Goal: Task Accomplishment & Management: Use online tool/utility

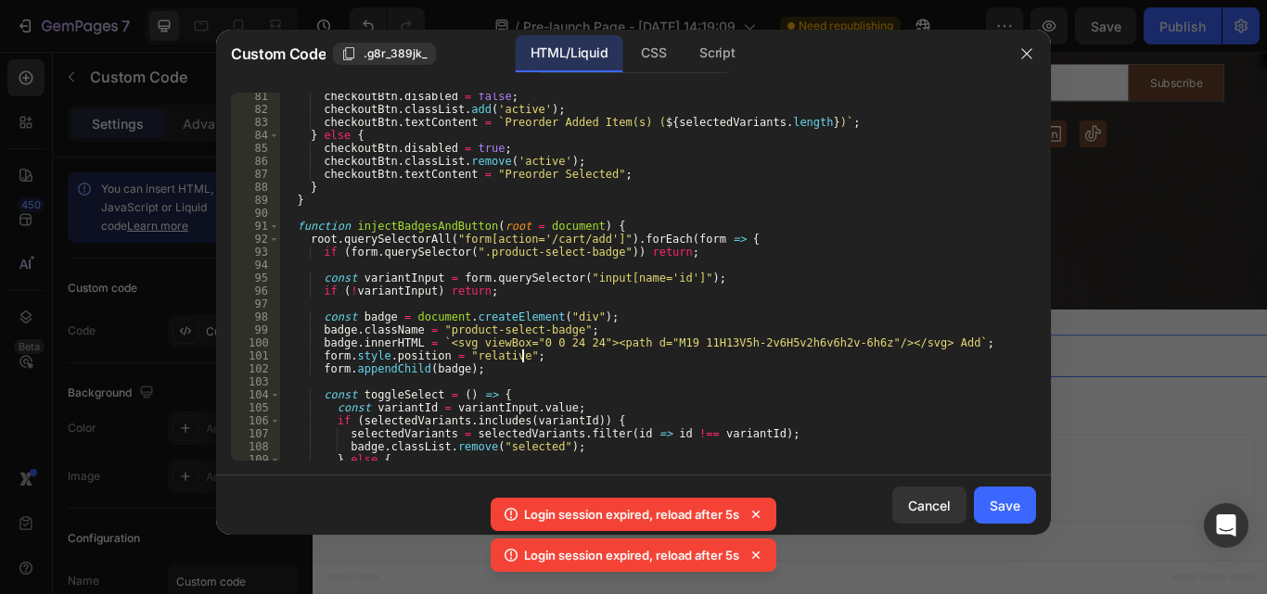
scroll to position [1041, 0]
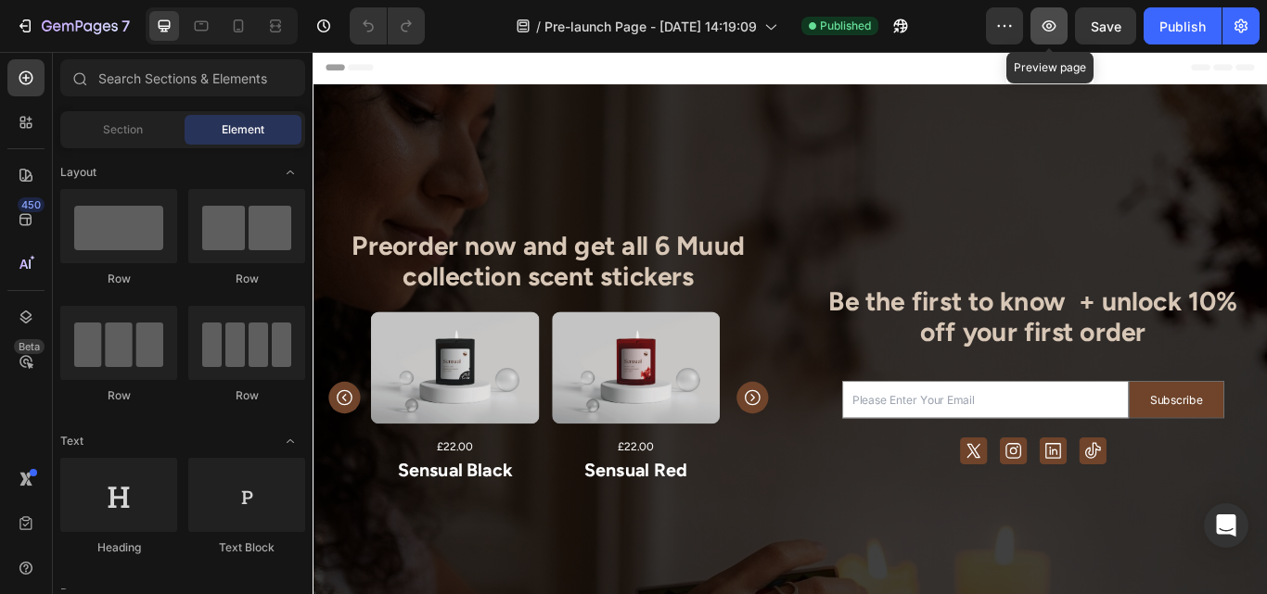
click at [1048, 26] on icon "button" at bounding box center [1049, 25] width 14 height 11
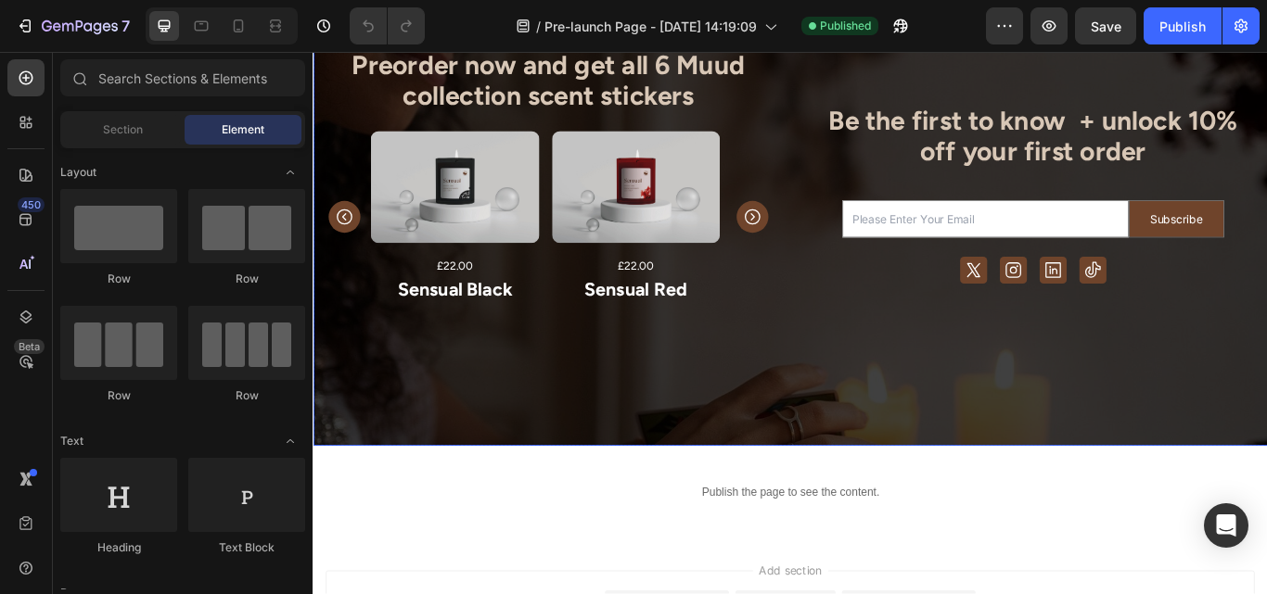
scroll to position [256, 0]
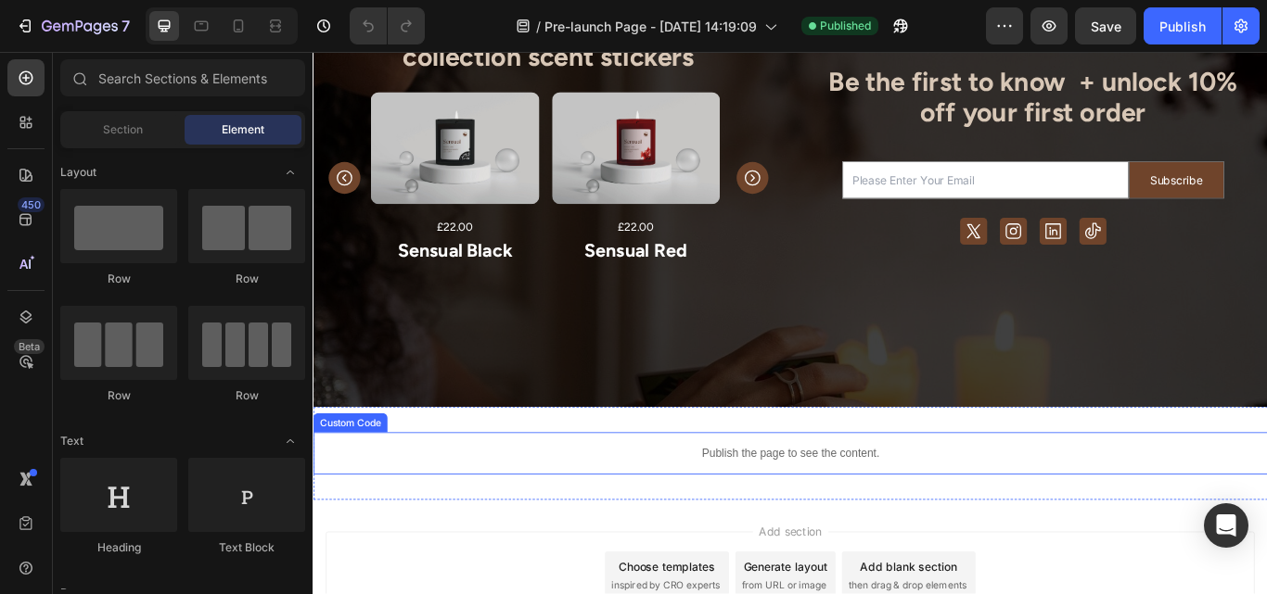
click at [798, 523] on p "Publish the page to see the content." at bounding box center [869, 520] width 1113 height 19
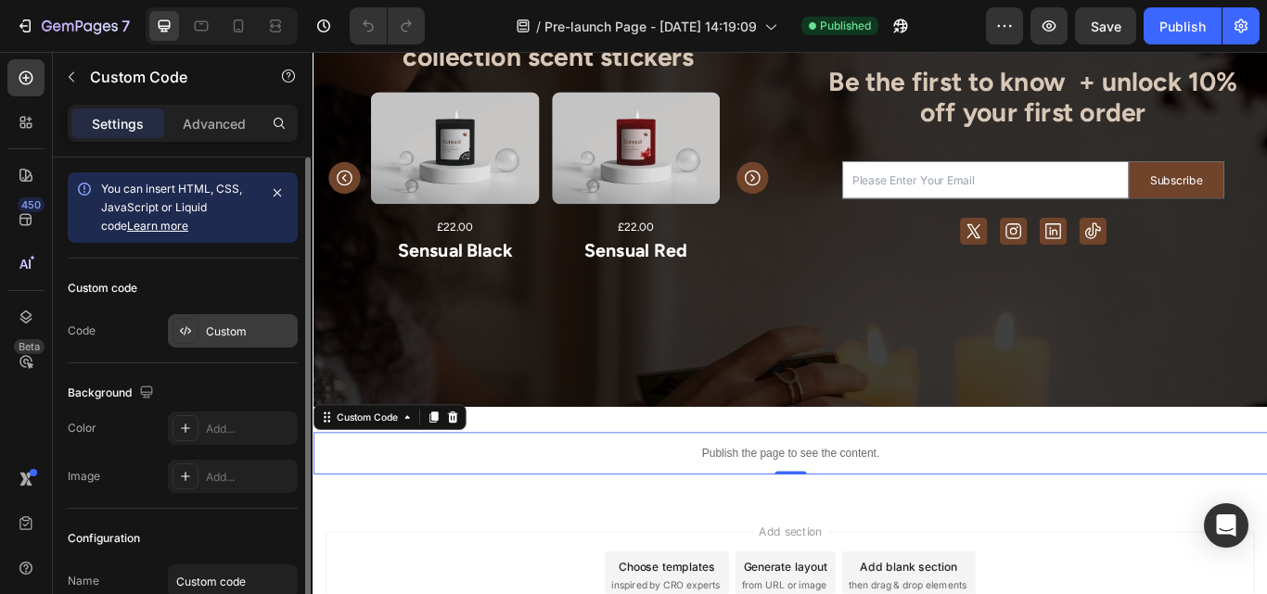
click at [251, 327] on div "Custom" at bounding box center [249, 332] width 87 height 17
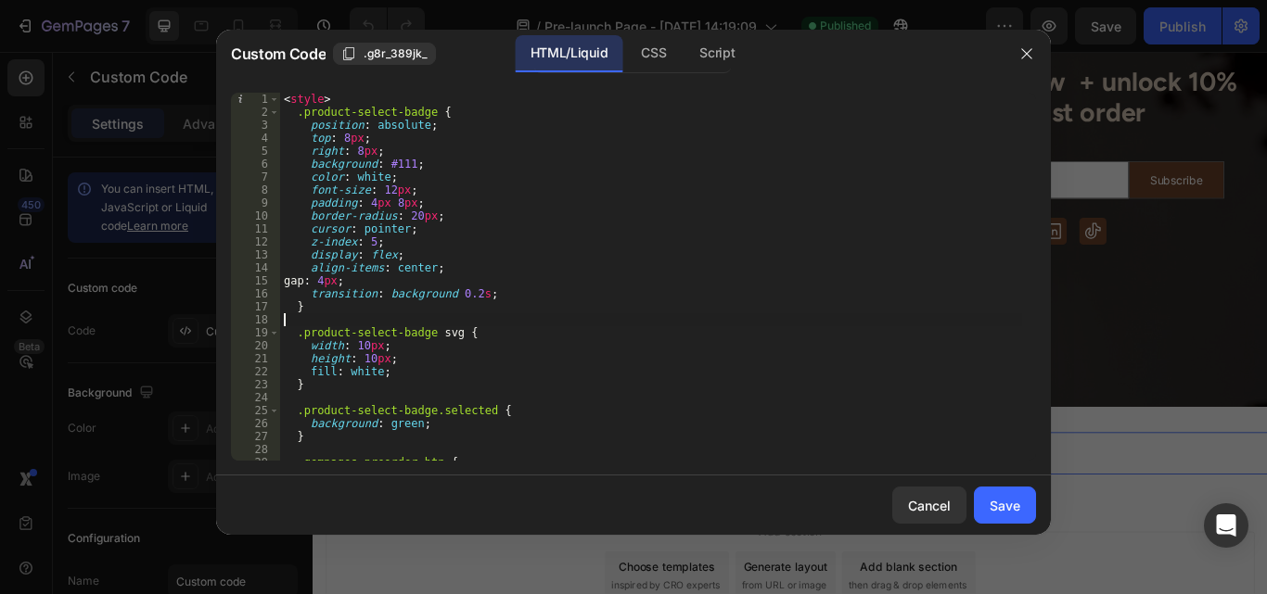
click at [521, 324] on div "< style > .product-select-badge { position : absolute ; top : 8 px ; right : 8 …" at bounding box center [651, 290] width 742 height 394
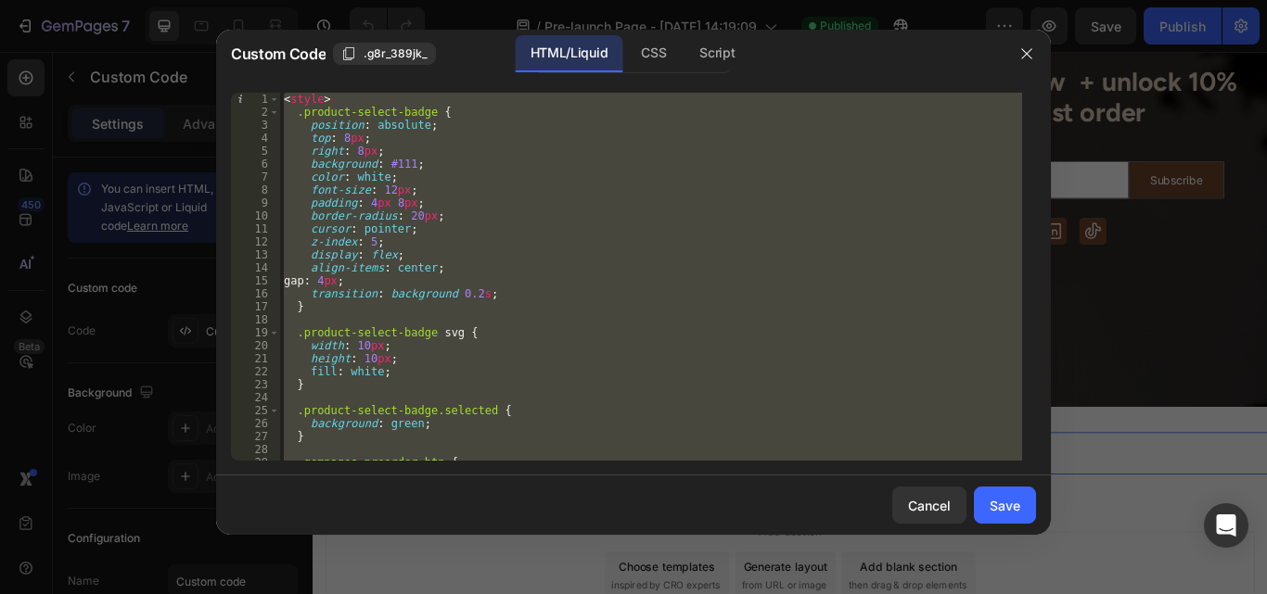
click at [701, 342] on div "< style > .product-select-badge { position : absolute ; top : 8 px ; right : 8 …" at bounding box center [651, 277] width 742 height 368
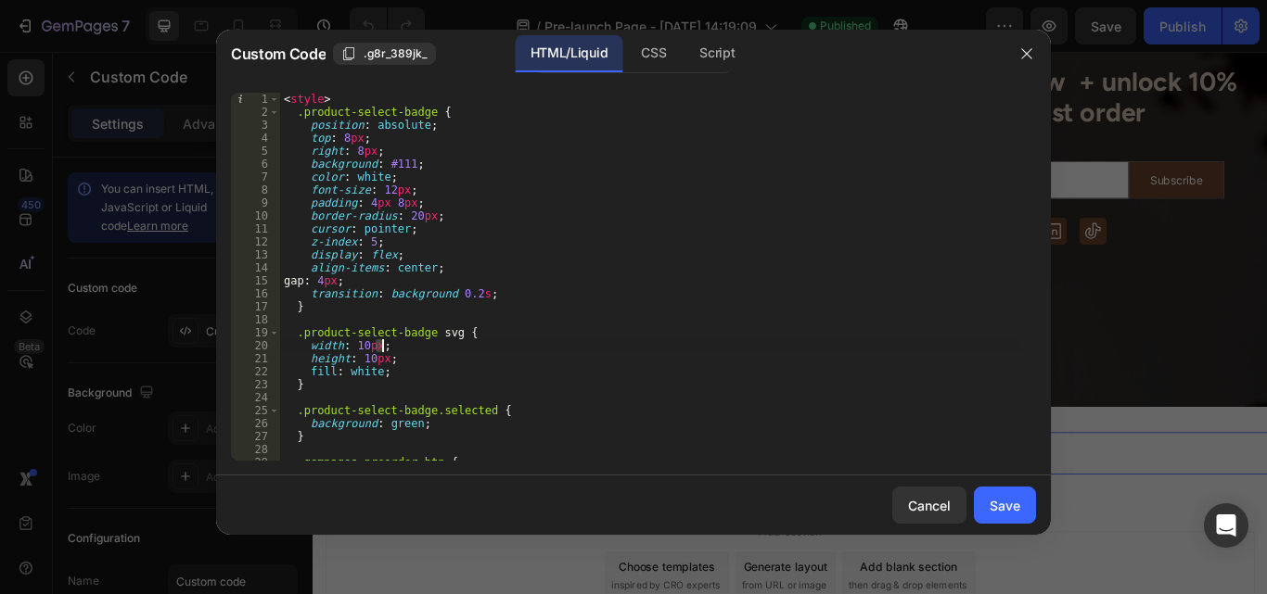
click at [701, 342] on div "< style > .product-select-badge { position : absolute ; top : 8 px ; right : 8 …" at bounding box center [651, 290] width 742 height 394
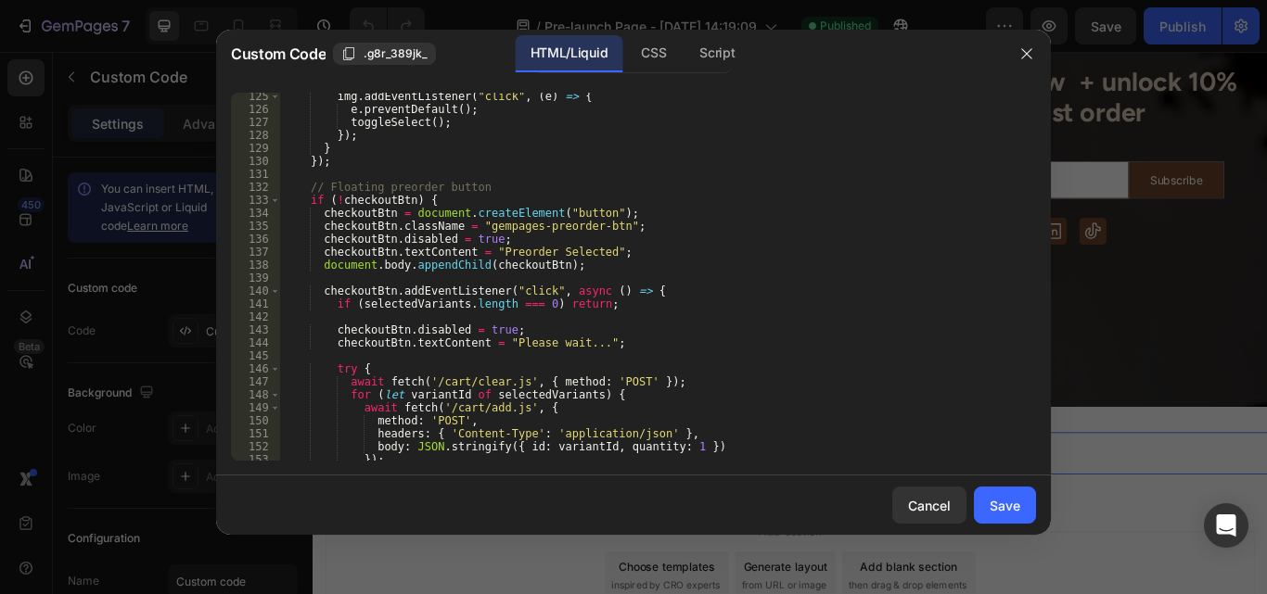
scroll to position [1609, 0]
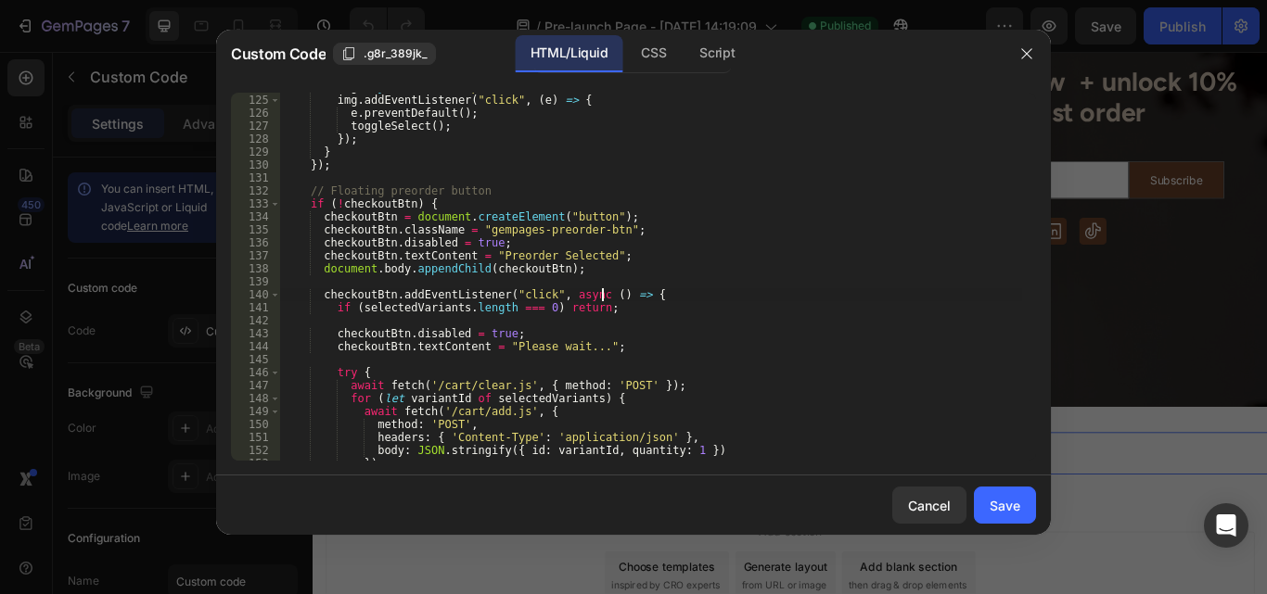
click at [601, 294] on div "img . style . cursor = "pointer" ; img . addEventListener ( "click" , ( e ) => …" at bounding box center [651, 278] width 742 height 394
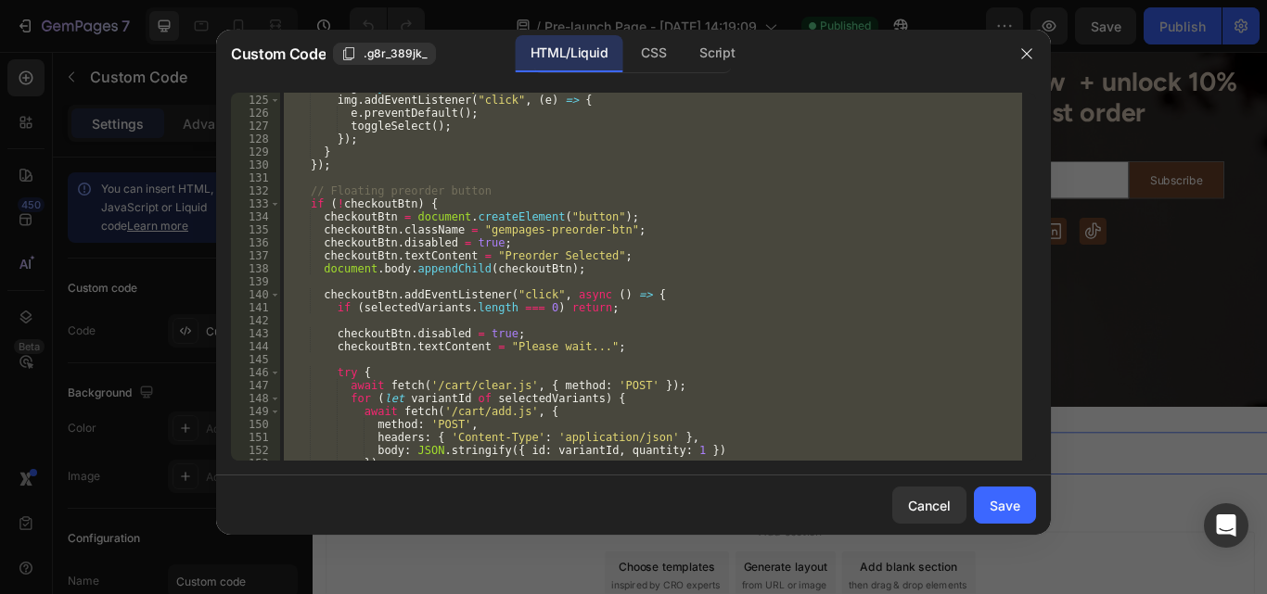
click at [601, 294] on div "img . style . cursor = "pointer" ; img . addEventListener ( "click" , ( e ) => …" at bounding box center [651, 277] width 742 height 368
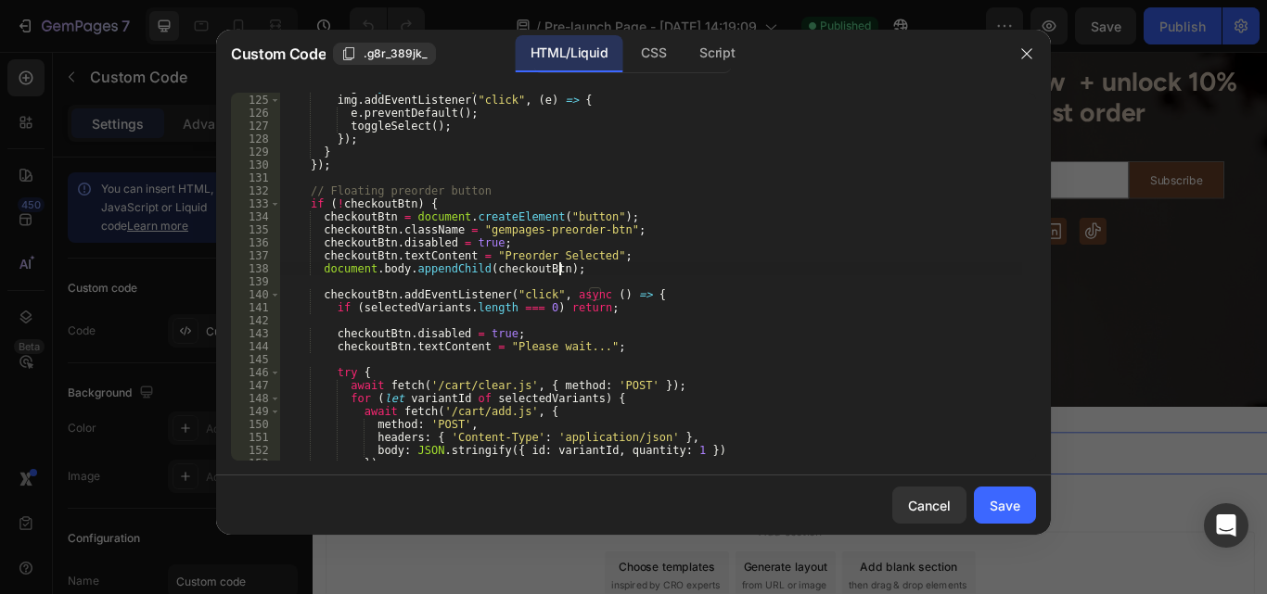
click at [613, 269] on div "img . style . cursor = "pointer" ; img . addEventListener ( "click" , ( e ) => …" at bounding box center [651, 278] width 742 height 394
type textarea "</script>"
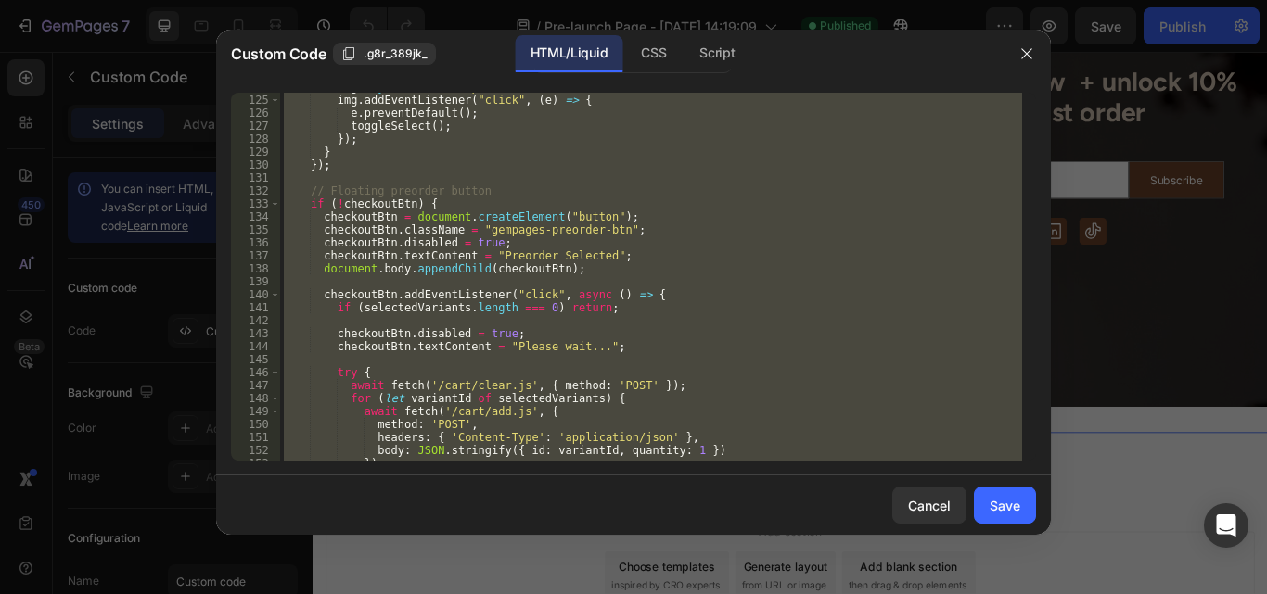
paste textarea
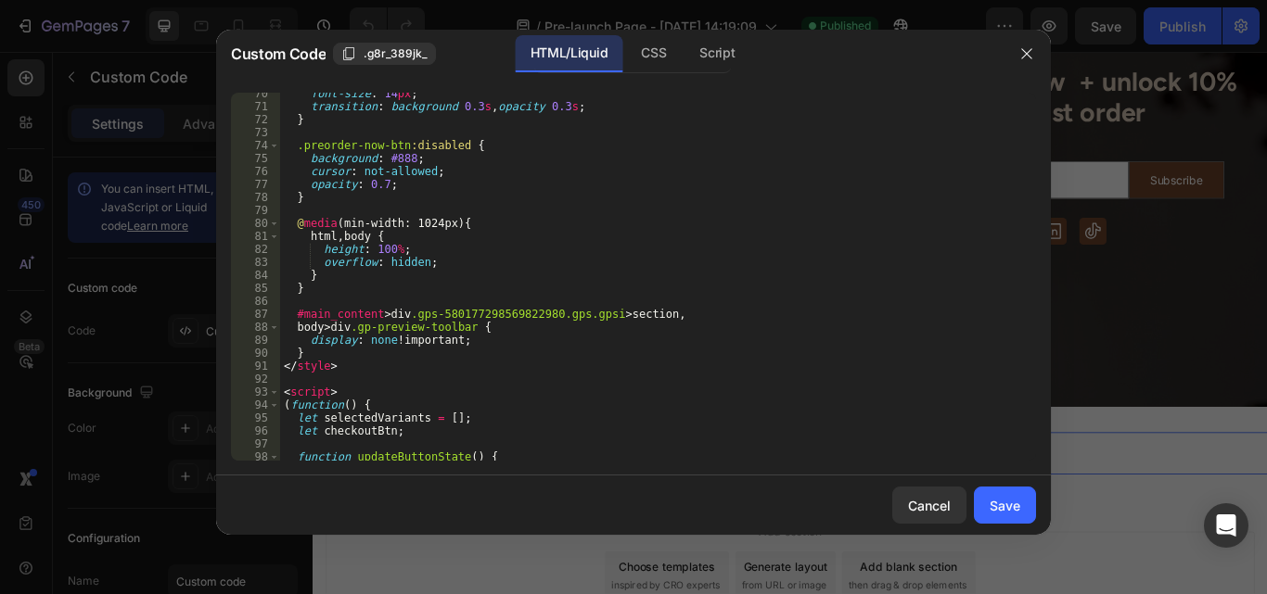
scroll to position [900, 0]
type textarea "F"
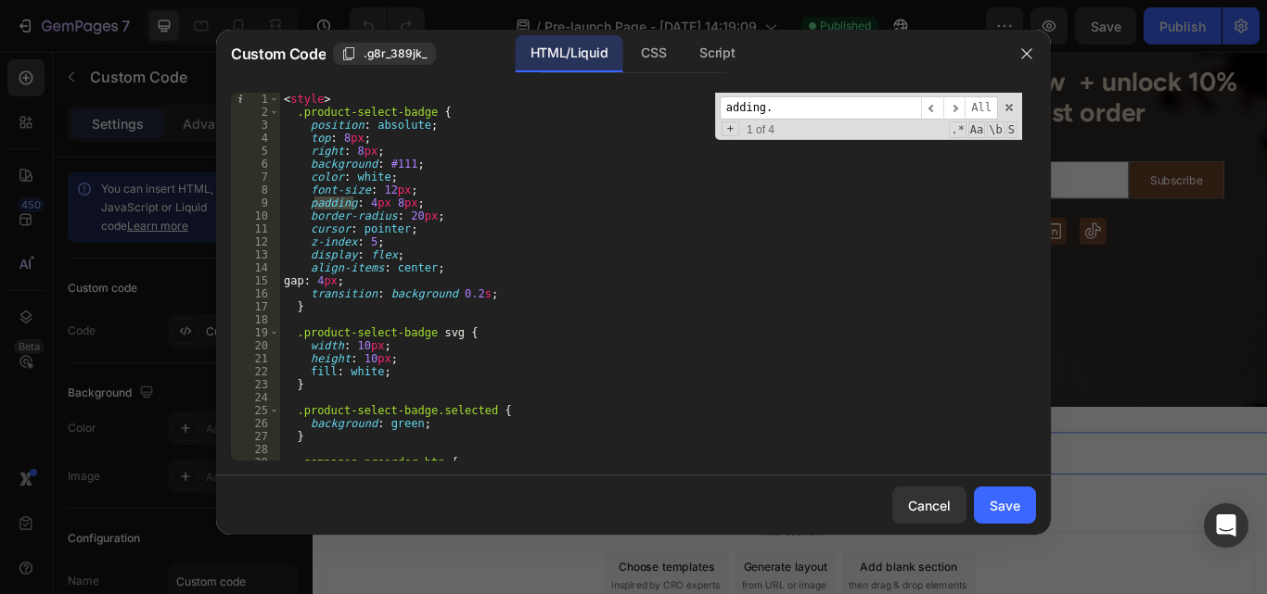
scroll to position [1569, 0]
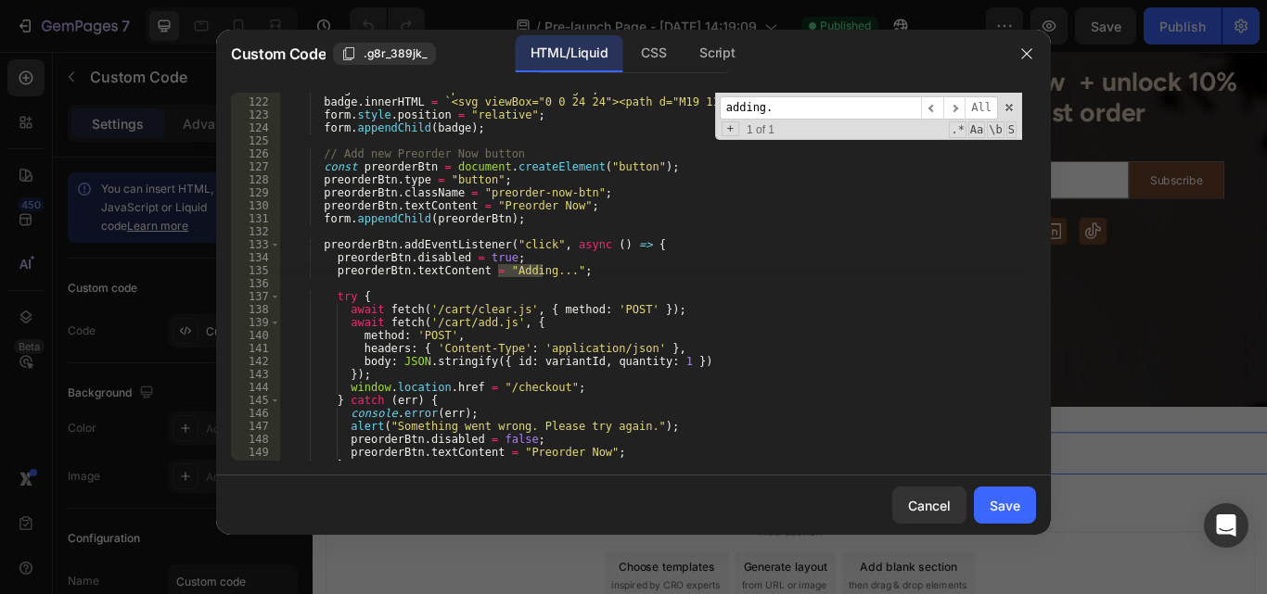
type input "adding."
drag, startPoint x: 550, startPoint y: 276, endPoint x: 499, endPoint y: 276, distance: 51.0
click at [499, 276] on div "badge . className = "product-select-badge" ; badge . innerHTML = ` <svg viewBox…" at bounding box center [651, 280] width 742 height 394
type textarea "preorderBtn.textContent = "Please wait..";"
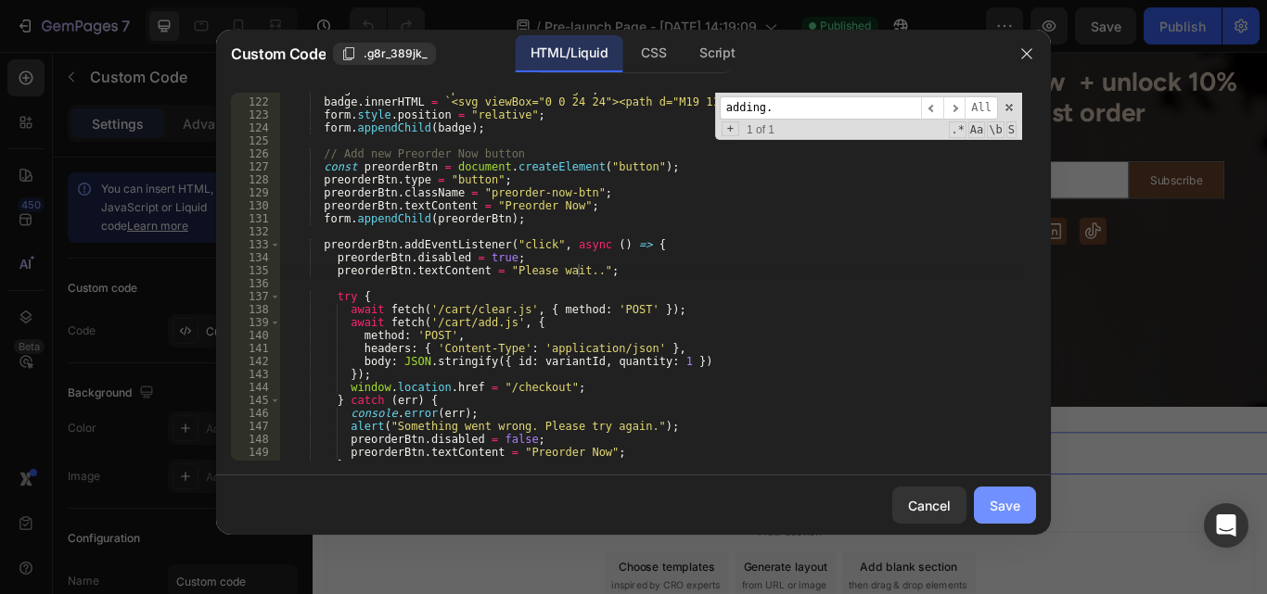
click at [998, 517] on button "Save" at bounding box center [1005, 505] width 62 height 37
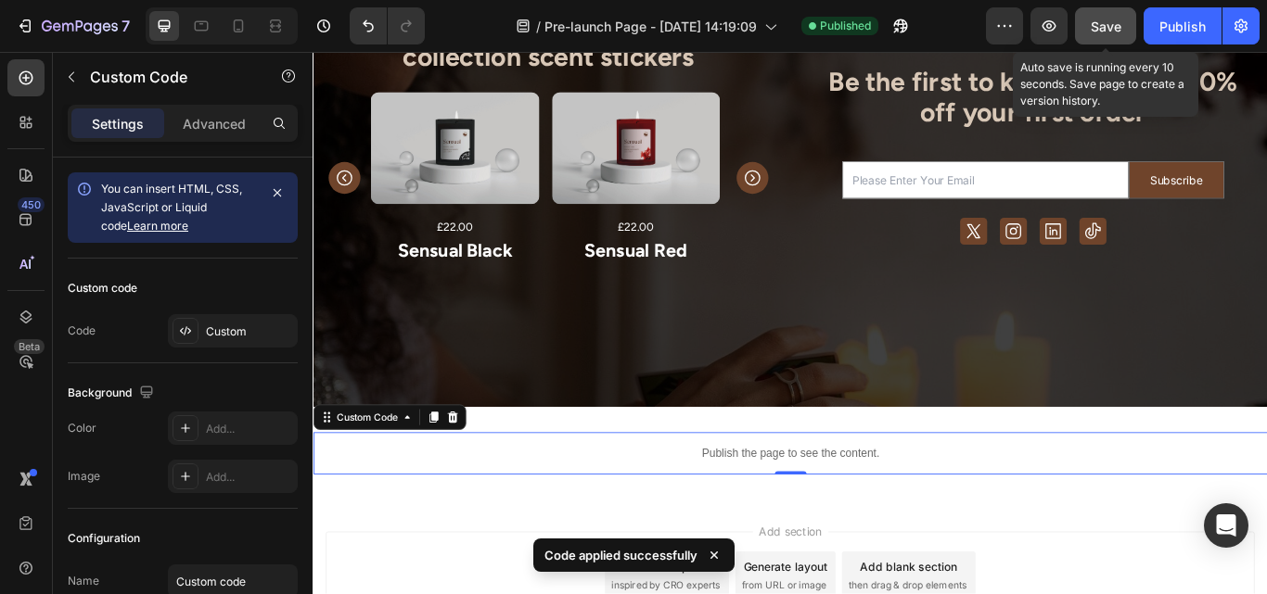
click at [1093, 25] on span "Save" at bounding box center [1106, 27] width 31 height 16
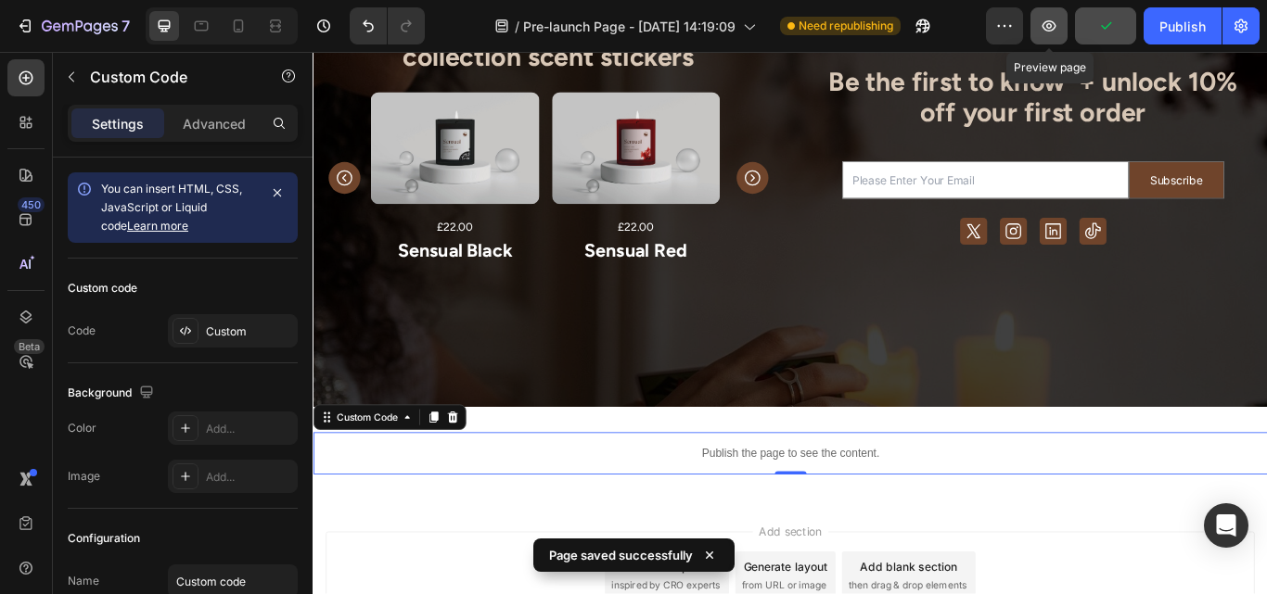
click at [1053, 29] on icon "button" at bounding box center [1049, 26] width 19 height 19
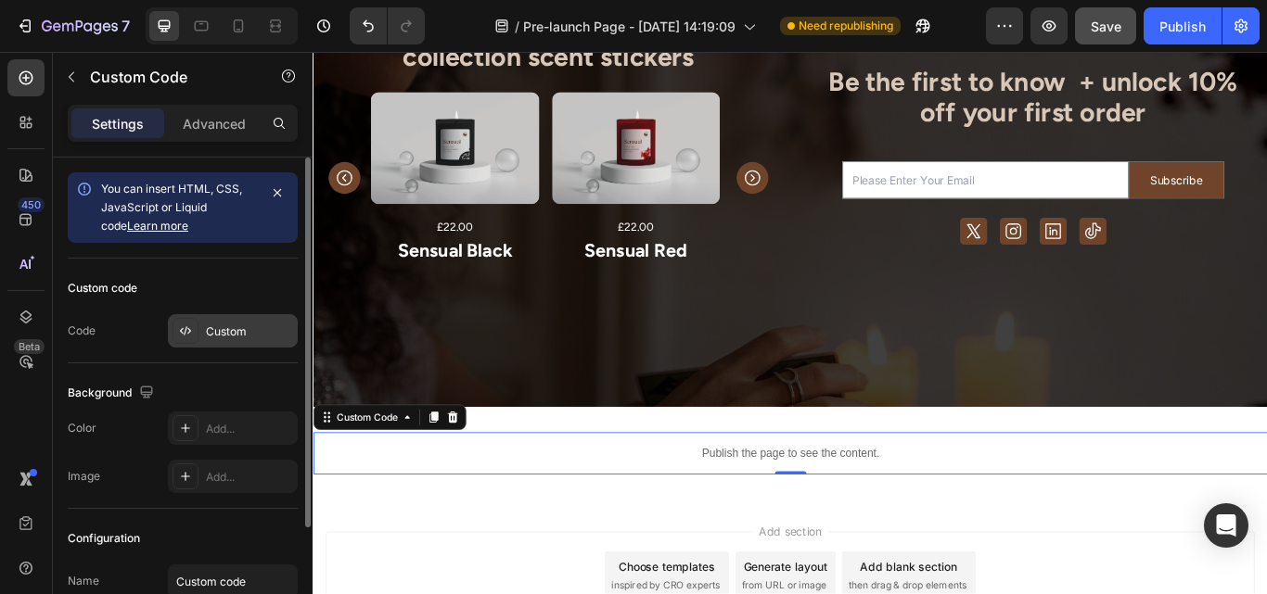
click at [255, 332] on div "Custom" at bounding box center [249, 332] width 87 height 17
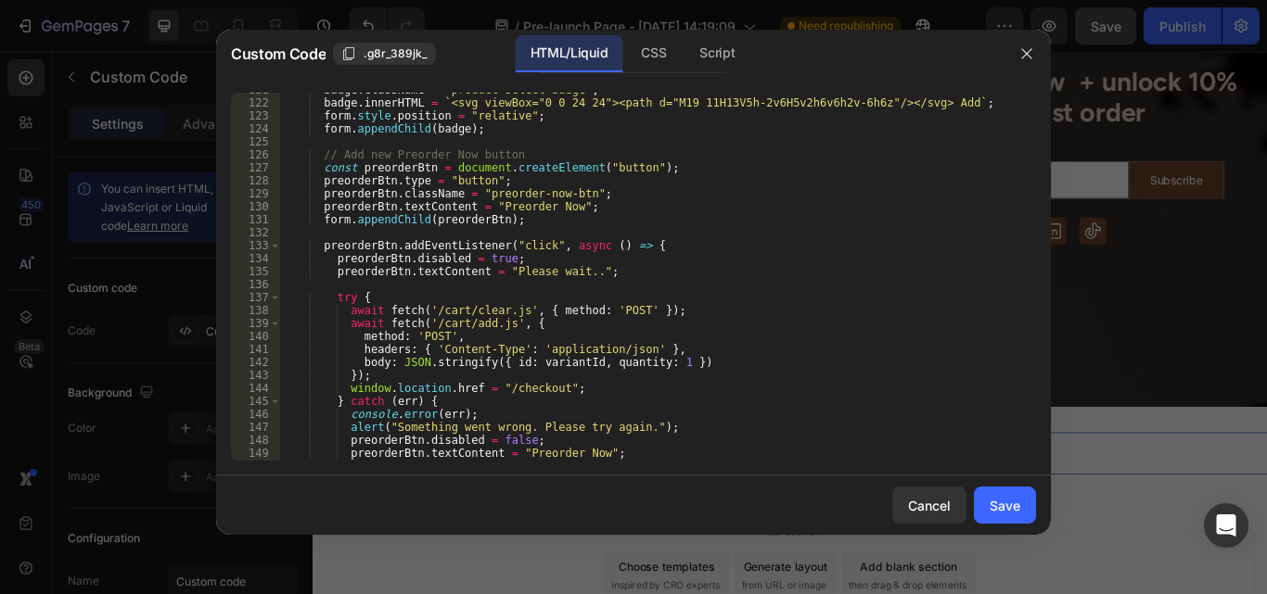
scroll to position [1567, 0]
drag, startPoint x: 512, startPoint y: 150, endPoint x: 525, endPoint y: 153, distance: 13.3
click at [525, 153] on div "badge . className = "product-select-badge" ; badge . innerHTML = ` <svg viewBox…" at bounding box center [651, 280] width 742 height 394
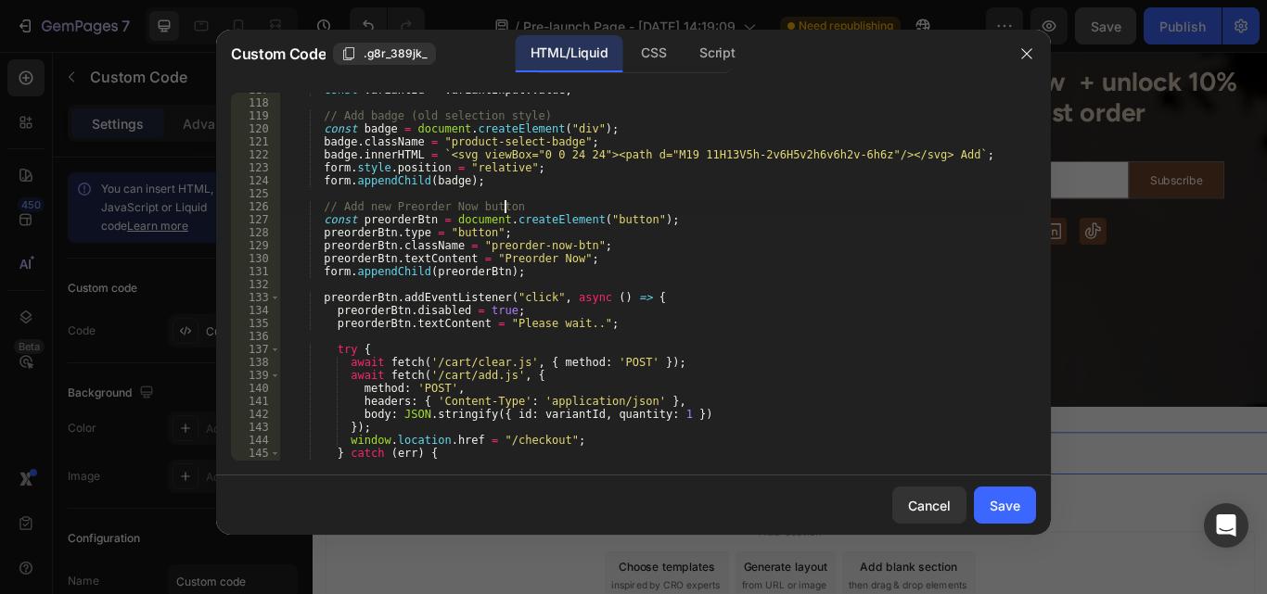
scroll to position [1515, 0]
click at [441, 249] on div "const variantId = variantInput . value ; // Add badge (old selection style) con…" at bounding box center [651, 280] width 742 height 394
type textarea "</script>"
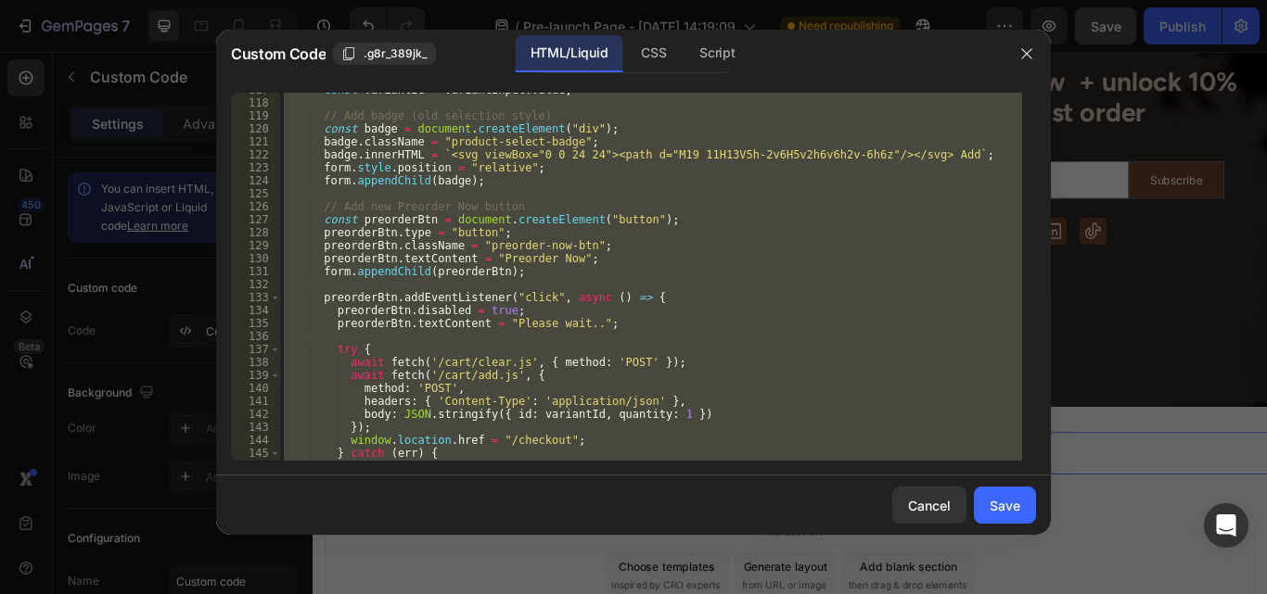
paste textarea
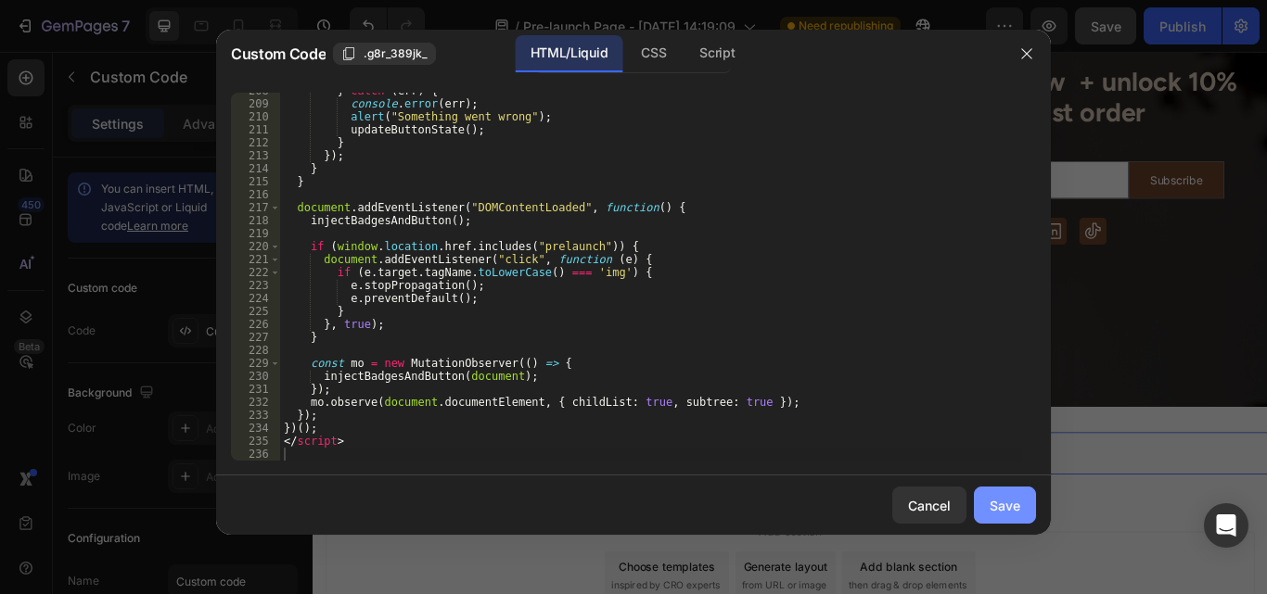
click at [1007, 502] on div "Save" at bounding box center [1005, 505] width 31 height 19
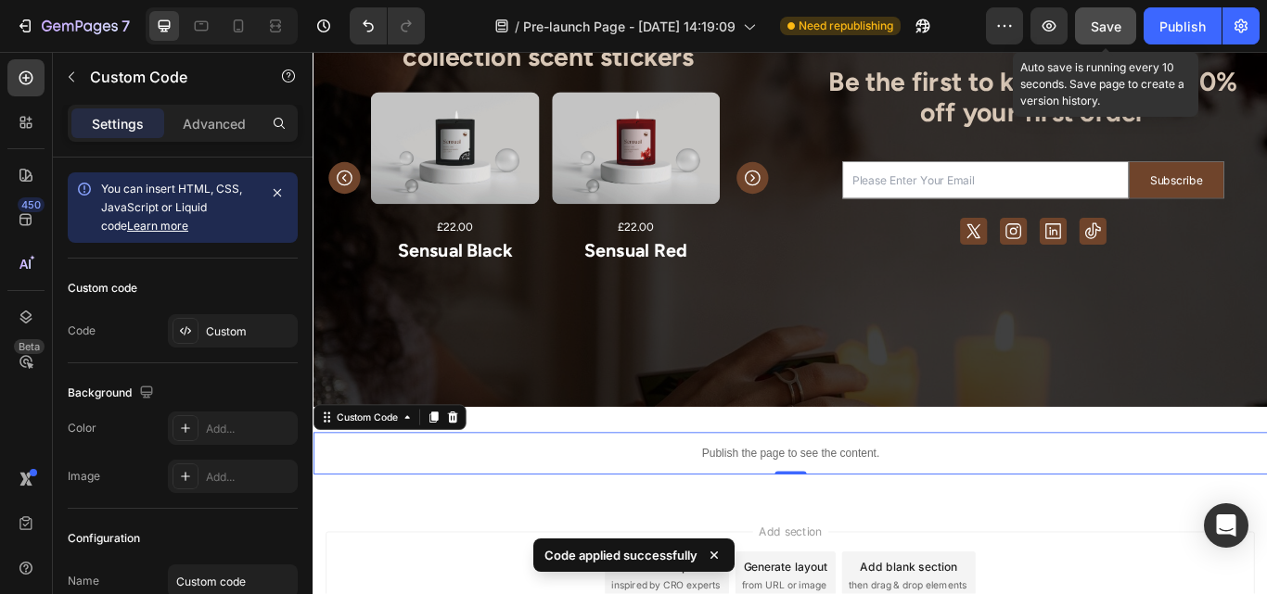
click at [1096, 20] on span "Save" at bounding box center [1106, 27] width 31 height 16
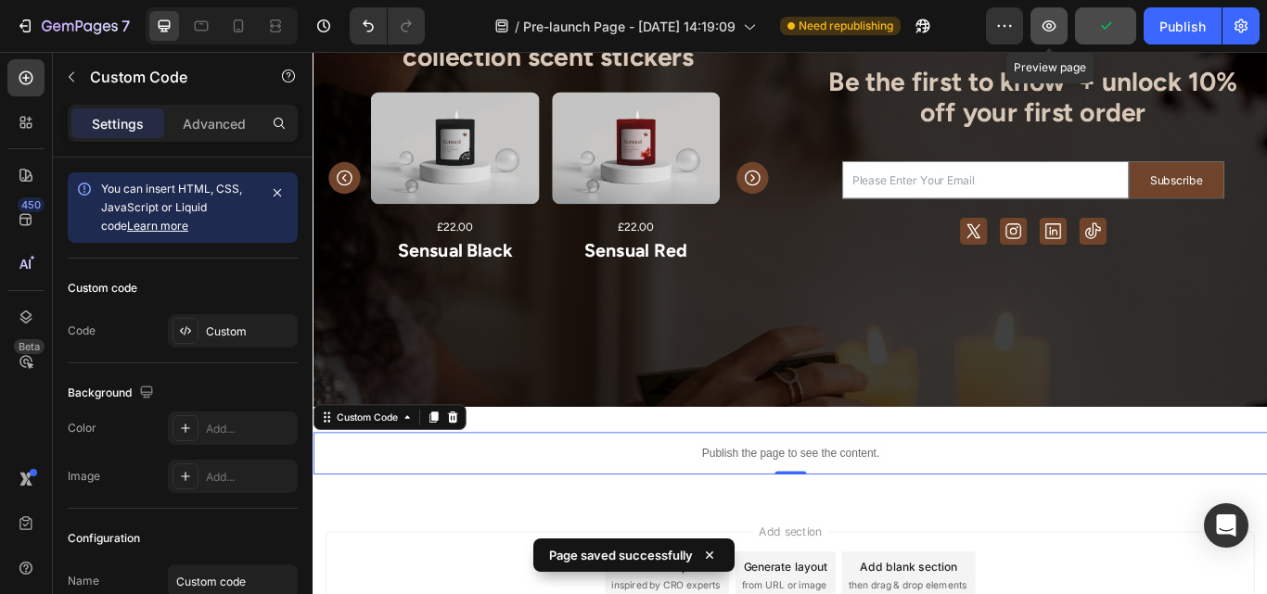
click at [1045, 25] on icon "button" at bounding box center [1049, 26] width 19 height 19
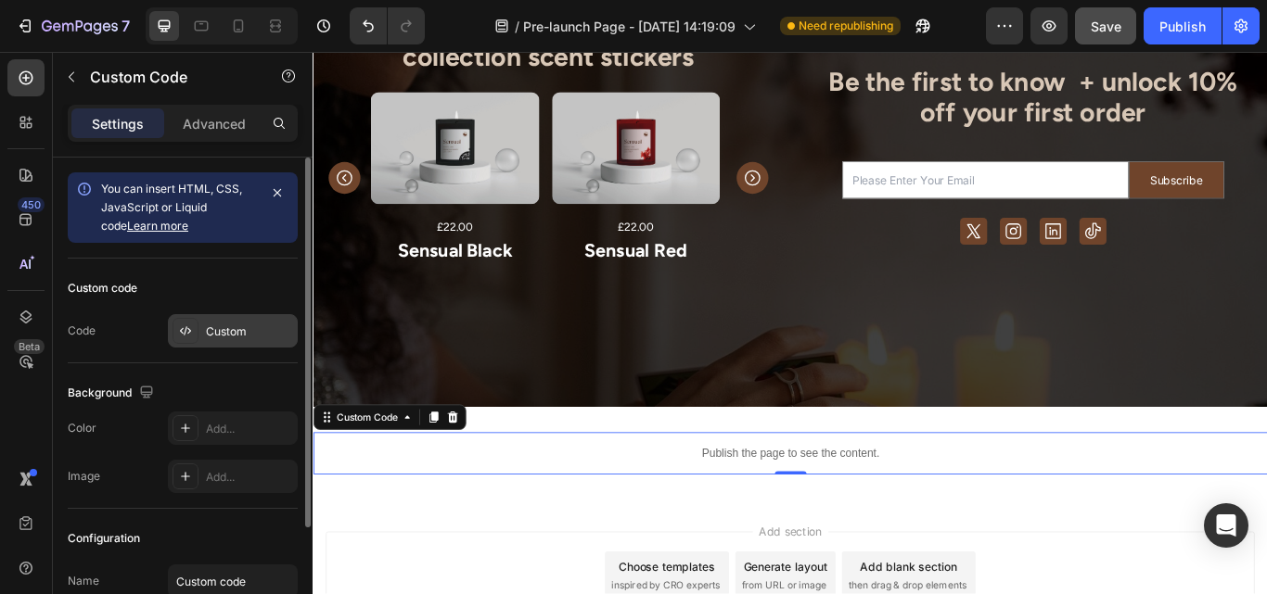
click at [215, 335] on div "Custom" at bounding box center [249, 332] width 87 height 17
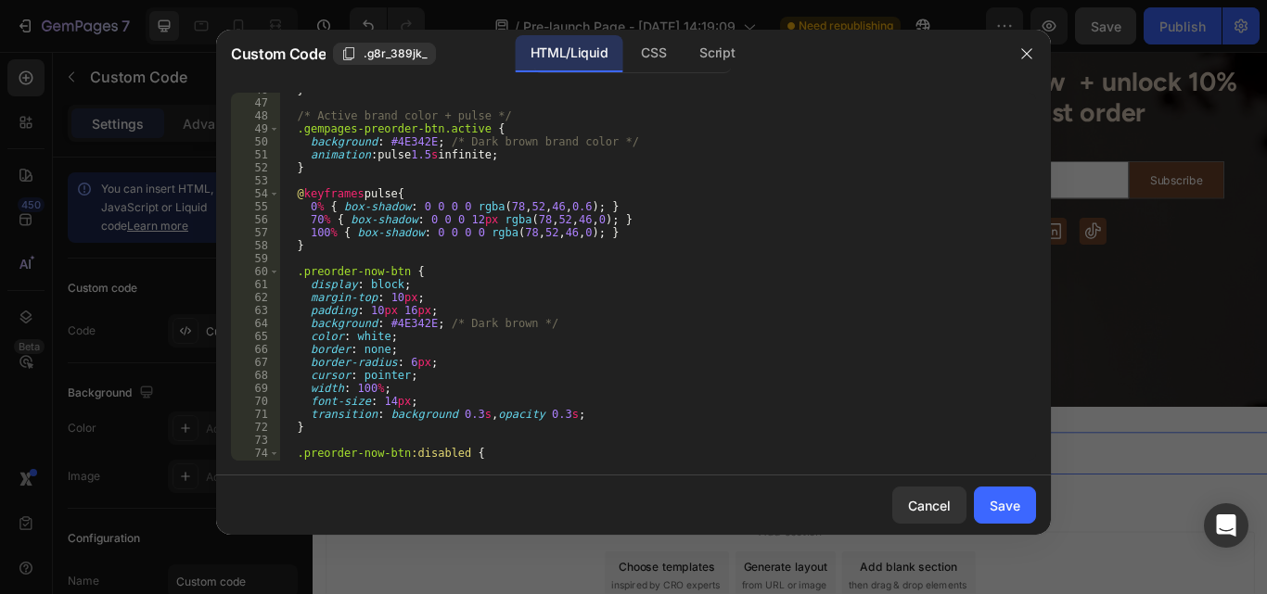
scroll to position [594, 0]
click at [426, 320] on div "} /* Active brand color + pulse */ .gempages-preorder-btn.active { background :…" at bounding box center [651, 280] width 742 height 394
type textarea "background: #4E342E !; /* Dark brown */"
click at [986, 512] on button "Save" at bounding box center [1005, 505] width 62 height 37
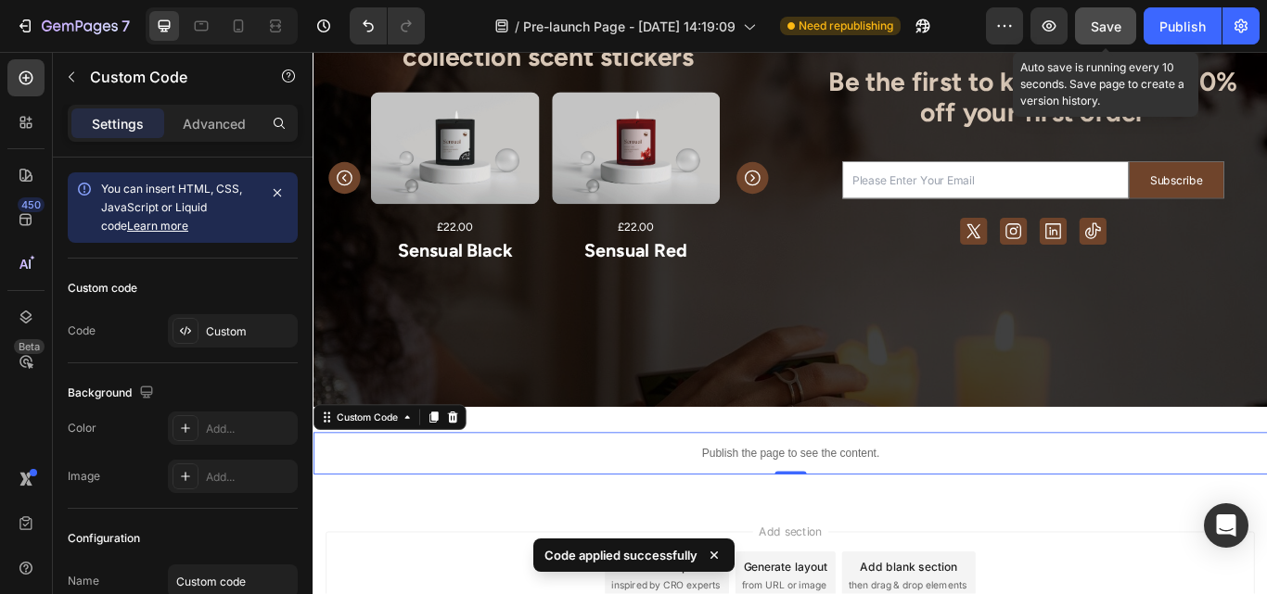
click at [1102, 23] on span "Save" at bounding box center [1106, 27] width 31 height 16
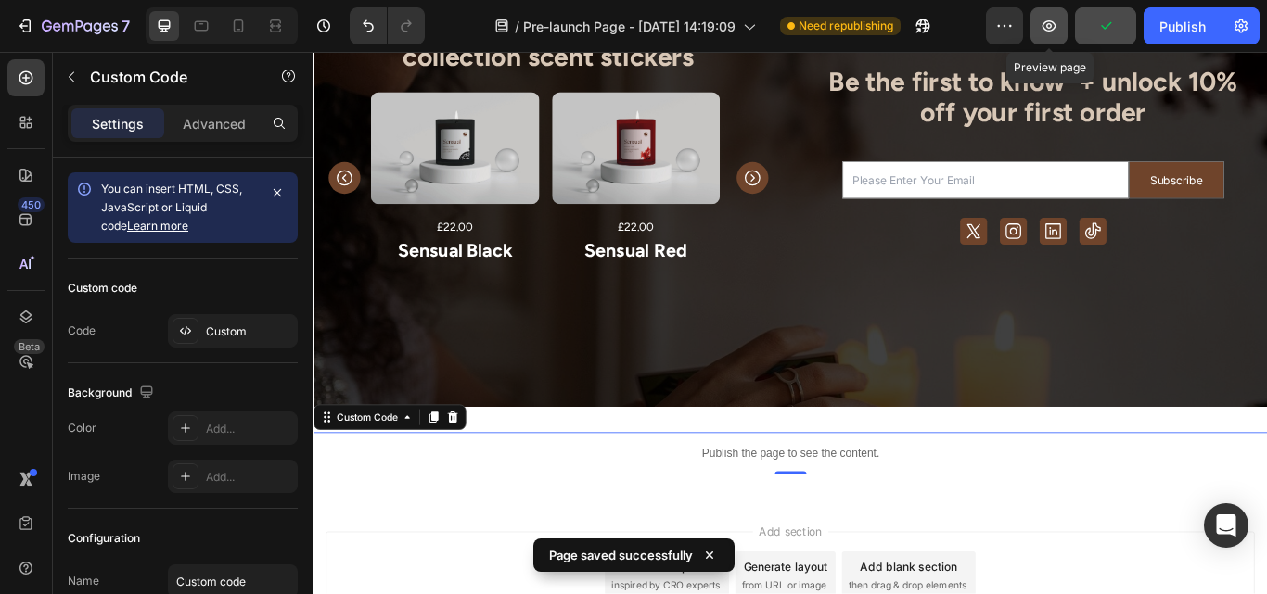
click at [1051, 25] on icon "button" at bounding box center [1049, 26] width 19 height 19
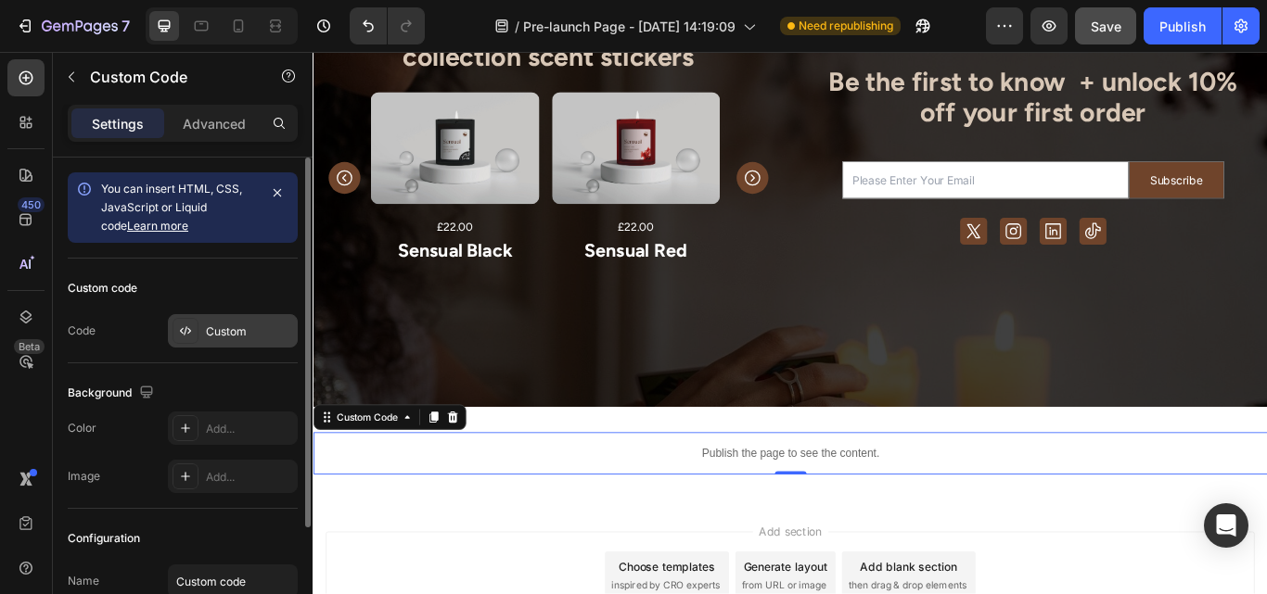
click at [231, 321] on div "Custom" at bounding box center [233, 330] width 130 height 33
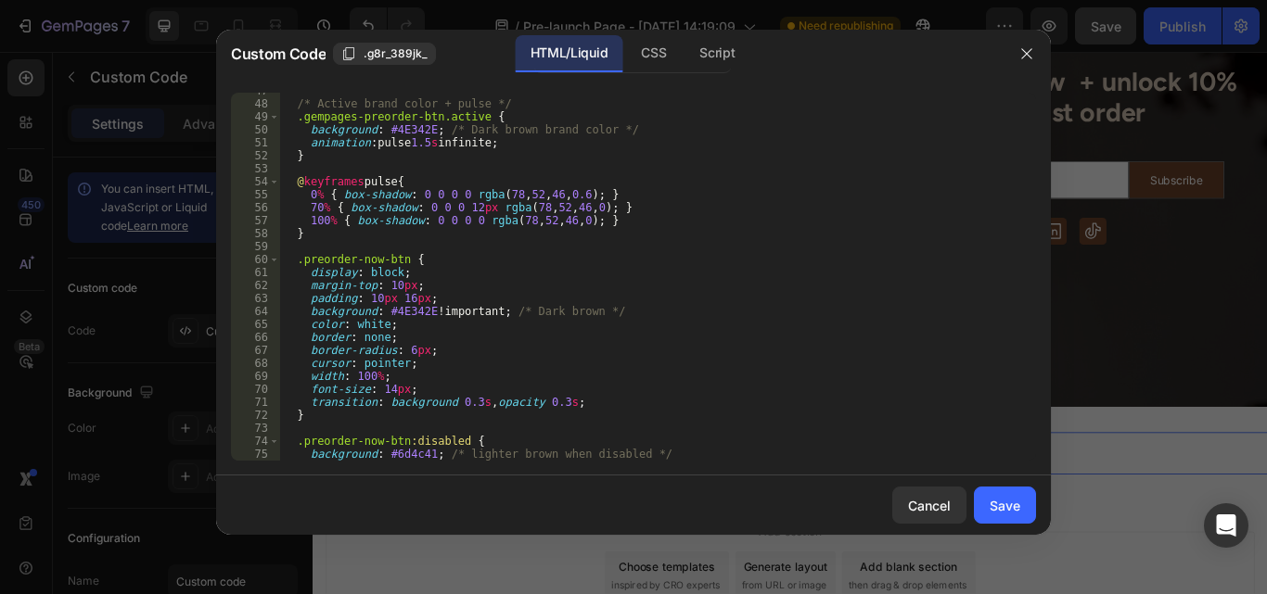
scroll to position [635, 0]
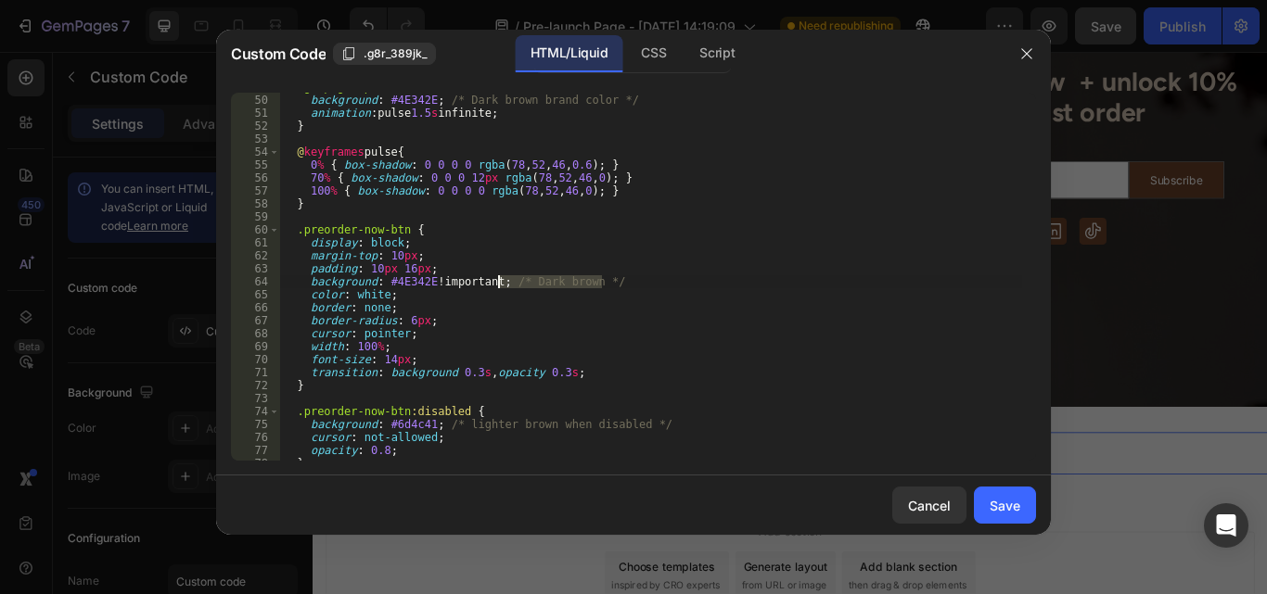
drag, startPoint x: 631, startPoint y: 287, endPoint x: 498, endPoint y: 280, distance: 132.8
click at [498, 280] on div ".gempages-preorder-btn.active { background : #4E342E ; /* Dark brown brand colo…" at bounding box center [651, 278] width 742 height 394
click at [379, 292] on div ".gempages-preorder-btn.active { background : #4E342E ; /* Dark brown brand colo…" at bounding box center [651, 278] width 742 height 394
click at [419, 265] on div ".gempages-preorder-btn.active { background : #4E342E ; /* Dark brown brand colo…" at bounding box center [651, 278] width 742 height 394
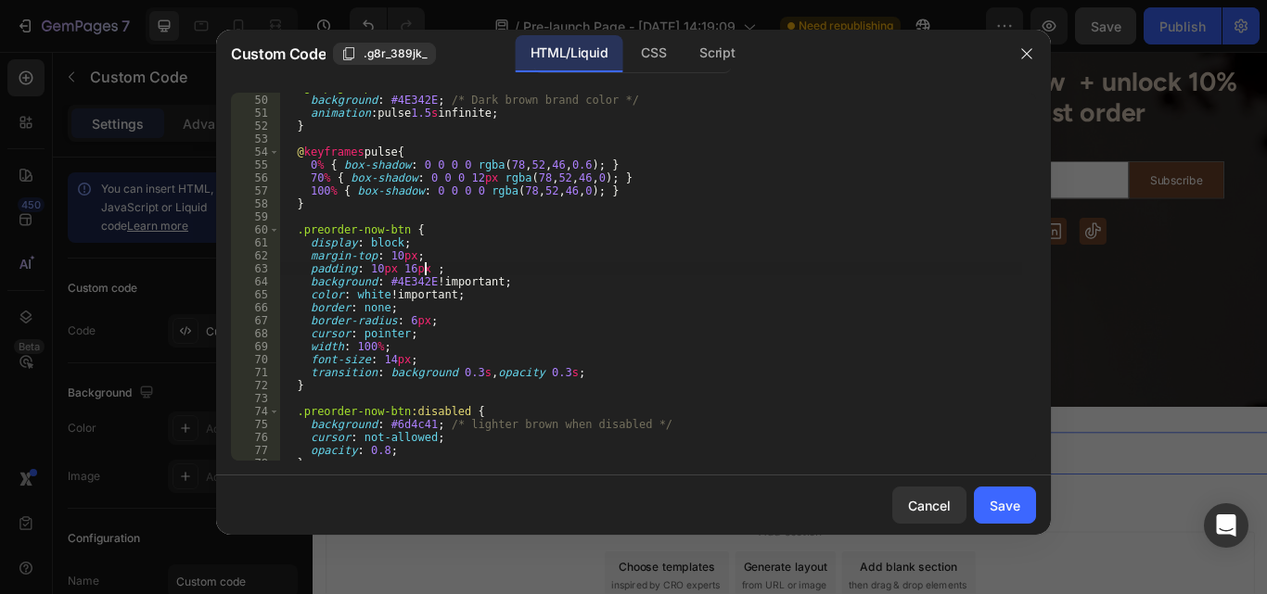
scroll to position [0, 11]
type textarea "padding: 10px 16px !;"
click at [1000, 509] on div "Save" at bounding box center [1005, 505] width 31 height 19
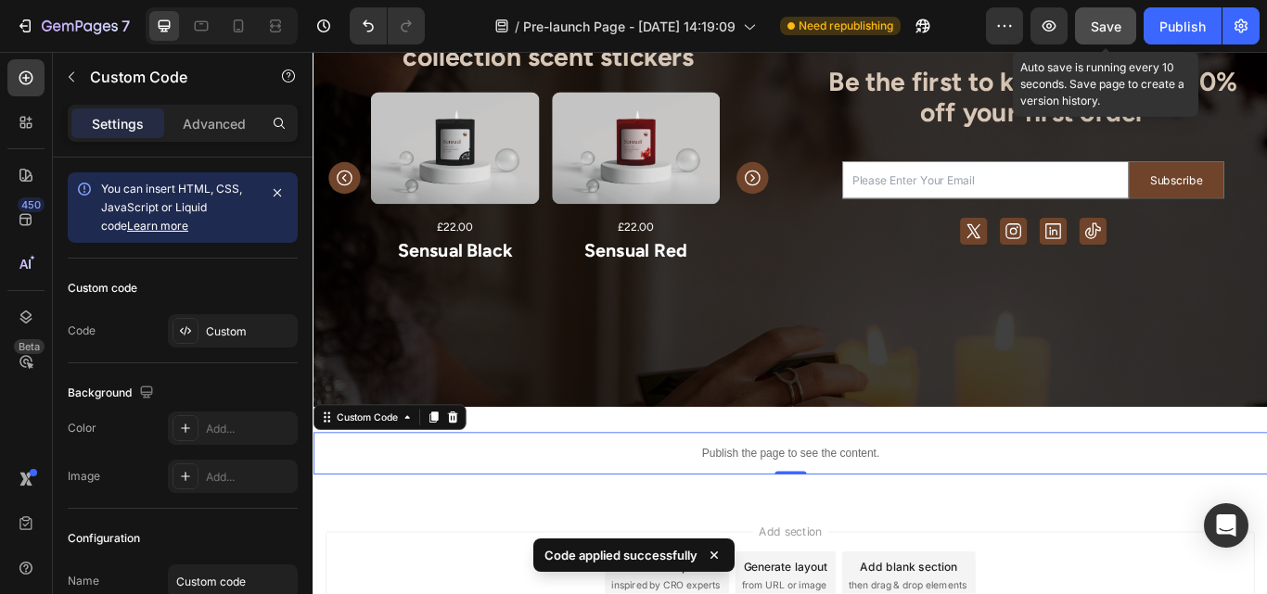
click at [1112, 38] on button "Save" at bounding box center [1105, 25] width 61 height 37
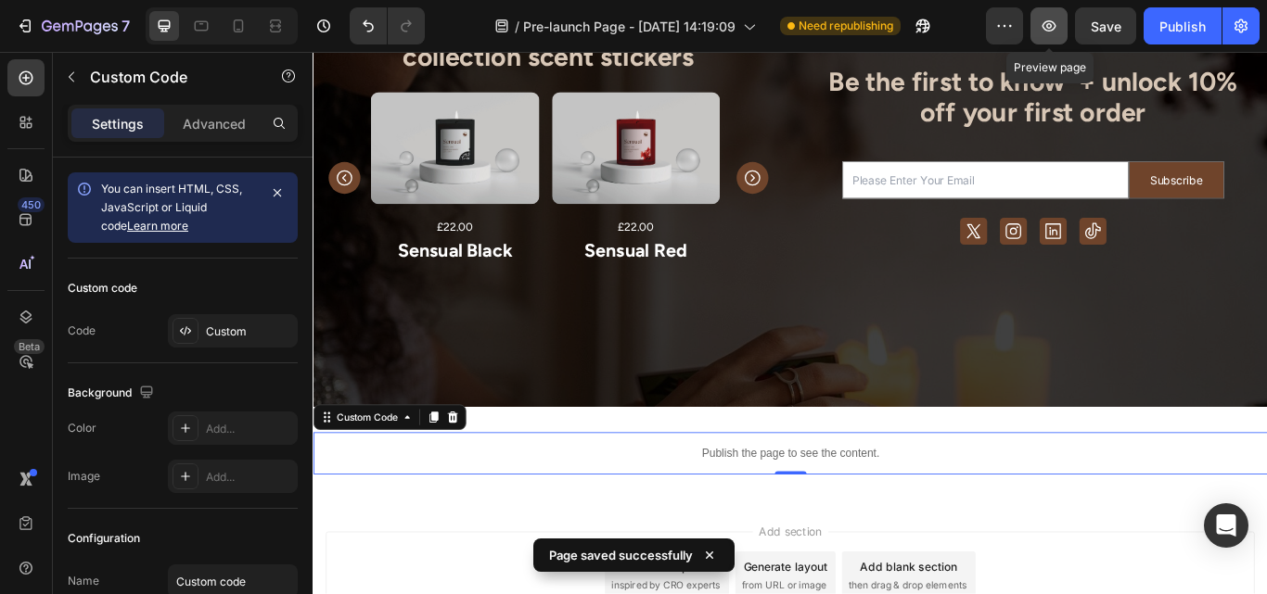
click at [1058, 7] on button "button" at bounding box center [1048, 25] width 37 height 37
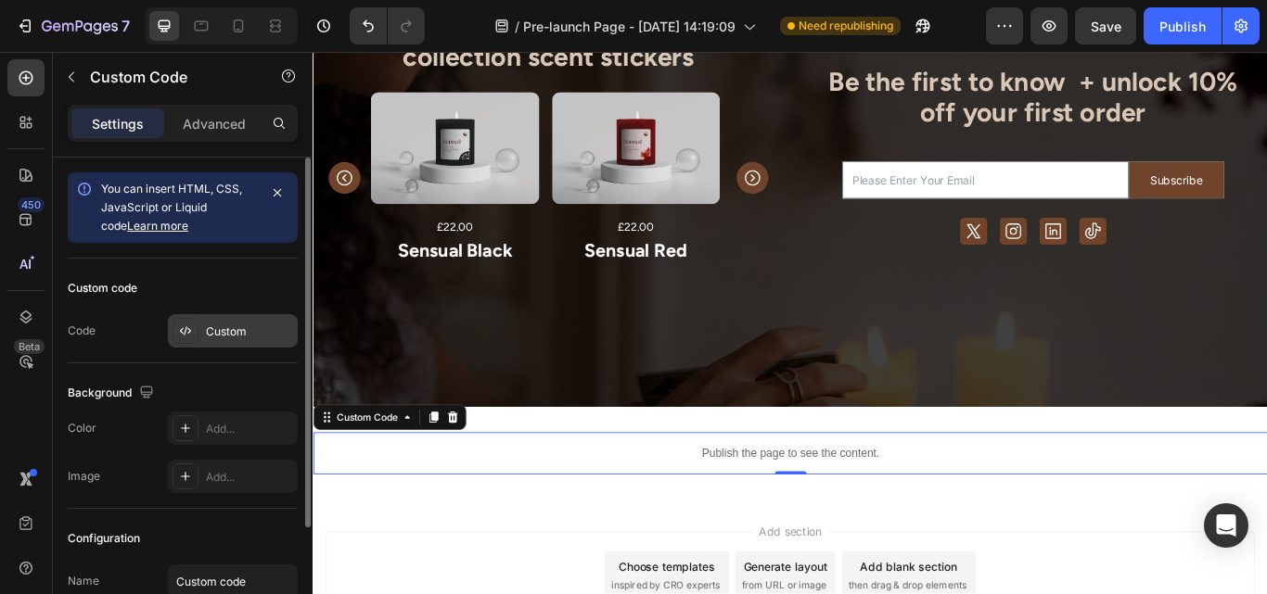
click at [231, 334] on div "Custom" at bounding box center [249, 332] width 87 height 17
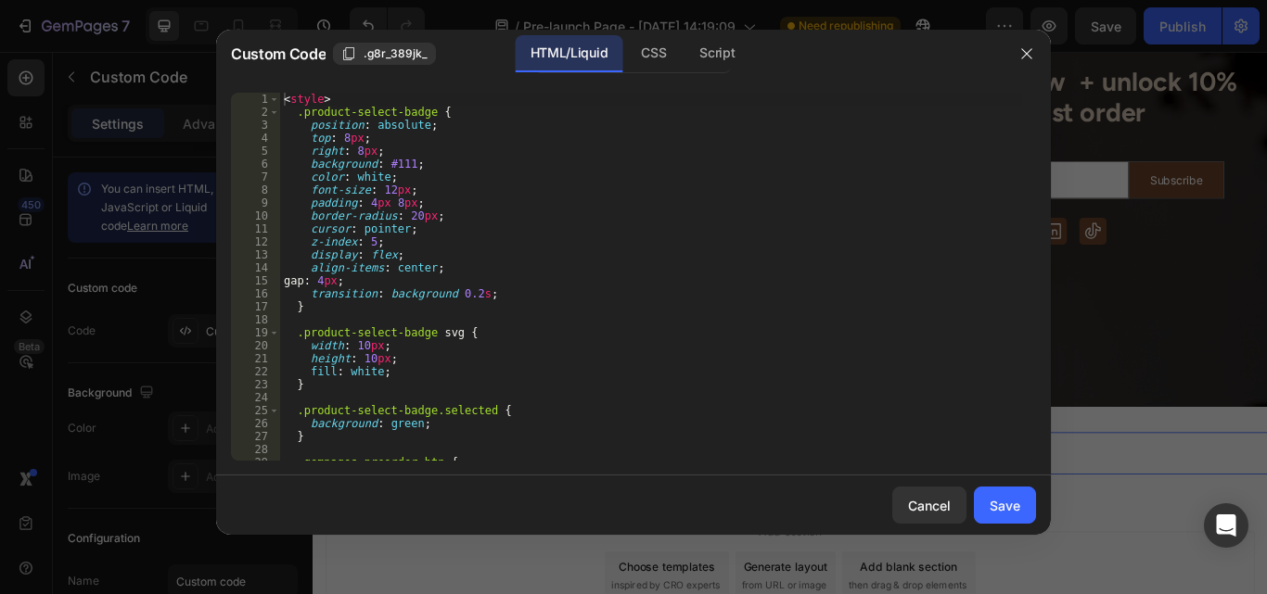
click at [530, 333] on div "< style > .product-select-badge { position : absolute ; top : 8 px ; right : 8 …" at bounding box center [651, 290] width 742 height 394
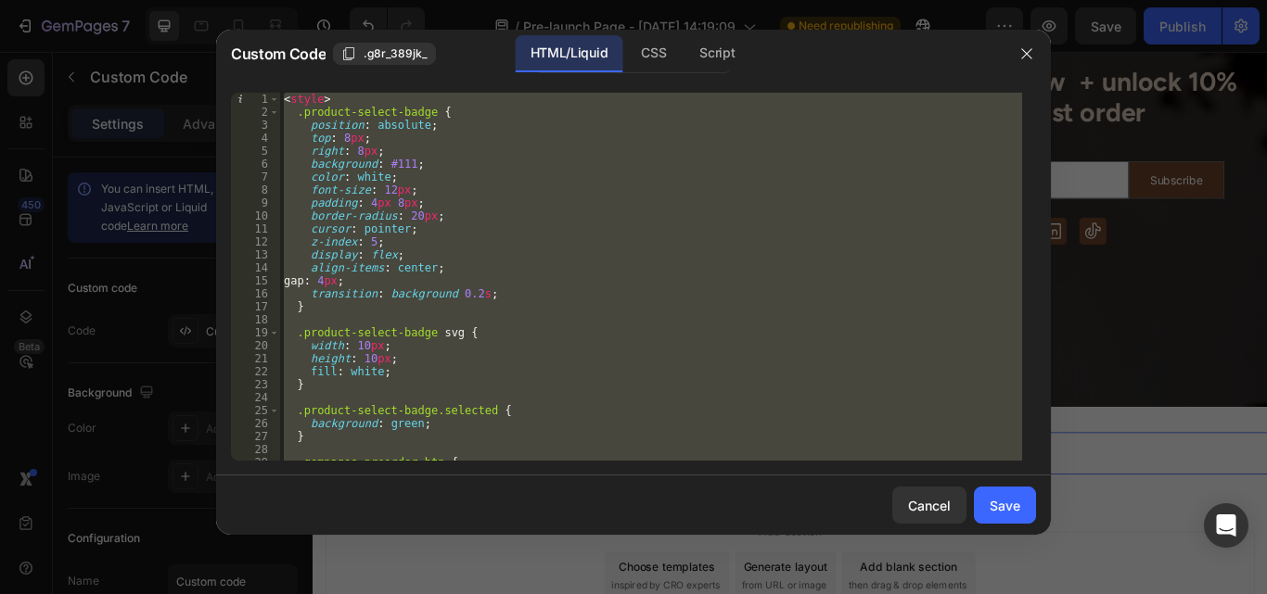
click at [530, 333] on div "< style > .product-select-badge { position : absolute ; top : 8 px ; right : 8 …" at bounding box center [651, 277] width 742 height 368
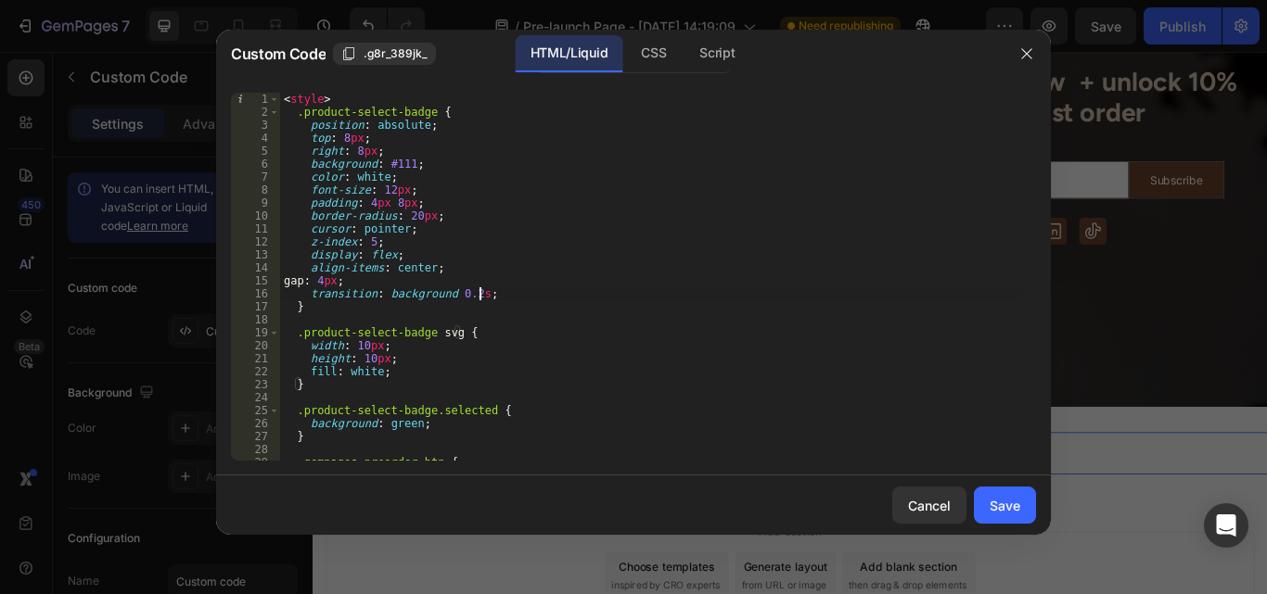
click at [503, 294] on div "< style > .product-select-badge { position : absolute ; top : 8 px ; right : 8 …" at bounding box center [651, 290] width 742 height 394
type textarea "</script>"
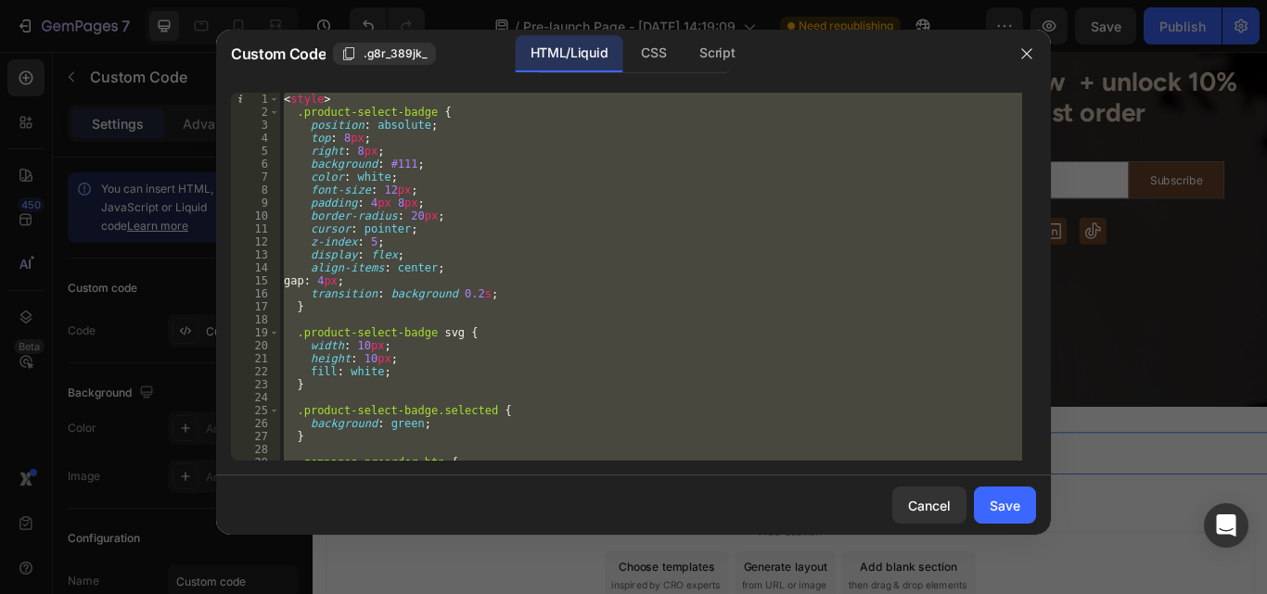
paste textarea
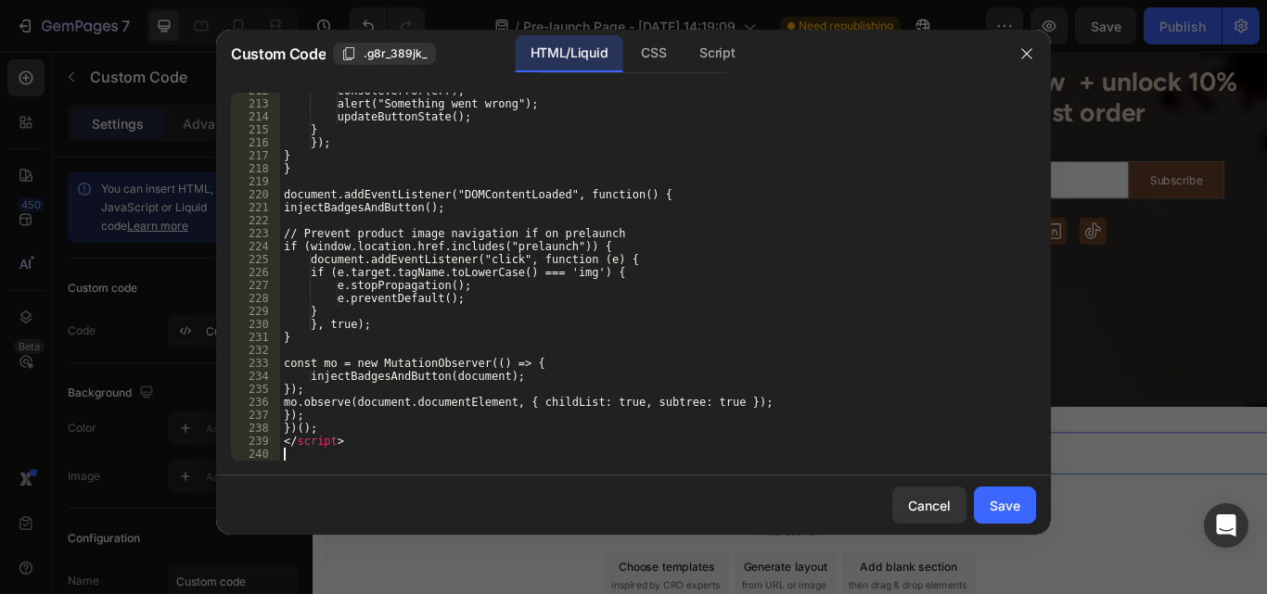
scroll to position [2748, 0]
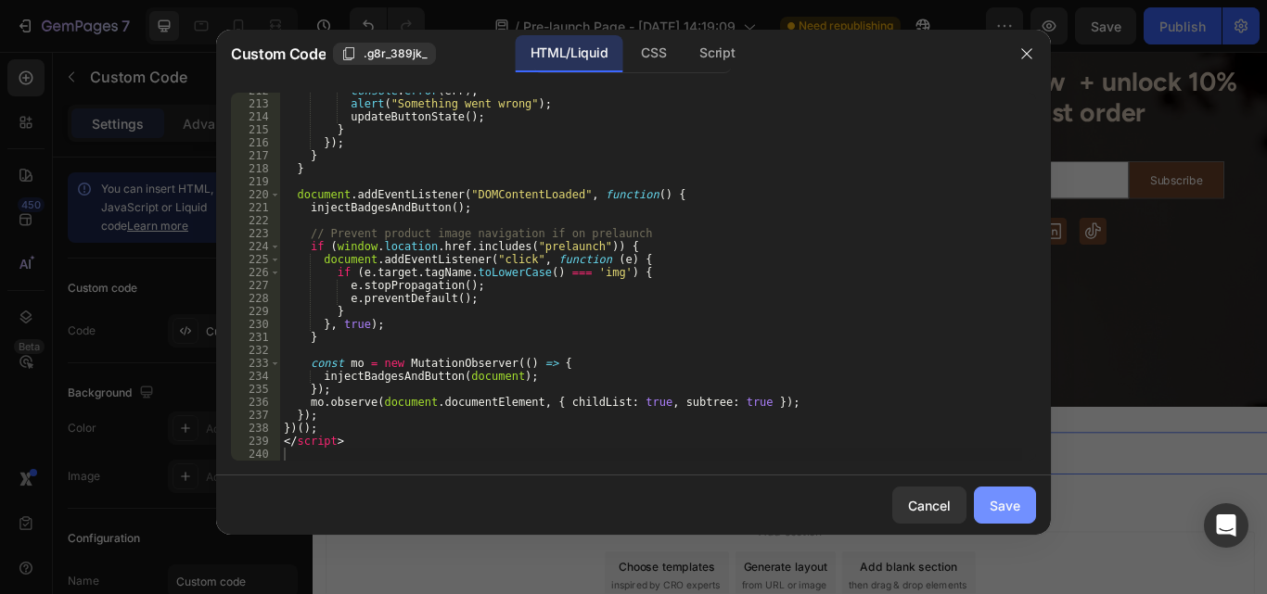
click at [993, 491] on button "Save" at bounding box center [1005, 505] width 62 height 37
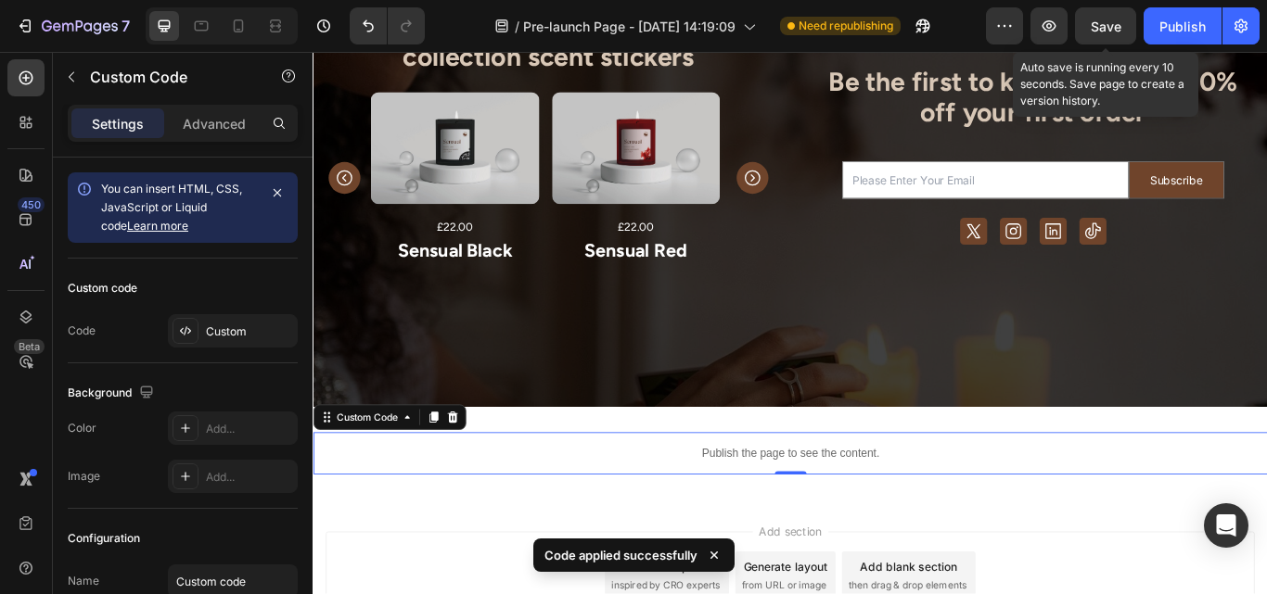
click at [1103, 27] on span "Save" at bounding box center [1106, 27] width 31 height 16
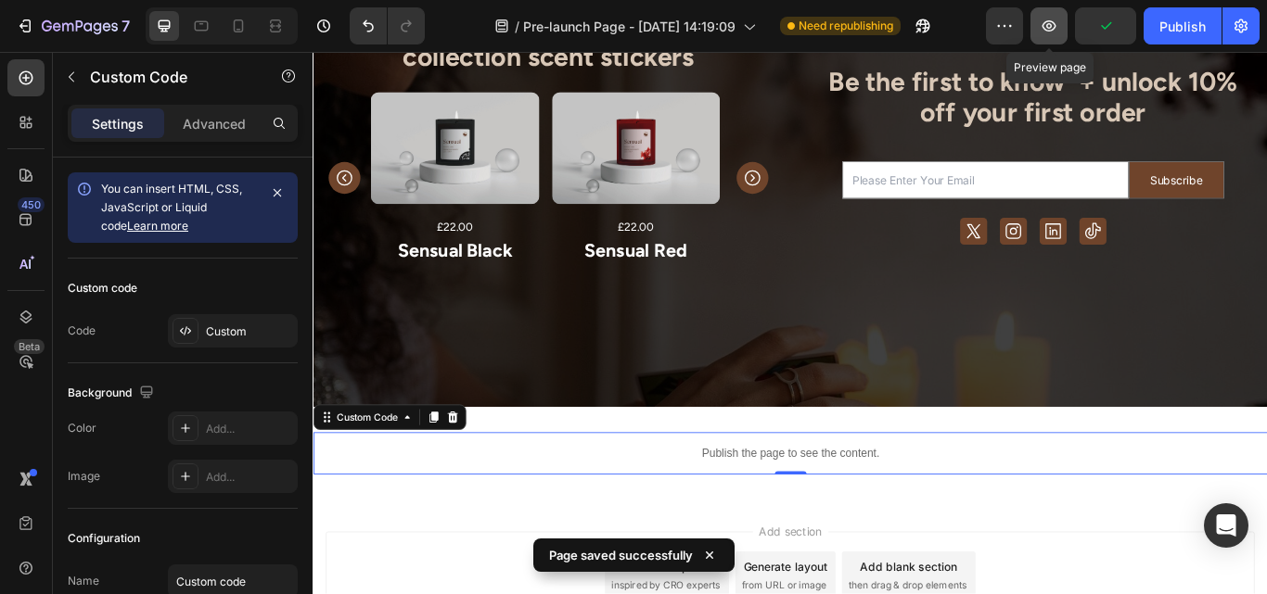
click at [1041, 29] on icon "button" at bounding box center [1049, 26] width 19 height 19
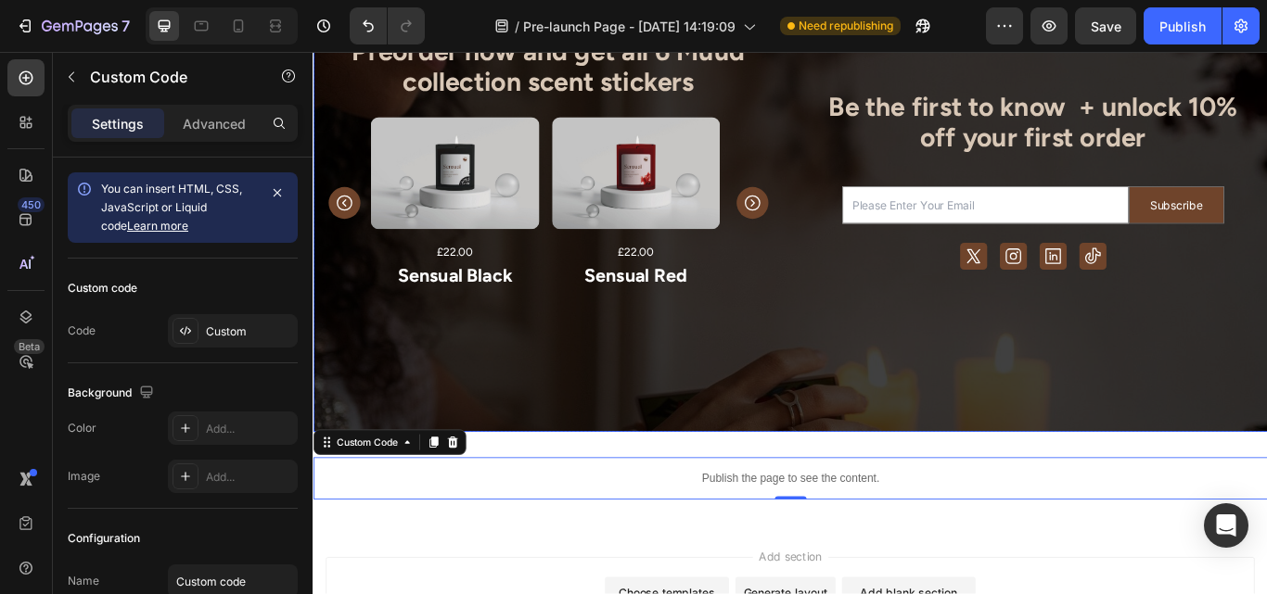
scroll to position [225, 0]
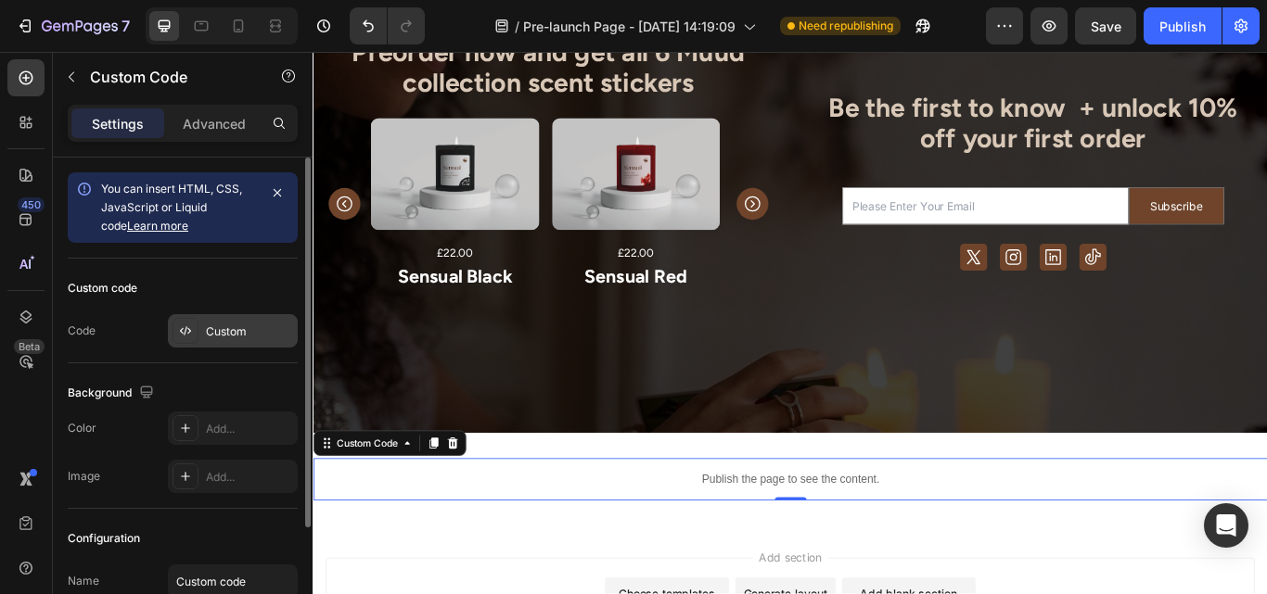
click at [232, 319] on div "Custom" at bounding box center [233, 330] width 130 height 33
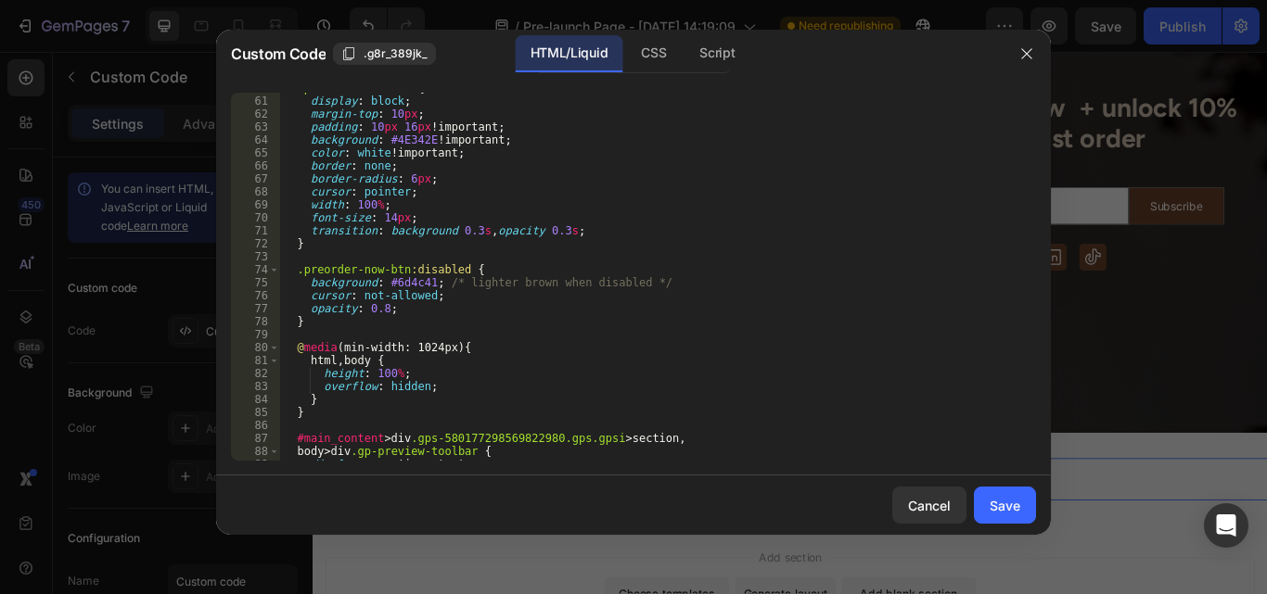
scroll to position [784, 0]
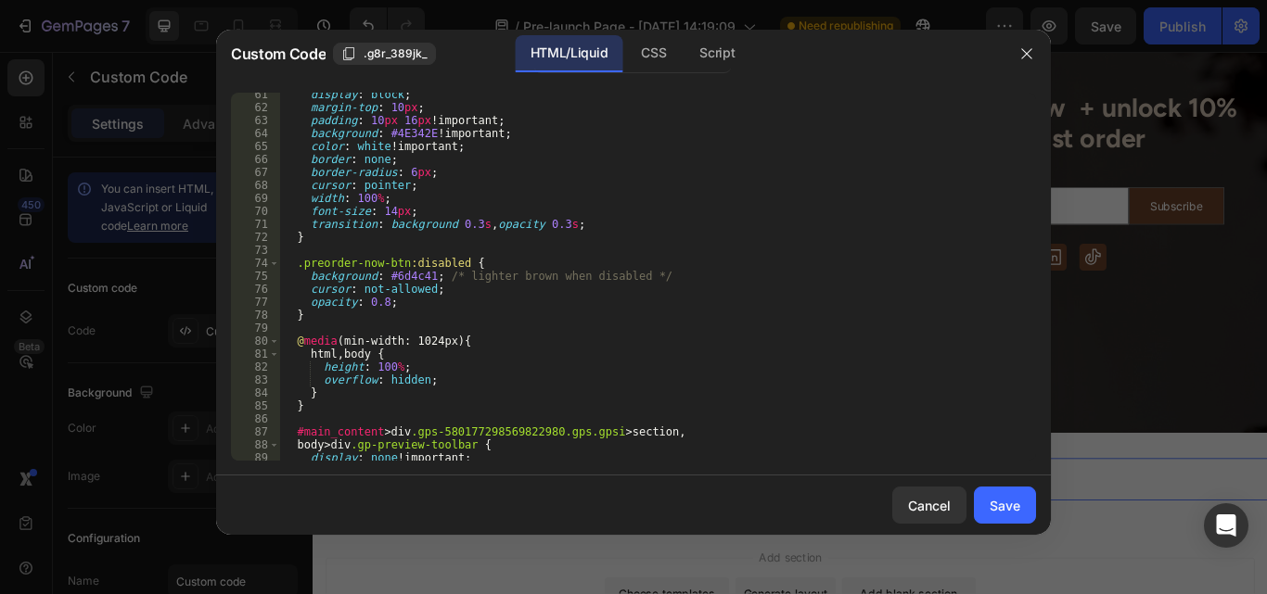
type textarea "}"
click at [317, 406] on div "display : block ; margin-top : 10 px ; padding : 10 px 16 px !important ; backg…" at bounding box center [651, 285] width 742 height 394
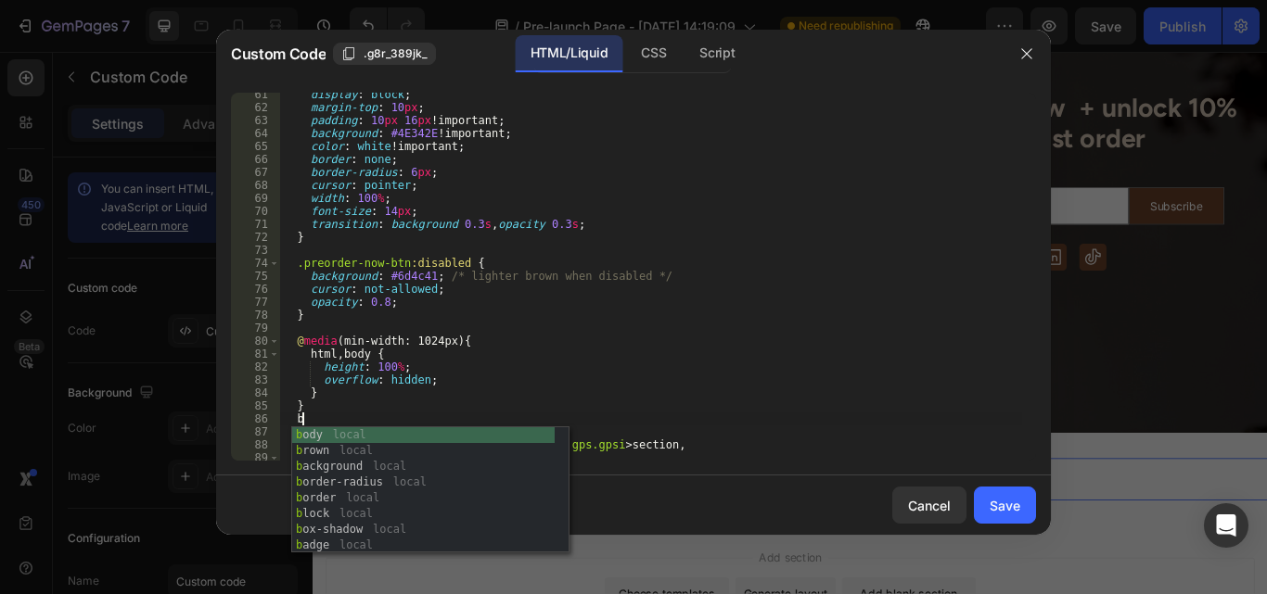
scroll to position [0, 1]
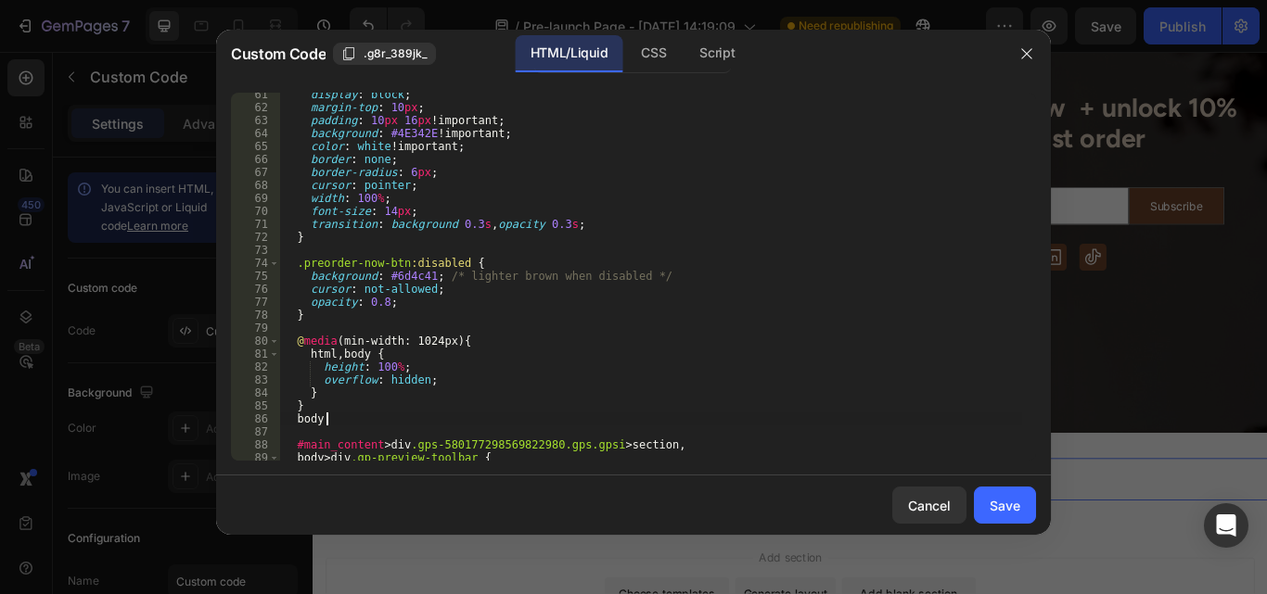
type textarea "body {"
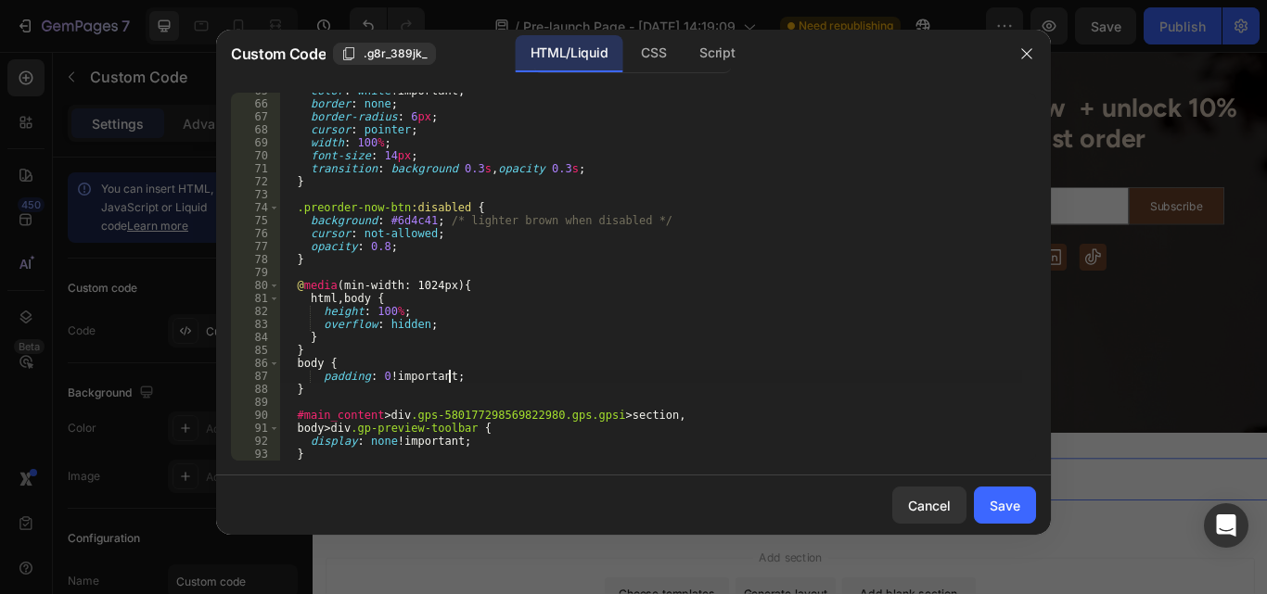
scroll to position [0, 8]
type textarea "padding: 0 !;"
click at [1010, 498] on div "Save" at bounding box center [1005, 505] width 31 height 19
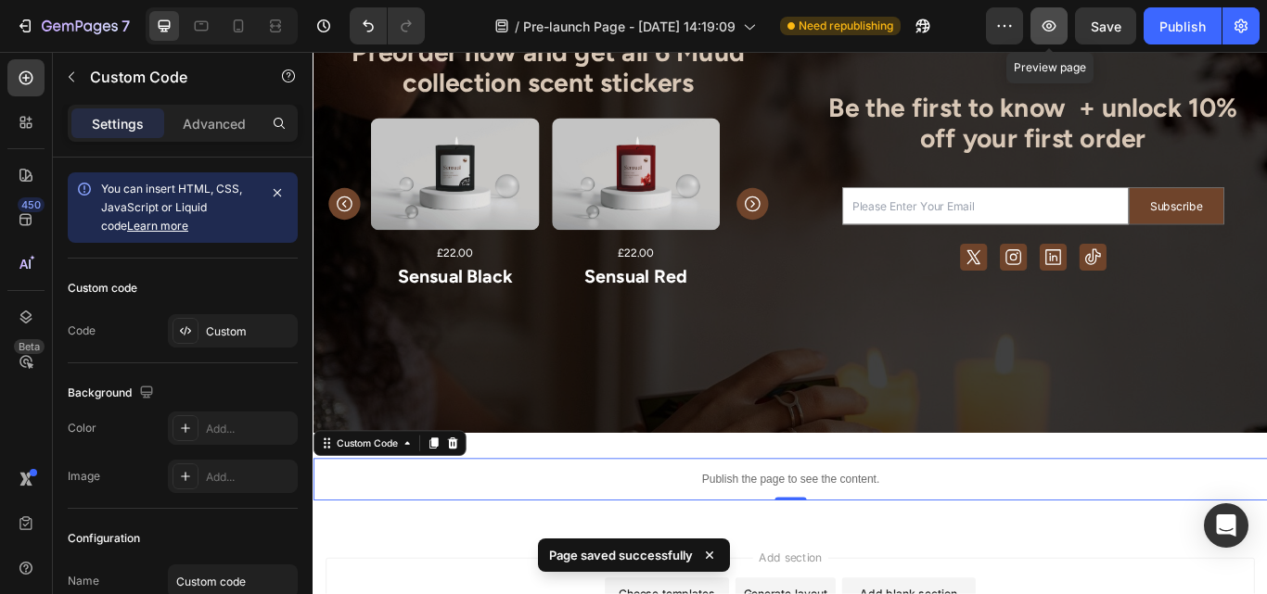
click at [1044, 30] on icon "button" at bounding box center [1049, 26] width 19 height 19
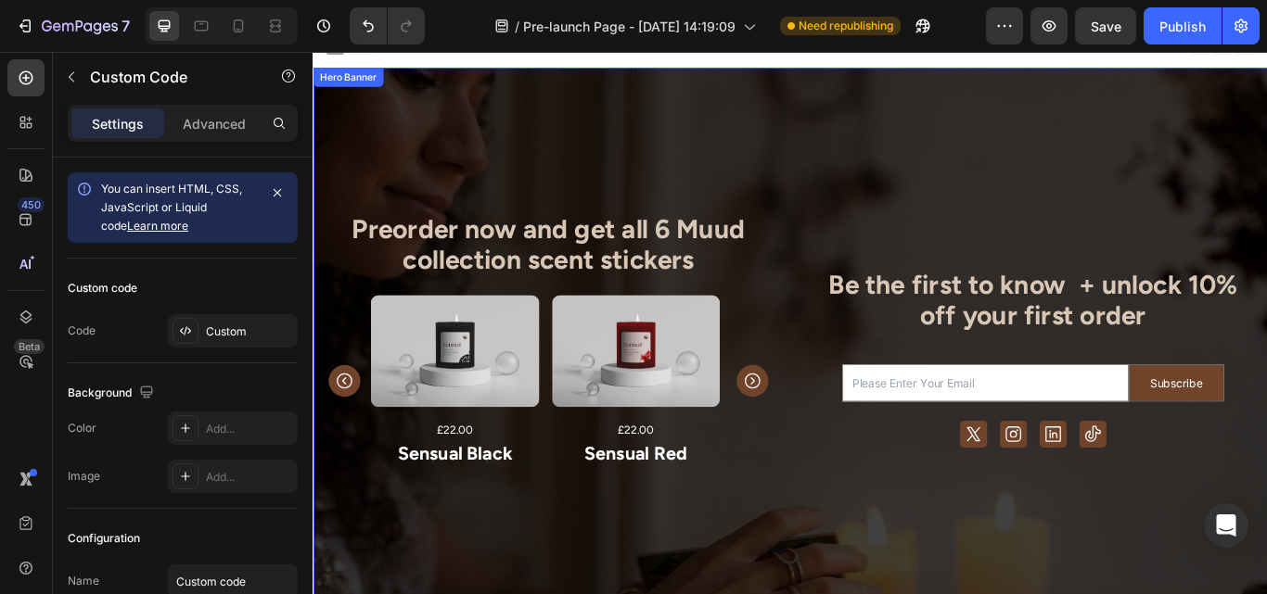
scroll to position [16, 0]
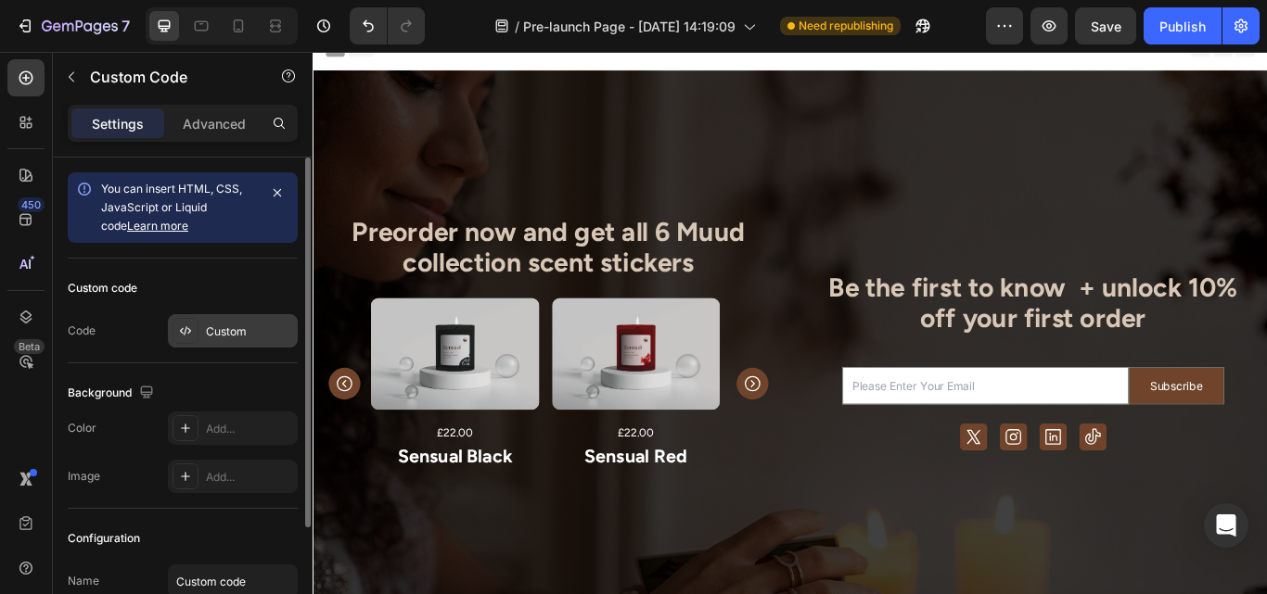
click at [234, 330] on div "Custom" at bounding box center [249, 332] width 87 height 17
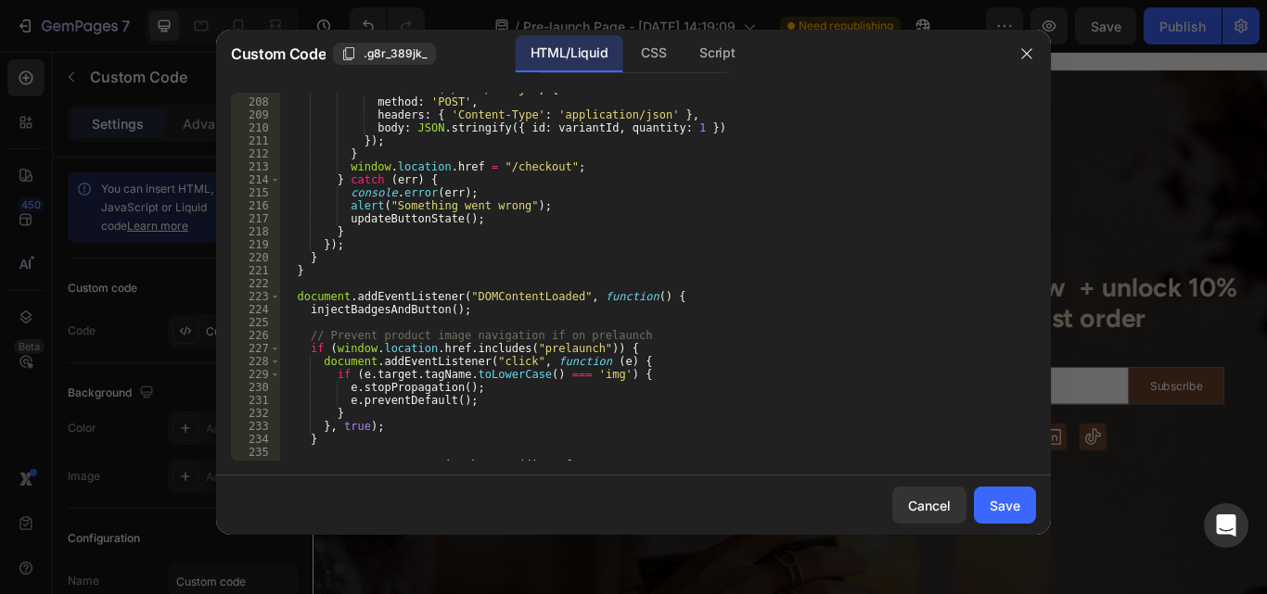
scroll to position [2694, 0]
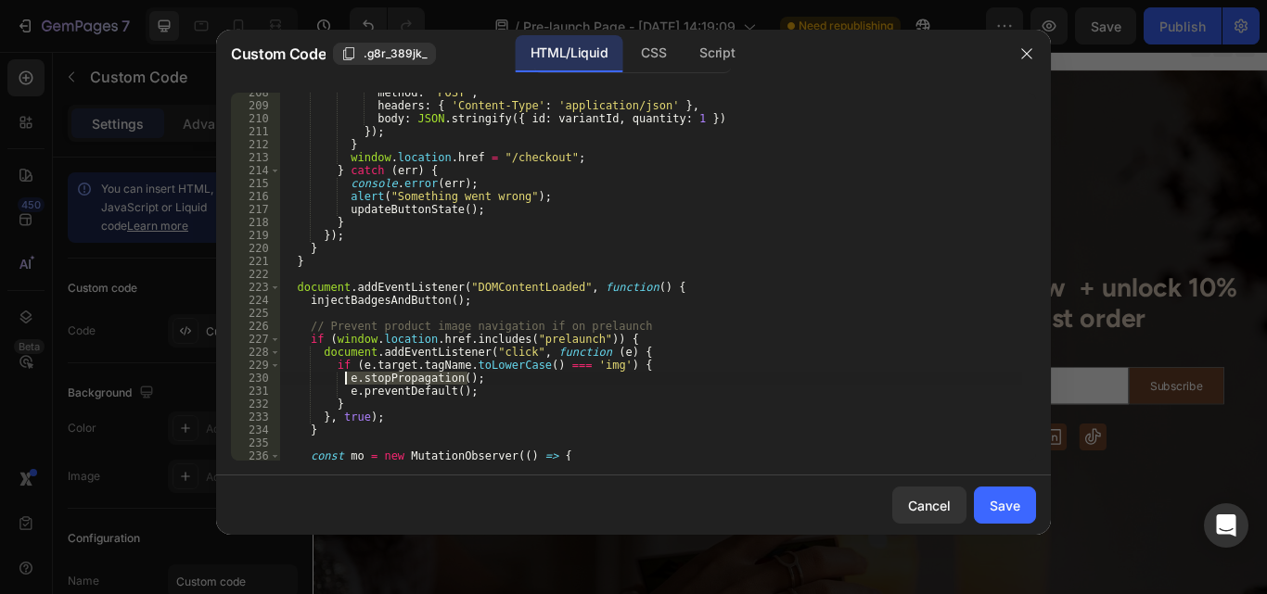
drag, startPoint x: 492, startPoint y: 378, endPoint x: 343, endPoint y: 380, distance: 148.4
click at [343, 380] on div "method : 'POST' , headers : { 'Content-Type' : 'application/json' } , body : JS…" at bounding box center [651, 283] width 742 height 394
click at [346, 425] on div "method : 'POST' , headers : { 'Content-Type' : 'application/json' } , body : JS…" at bounding box center [651, 283] width 742 height 394
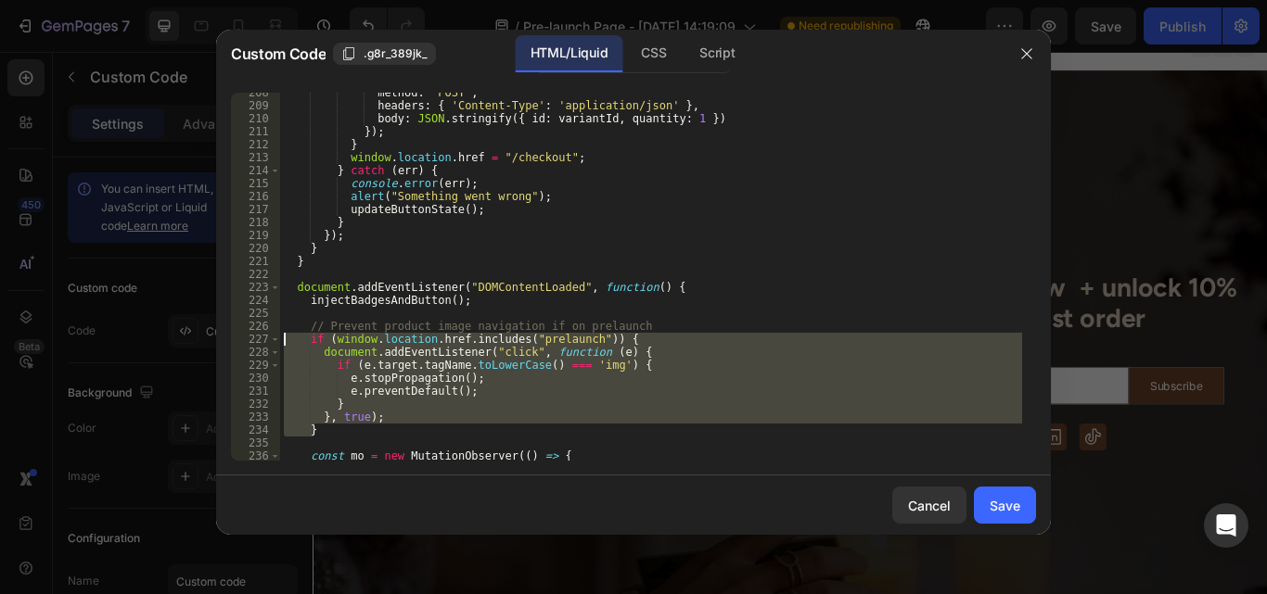
drag, startPoint x: 346, startPoint y: 425, endPoint x: 283, endPoint y: 343, distance: 103.1
click at [283, 343] on div "method : 'POST' , headers : { 'Content-Type' : 'application/json' } , body : JS…" at bounding box center [651, 283] width 742 height 394
click at [477, 387] on div "method : 'POST' , headers : { 'Content-Type' : 'application/json' } , body : JS…" at bounding box center [651, 277] width 742 height 368
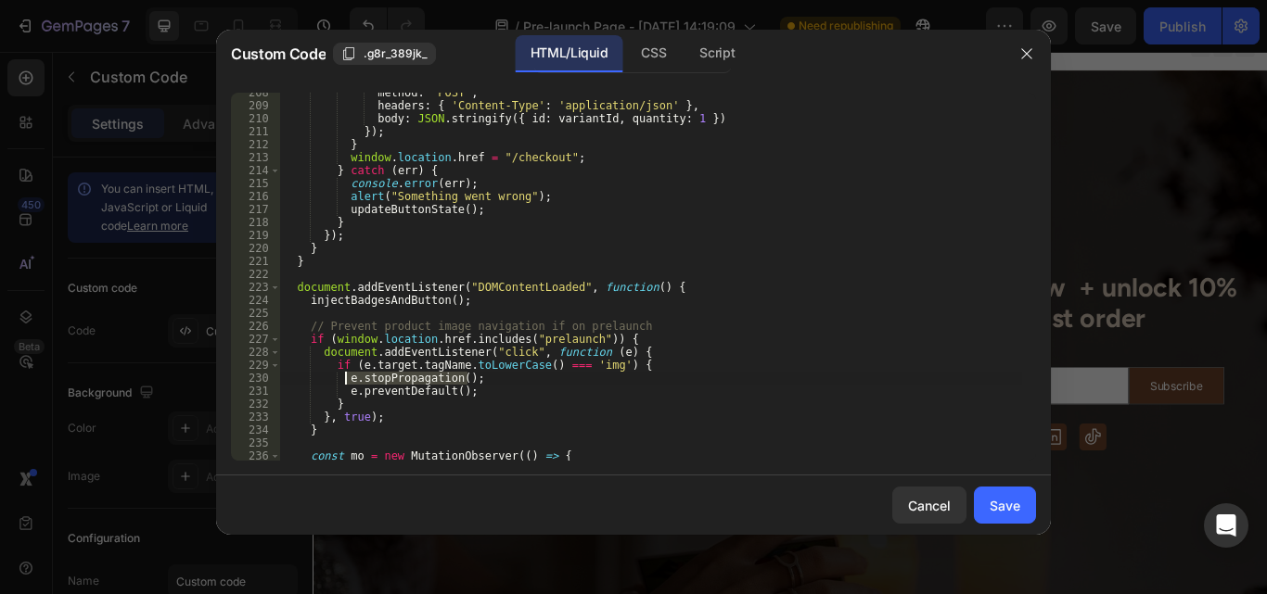
drag, startPoint x: 469, startPoint y: 378, endPoint x: 345, endPoint y: 377, distance: 124.3
click at [345, 377] on div "method : 'POST' , headers : { 'Content-Type' : 'application/json' } , body : JS…" at bounding box center [651, 283] width 742 height 394
click at [336, 431] on div "method : 'POST' , headers : { 'Content-Type' : 'application/json' } , body : JS…" at bounding box center [651, 283] width 742 height 394
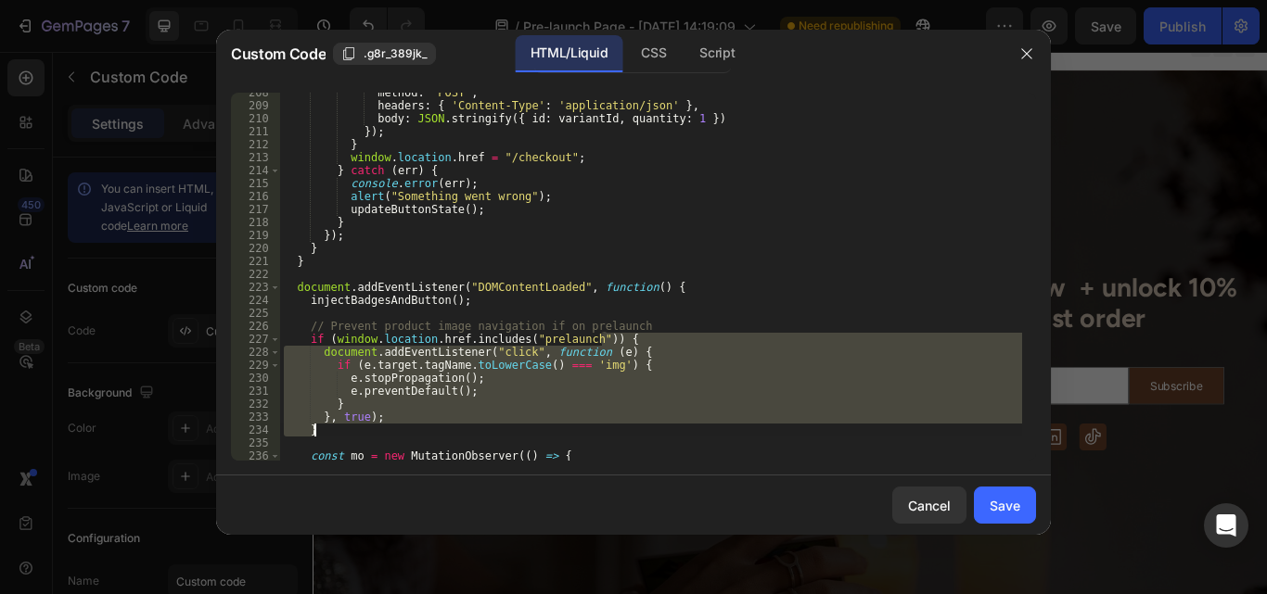
drag, startPoint x: 336, startPoint y: 431, endPoint x: 316, endPoint y: 397, distance: 39.5
click at [316, 397] on div "method : 'POST' , headers : { 'Content-Type' : 'application/json' } , body : JS…" at bounding box center [651, 283] width 742 height 394
click at [398, 366] on div "method : 'POST' , headers : { 'Content-Type' : 'application/json' } , body : JS…" at bounding box center [651, 277] width 742 height 368
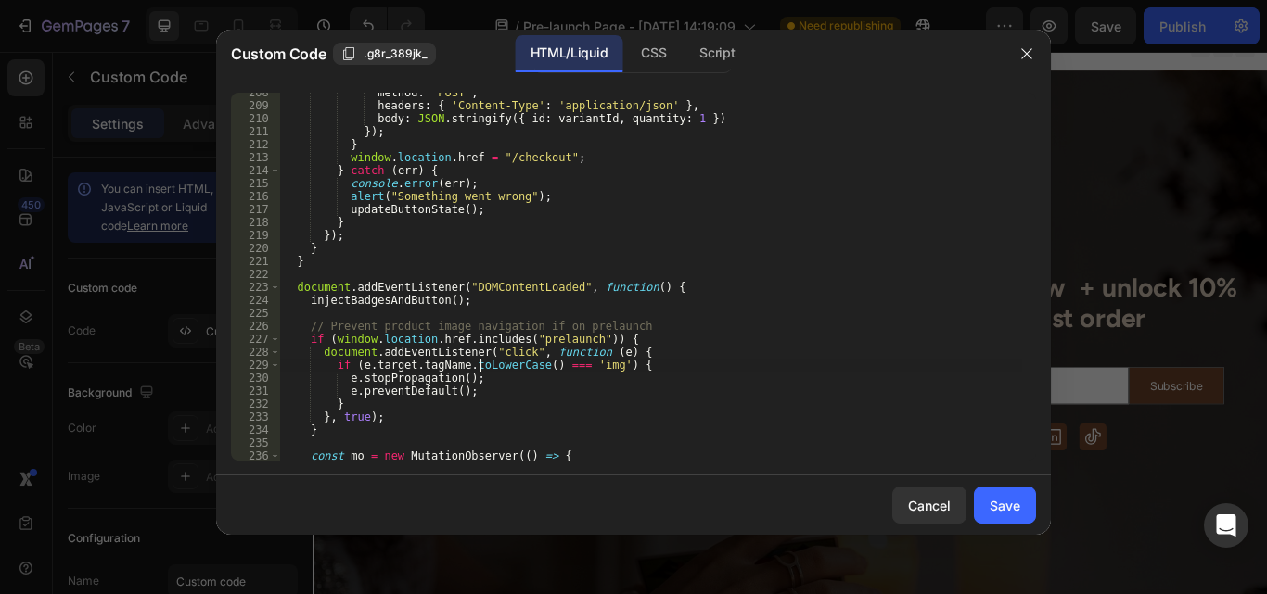
click at [477, 372] on div "method : 'POST' , headers : { 'Content-Type' : 'application/json' } , body : JS…" at bounding box center [651, 283] width 742 height 394
drag, startPoint x: 472, startPoint y: 381, endPoint x: 348, endPoint y: 376, distance: 124.4
click at [348, 376] on div "method : 'POST' , headers : { 'Content-Type' : 'application/json' } , body : JS…" at bounding box center [651, 283] width 742 height 394
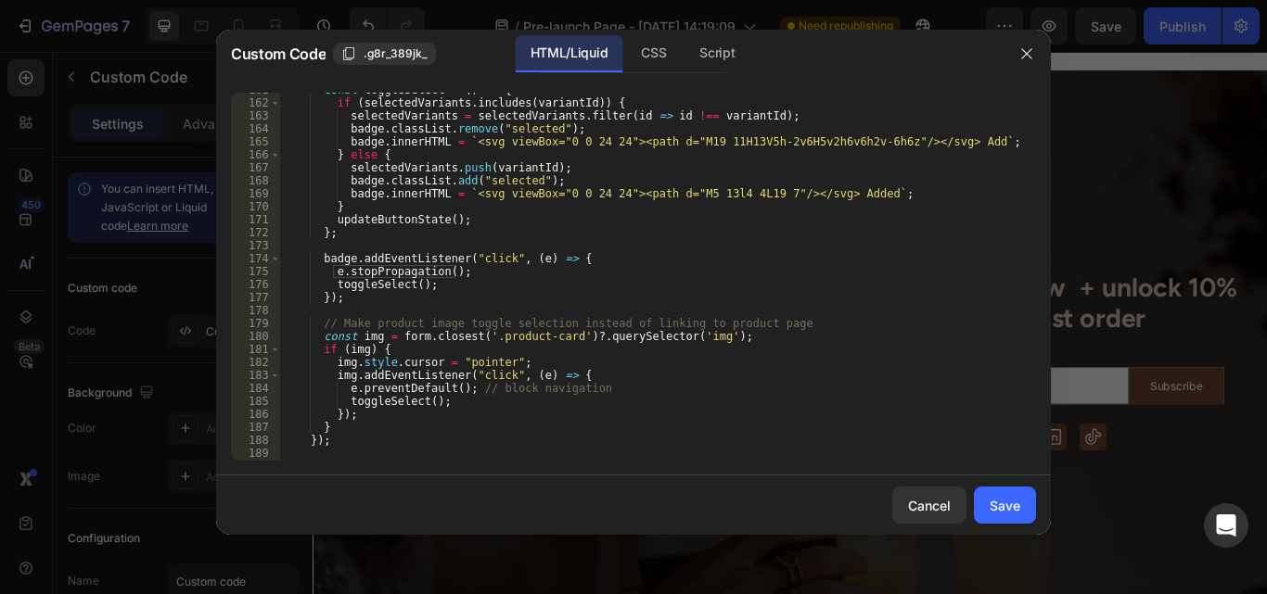
scroll to position [2087, 0]
click at [598, 383] on div "const toggleSelect = ( ) => { if ( selectedVariants . includes ( variantId )) {…" at bounding box center [651, 280] width 742 height 394
type textarea "e.preventDefault(); // block navigation"
paste textarea "e.stopPropagation();"
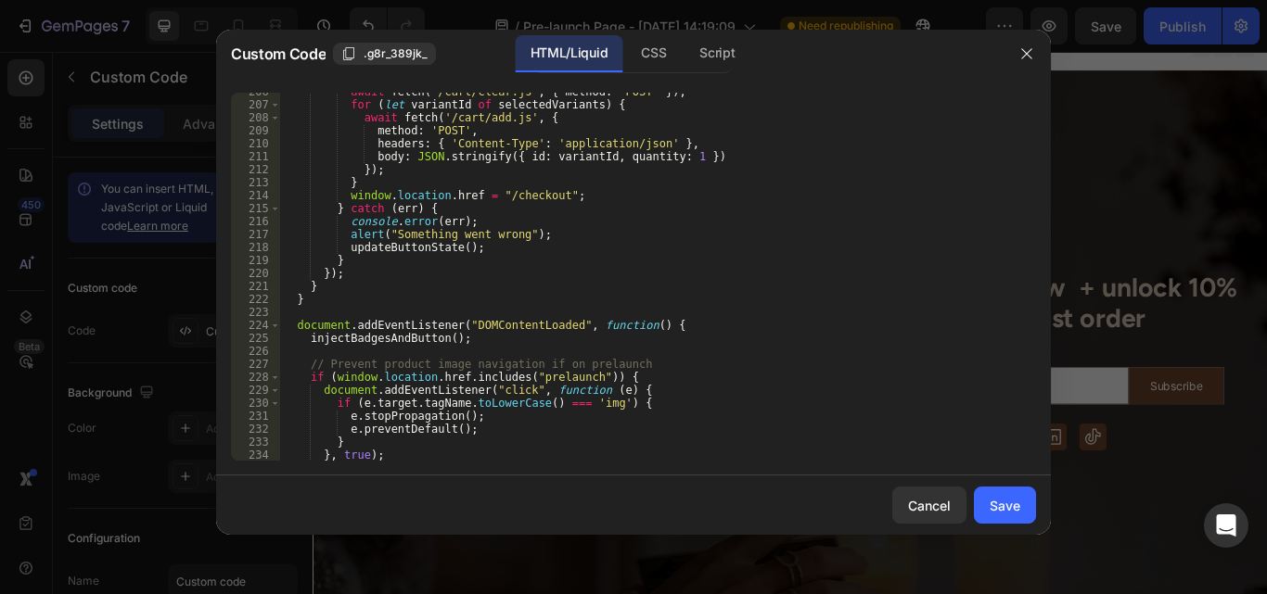
scroll to position [2800, 0]
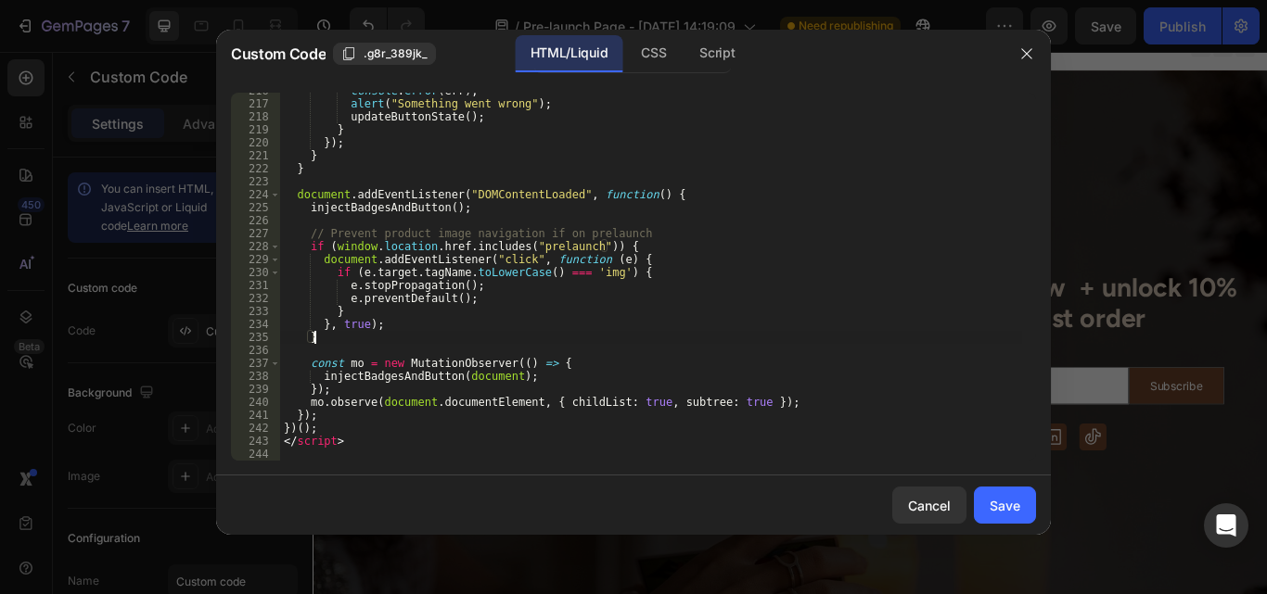
click at [335, 338] on div "console . error ( err ) ; alert ( "Something went wrong" ) ; updateButtonState …" at bounding box center [651, 281] width 742 height 394
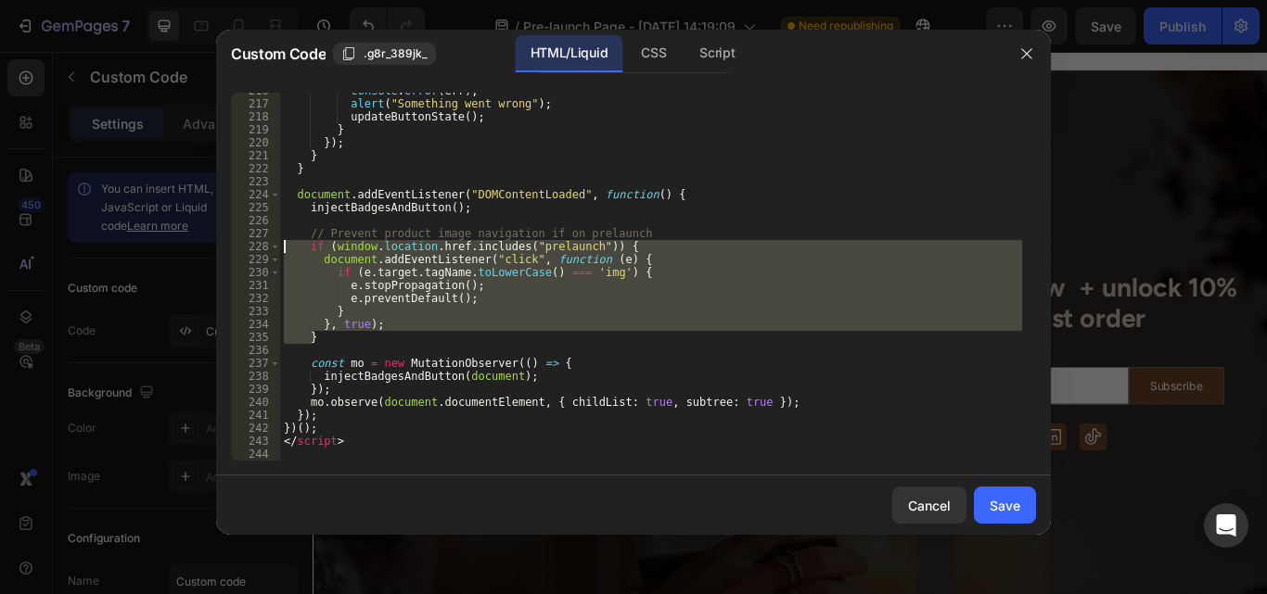
drag, startPoint x: 335, startPoint y: 338, endPoint x: 285, endPoint y: 250, distance: 100.5
click at [285, 250] on div "console . error ( err ) ; alert ( "Something went wrong" ) ; updateButtonState …" at bounding box center [651, 281] width 742 height 394
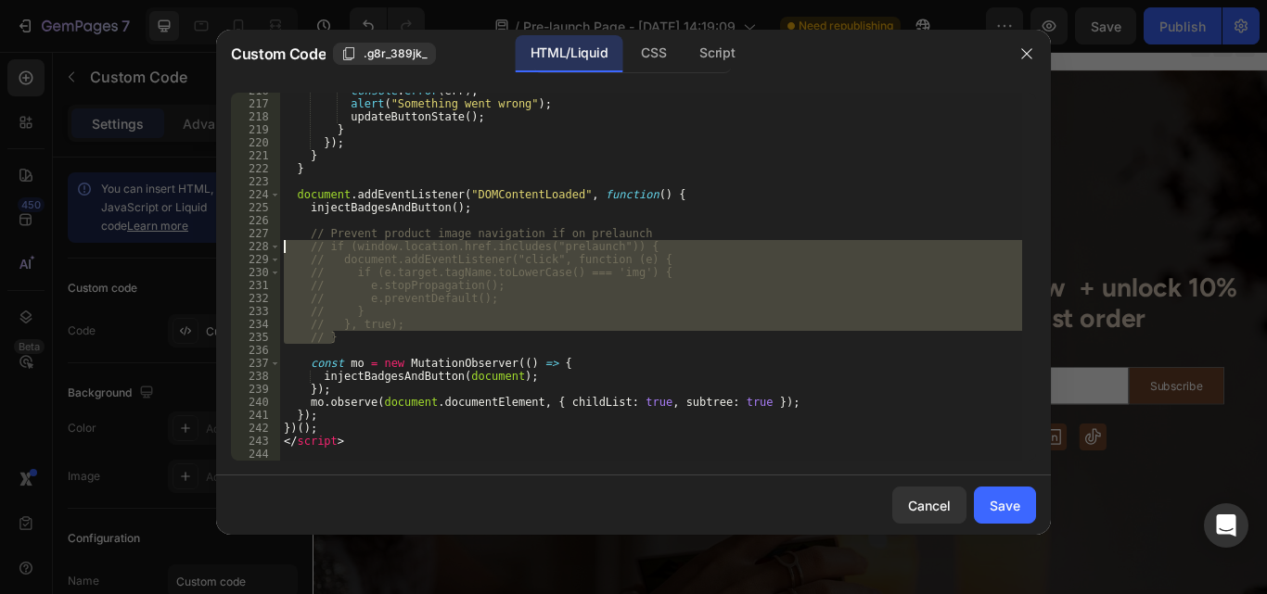
click at [487, 300] on div "console . error ( err ) ; alert ( "Something went wrong" ) ; updateButtonState …" at bounding box center [651, 277] width 742 height 368
type textarea "// e.preventDefault();"
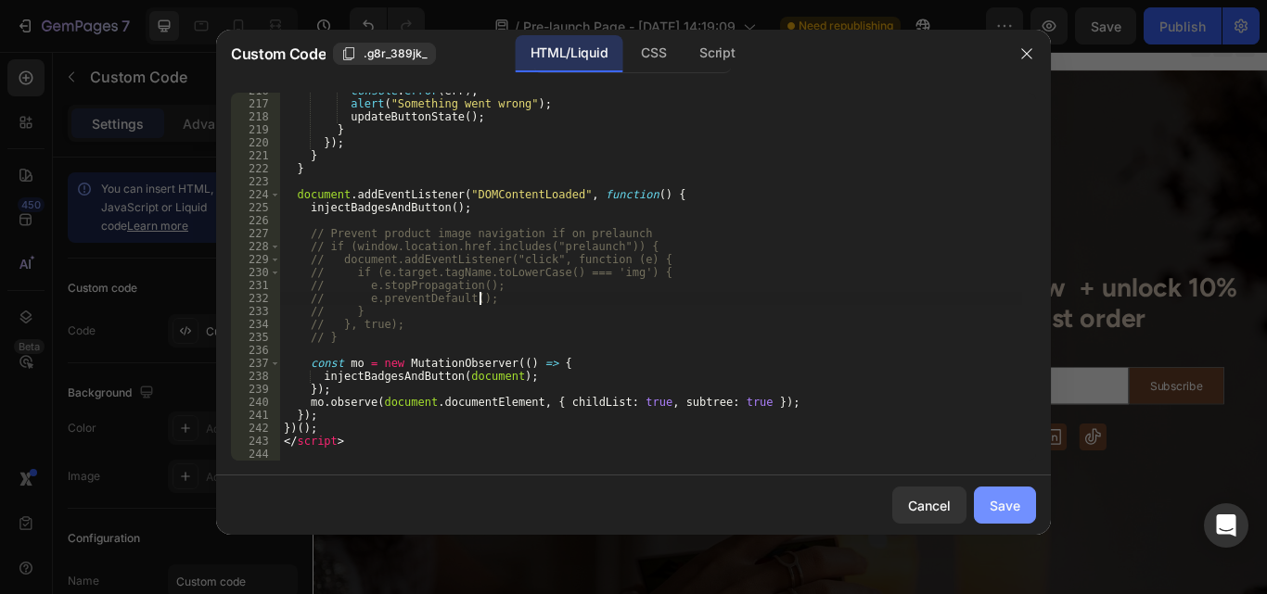
click at [990, 501] on div "Save" at bounding box center [1005, 505] width 31 height 19
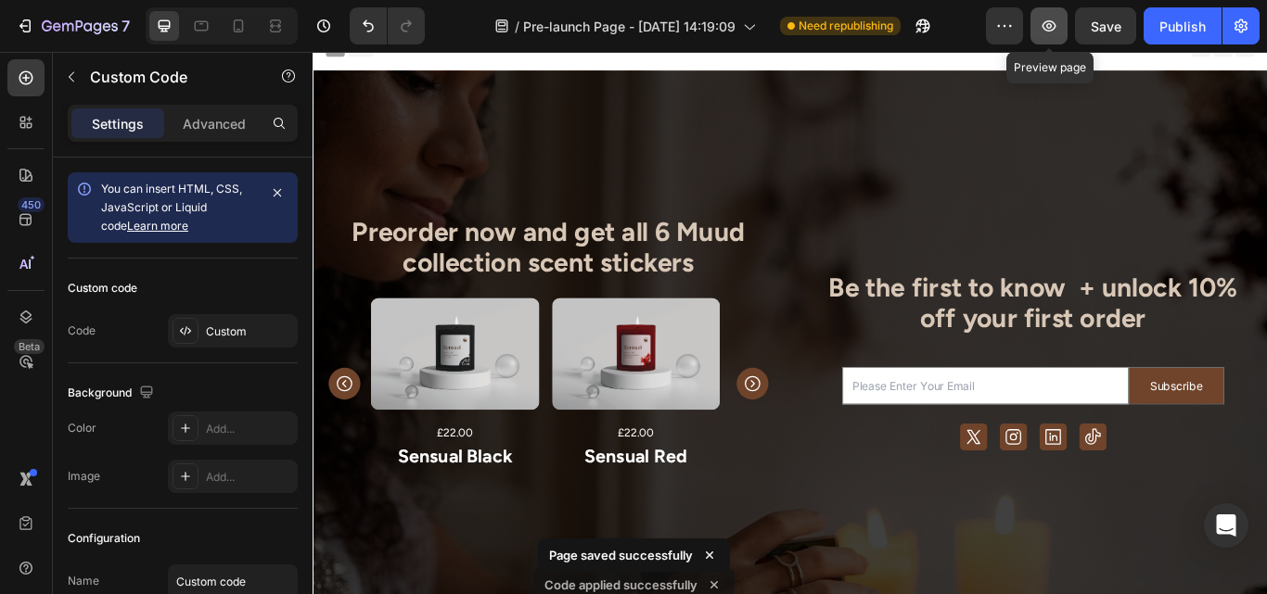
click at [1047, 24] on icon "button" at bounding box center [1049, 26] width 19 height 19
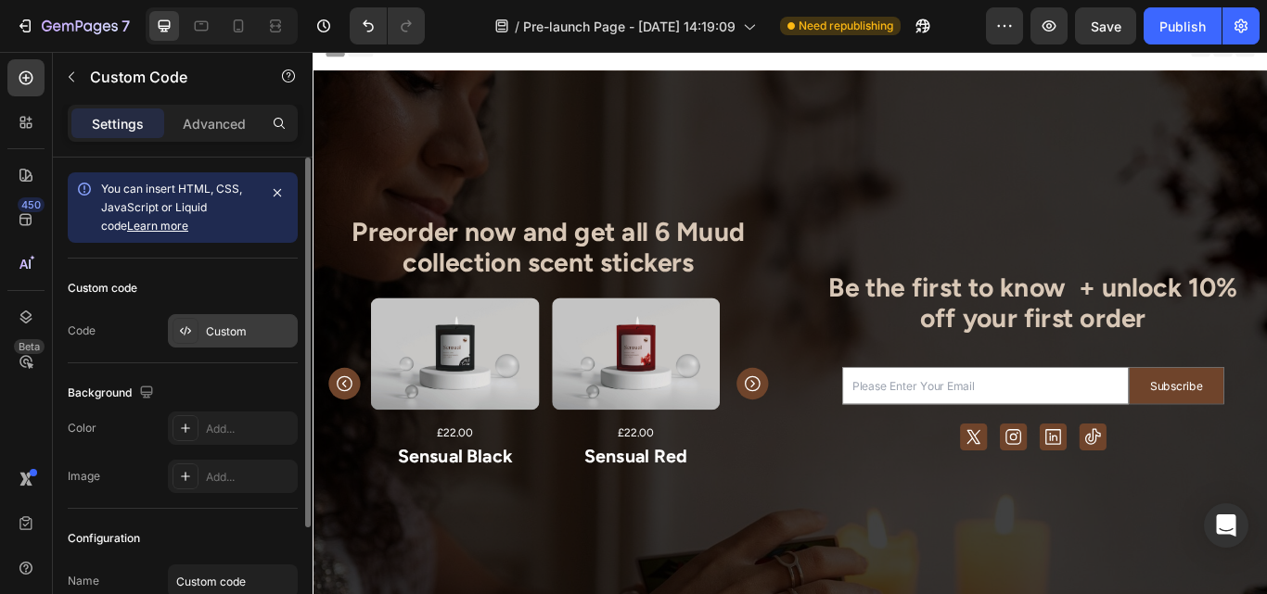
click at [253, 329] on div "Custom" at bounding box center [249, 332] width 87 height 17
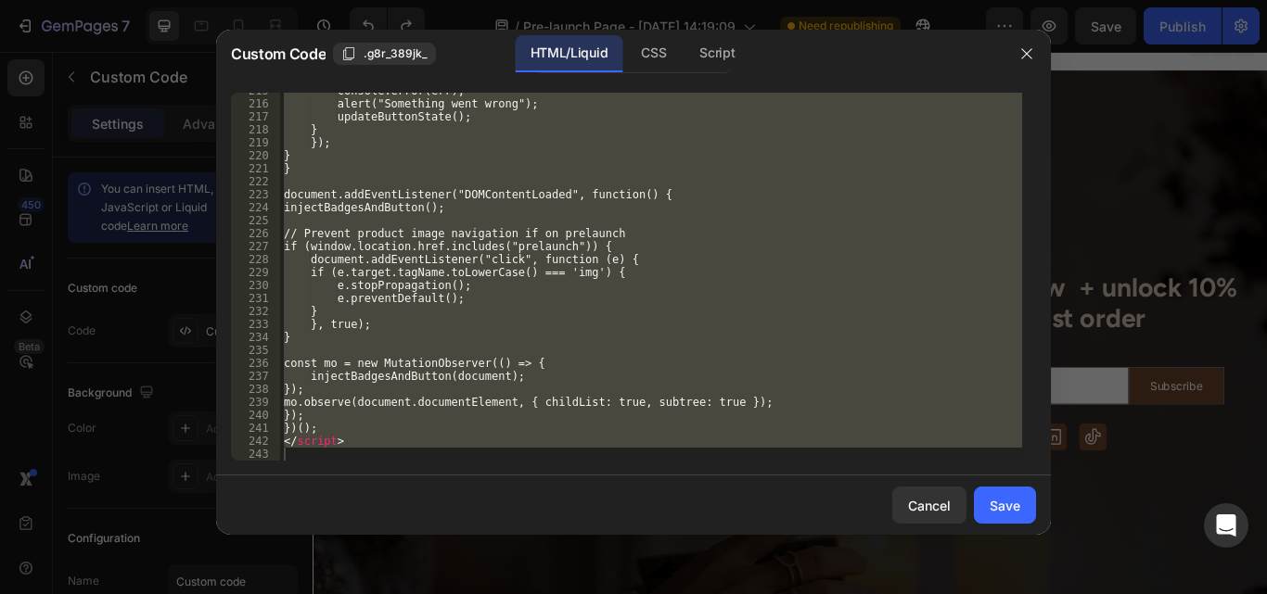
scroll to position [2787, 0]
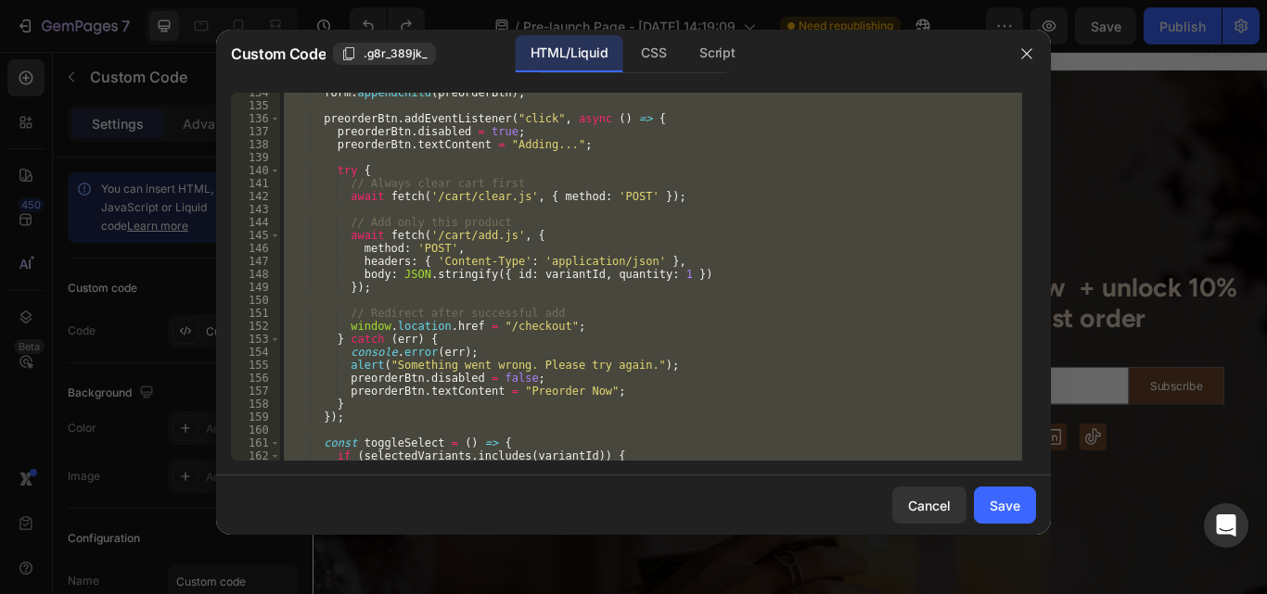
click at [497, 226] on div "form . appendChild ( preorderBtn ) ; preorderBtn . addEventListener ( "click" ,…" at bounding box center [651, 277] width 742 height 368
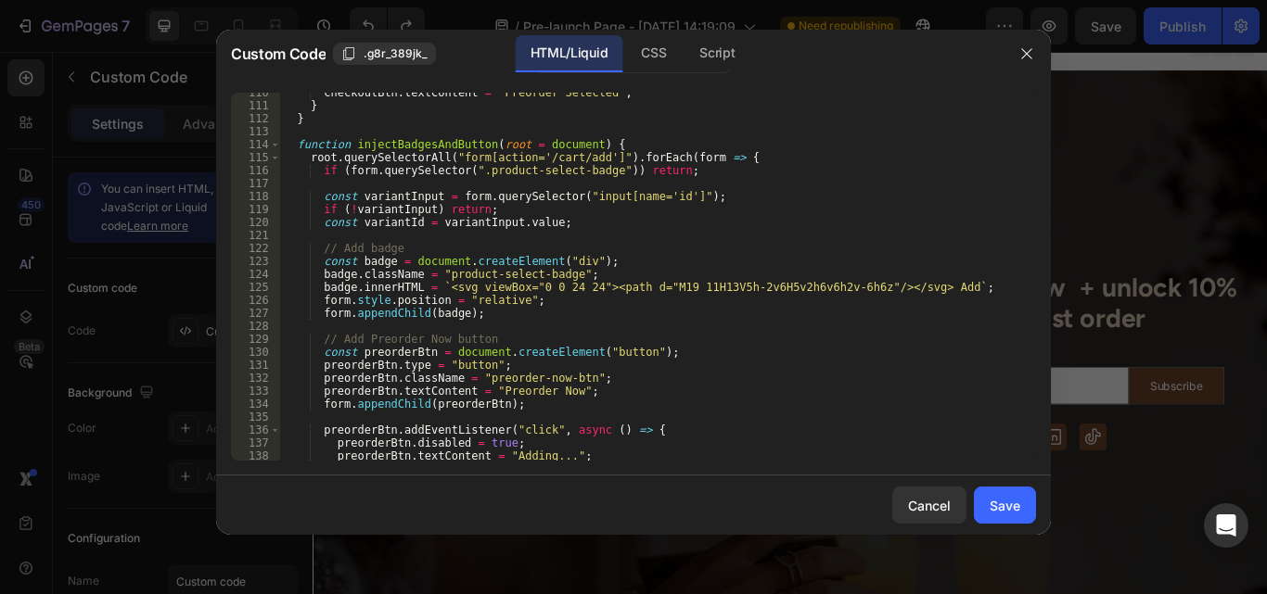
scroll to position [1416, 0]
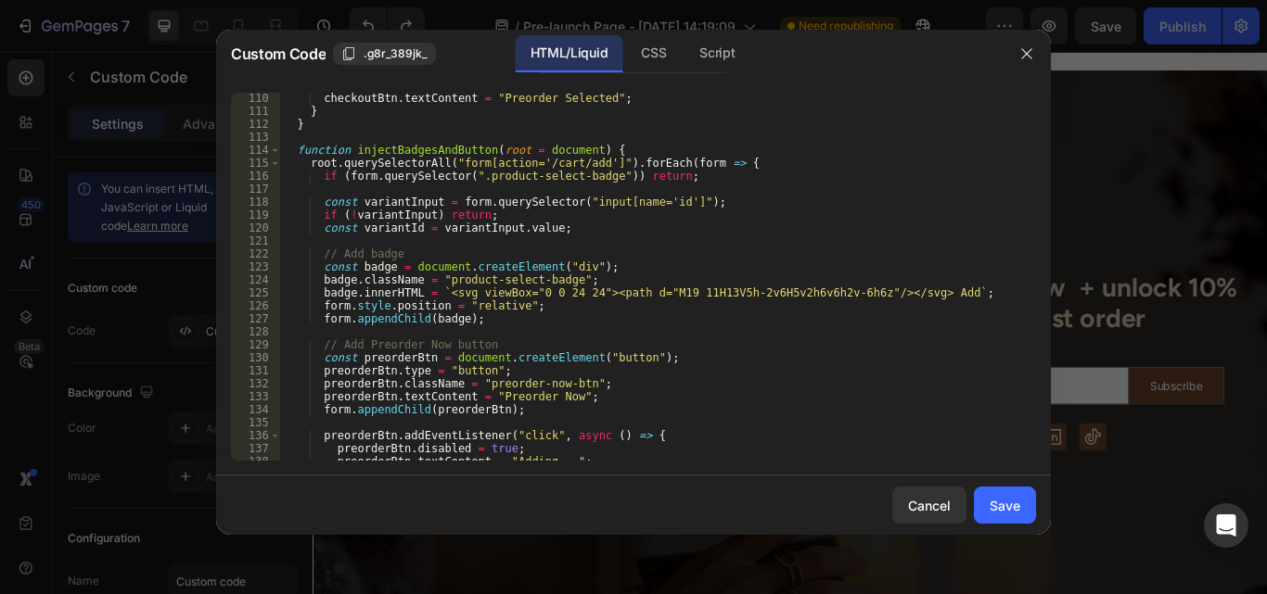
type textarea "</script>"
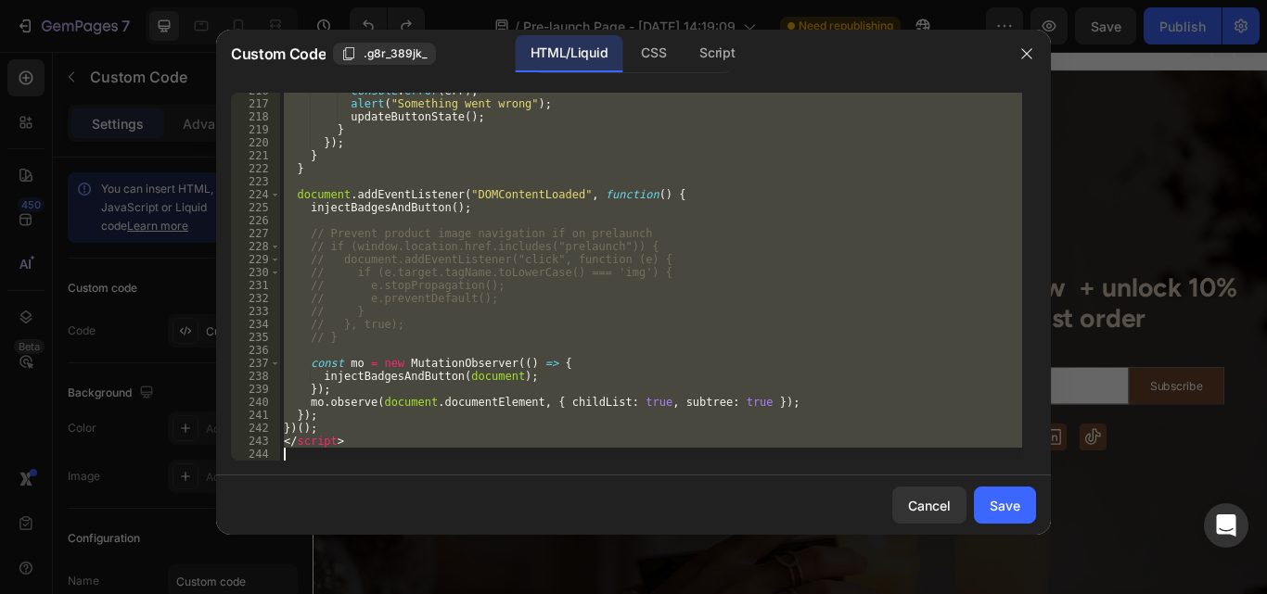
scroll to position [2787, 0]
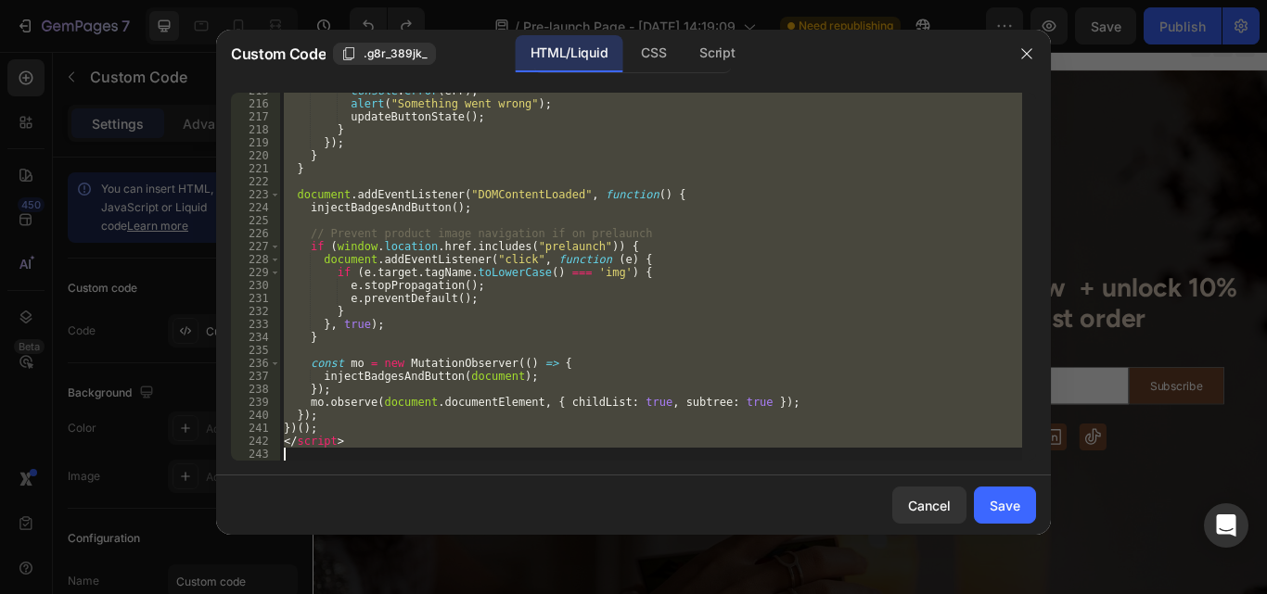
click at [497, 226] on div "console . error ( err ) ; alert ( "Something went wrong" ) ; updateButtonState …" at bounding box center [651, 277] width 742 height 368
click at [632, 379] on div "console . error ( err ) ; alert ( "Something went wrong" ) ; updateButtonState …" at bounding box center [651, 277] width 742 height 368
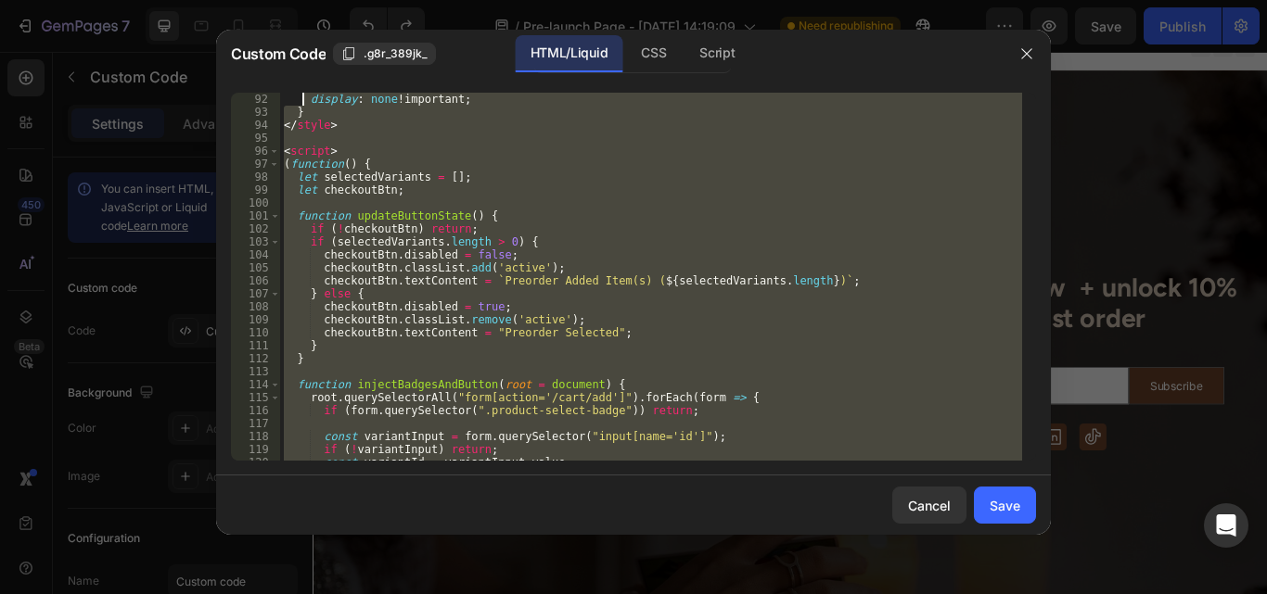
scroll to position [1078, 0]
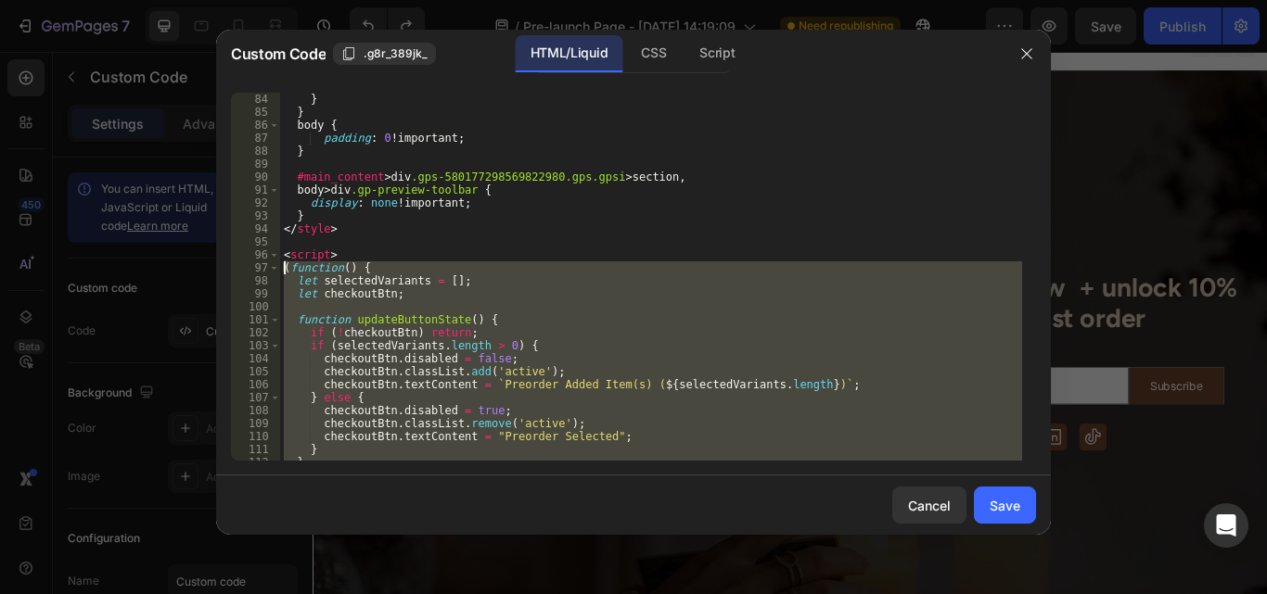
drag, startPoint x: 324, startPoint y: 432, endPoint x: 286, endPoint y: 271, distance: 165.8
click at [286, 271] on div "} } body { padding : 0 !important ; } #main_content > div .gps-5801772985698229…" at bounding box center [651, 290] width 742 height 394
type textarea "(function() { let selectedVariants = [];"
paste textarea
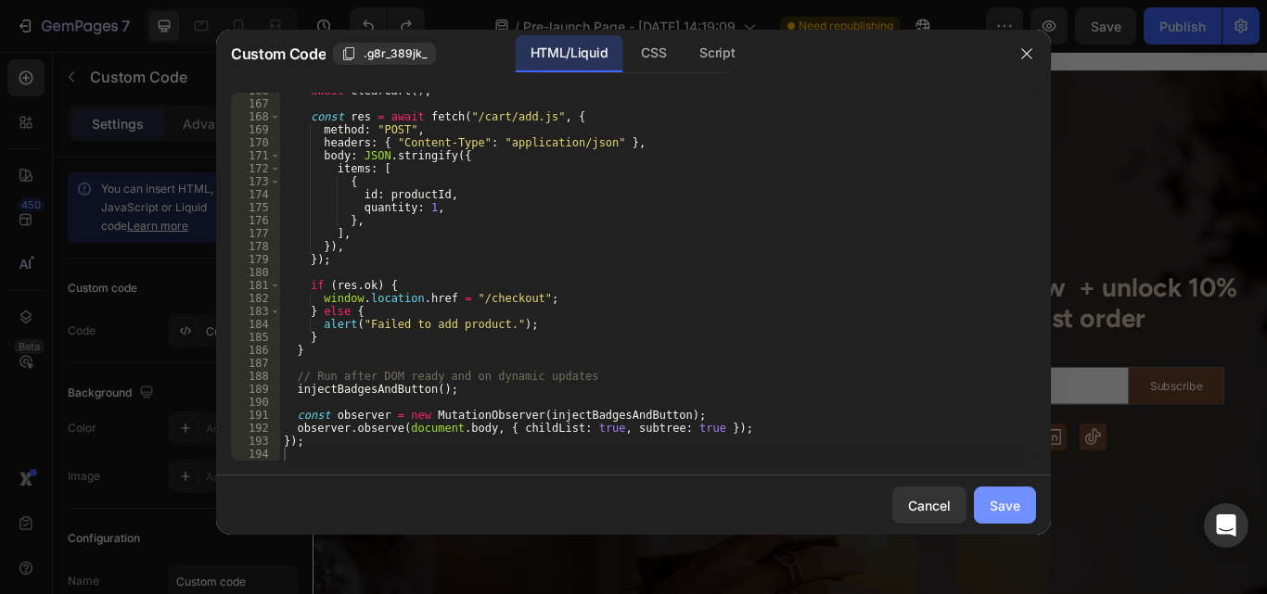
click at [1011, 506] on div "Save" at bounding box center [1005, 505] width 31 height 19
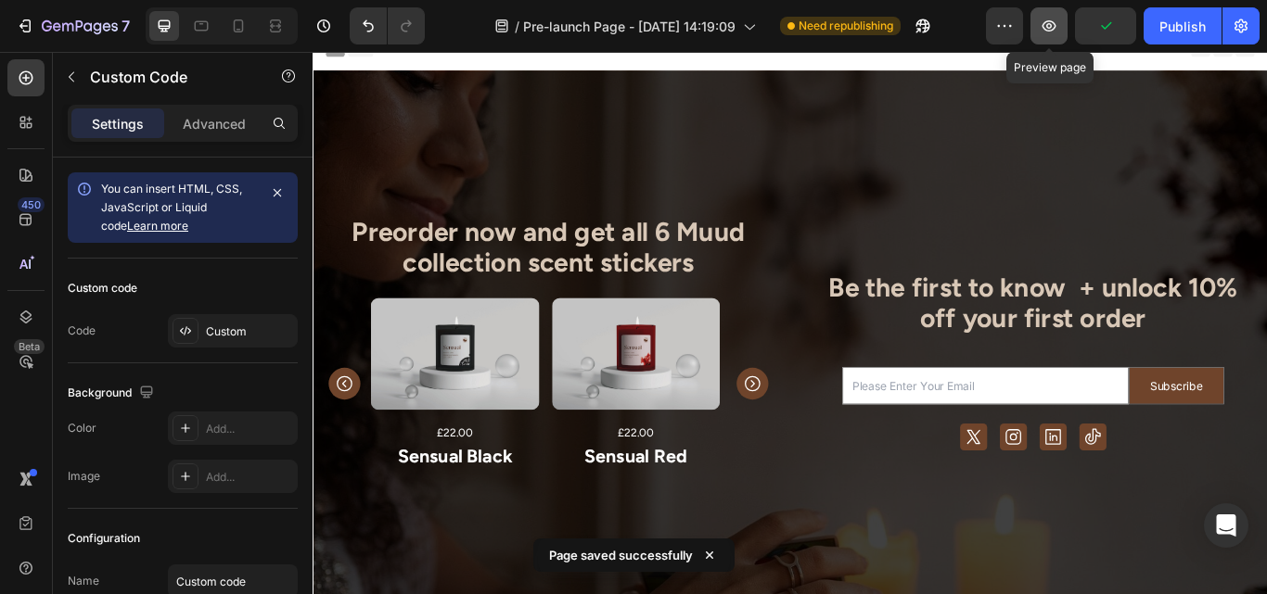
click at [1049, 30] on icon "button" at bounding box center [1049, 26] width 19 height 19
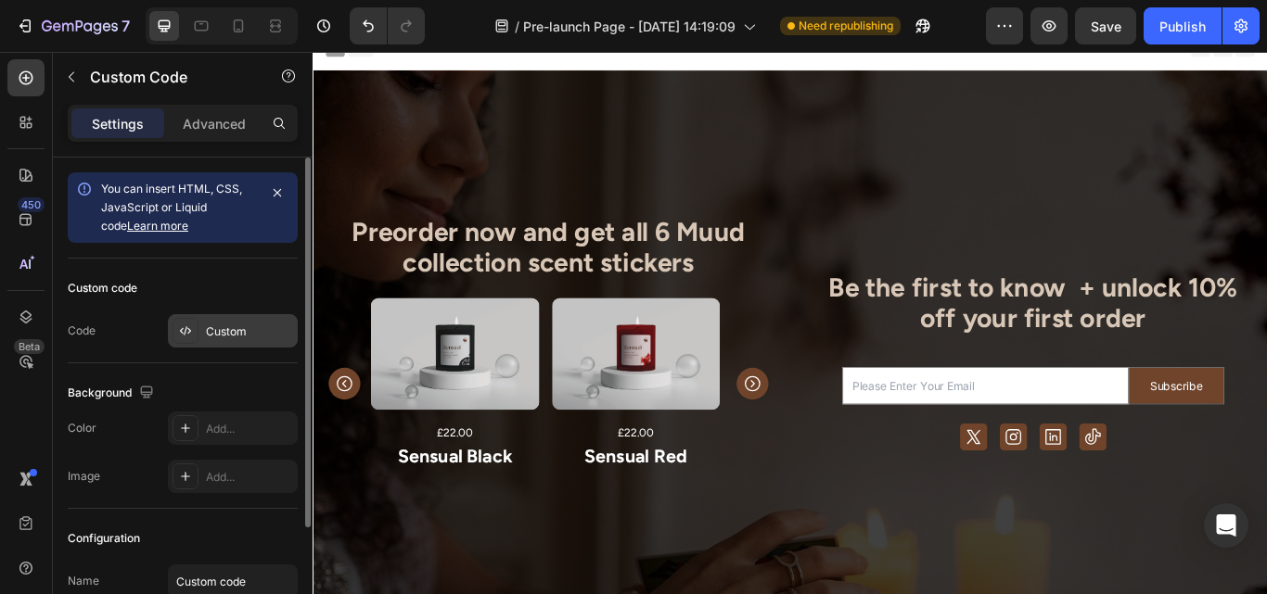
click at [267, 326] on div "Custom" at bounding box center [249, 332] width 87 height 17
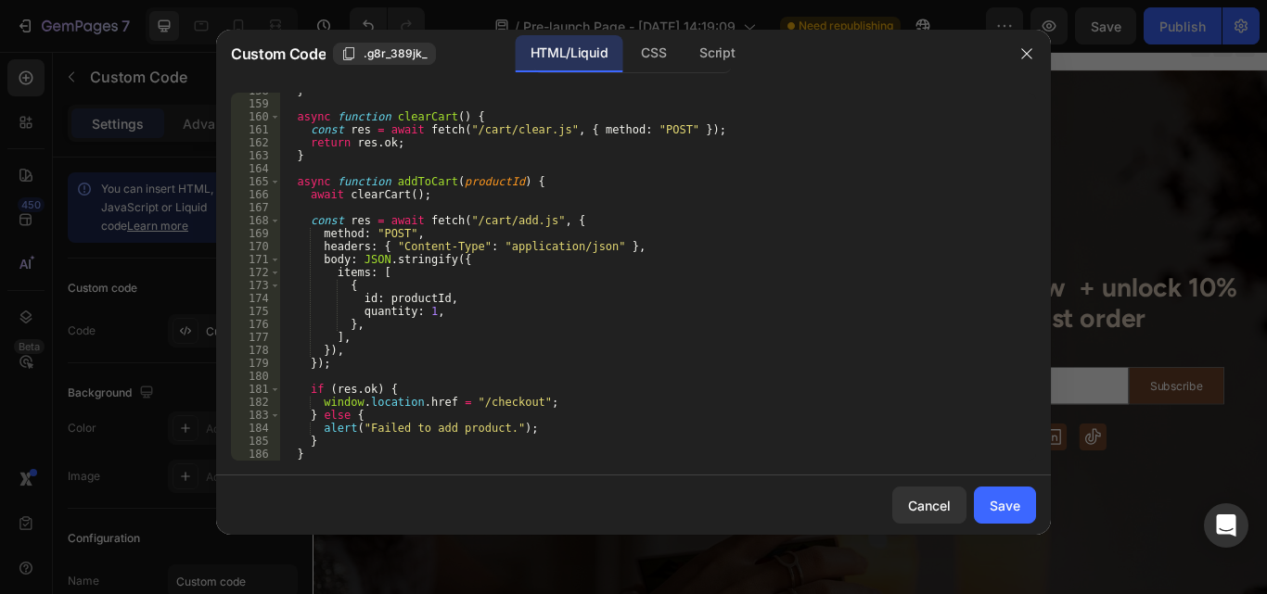
scroll to position [2177, 0]
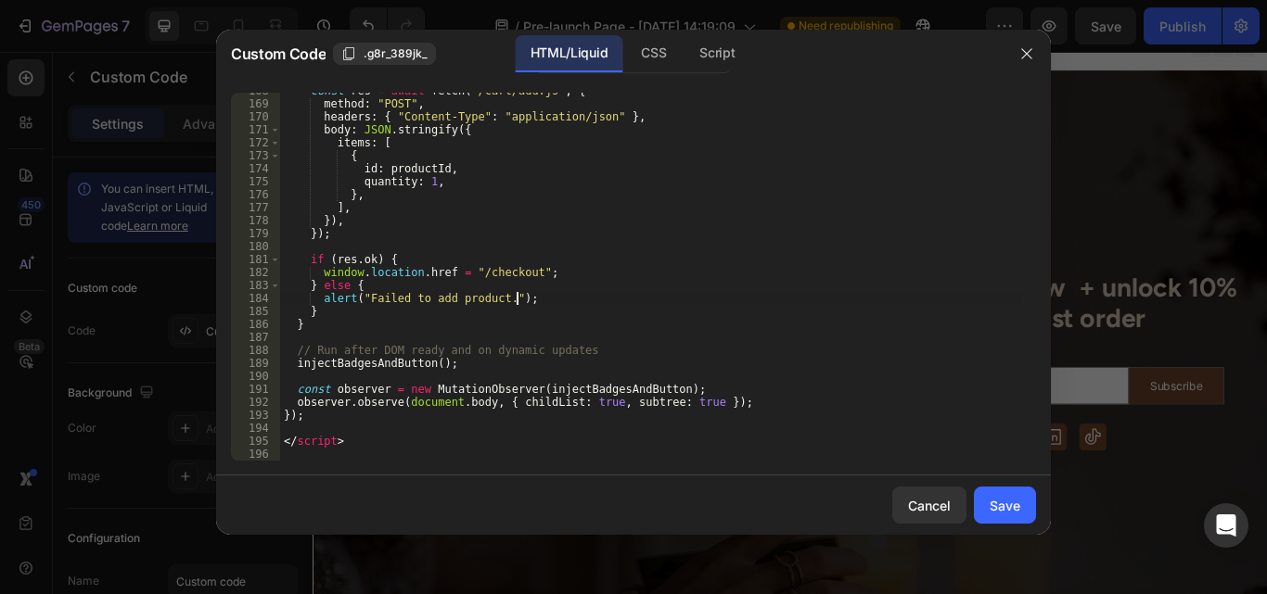
click at [579, 300] on div "const res = await fetch ( "/cart/add.js" , { method : "POST" , headers : { "Con…" at bounding box center [651, 281] width 742 height 394
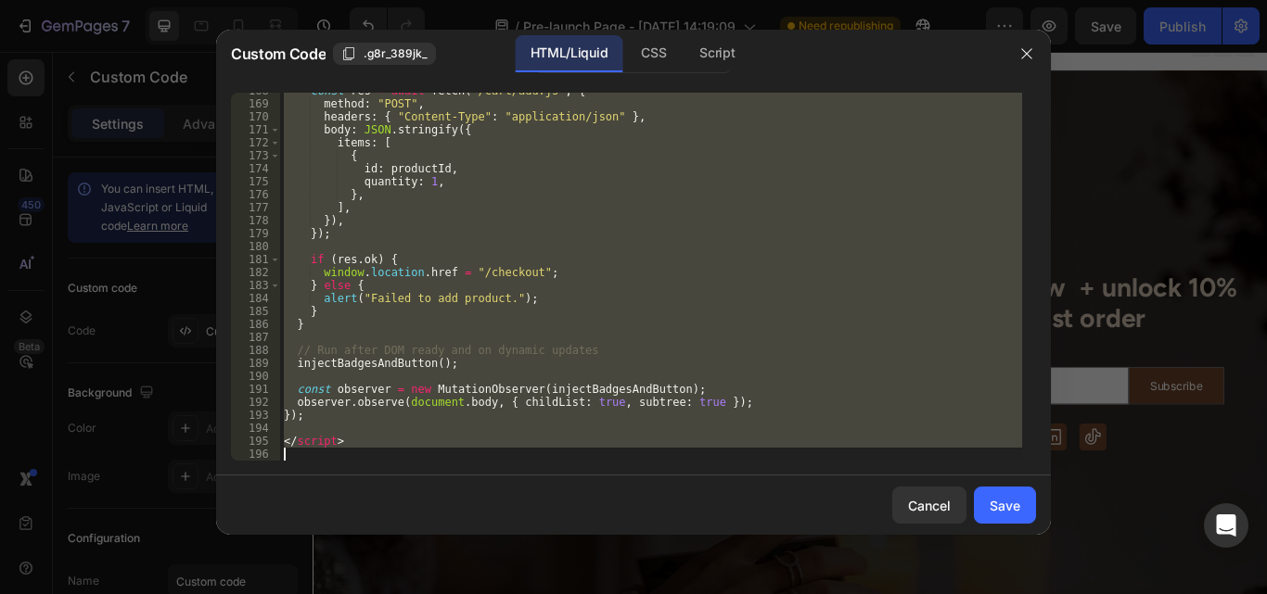
click at [579, 300] on div "const res = await fetch ( "/cart/add.js" , { method : "POST" , headers : { "Con…" at bounding box center [651, 277] width 742 height 368
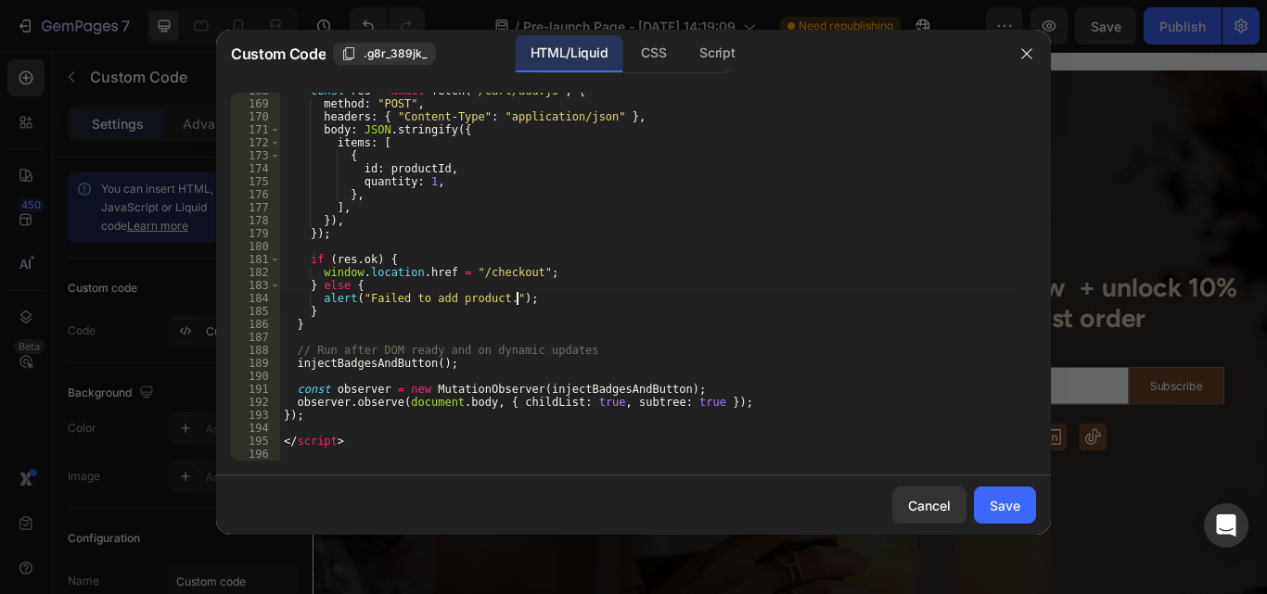
type textarea "</script>"
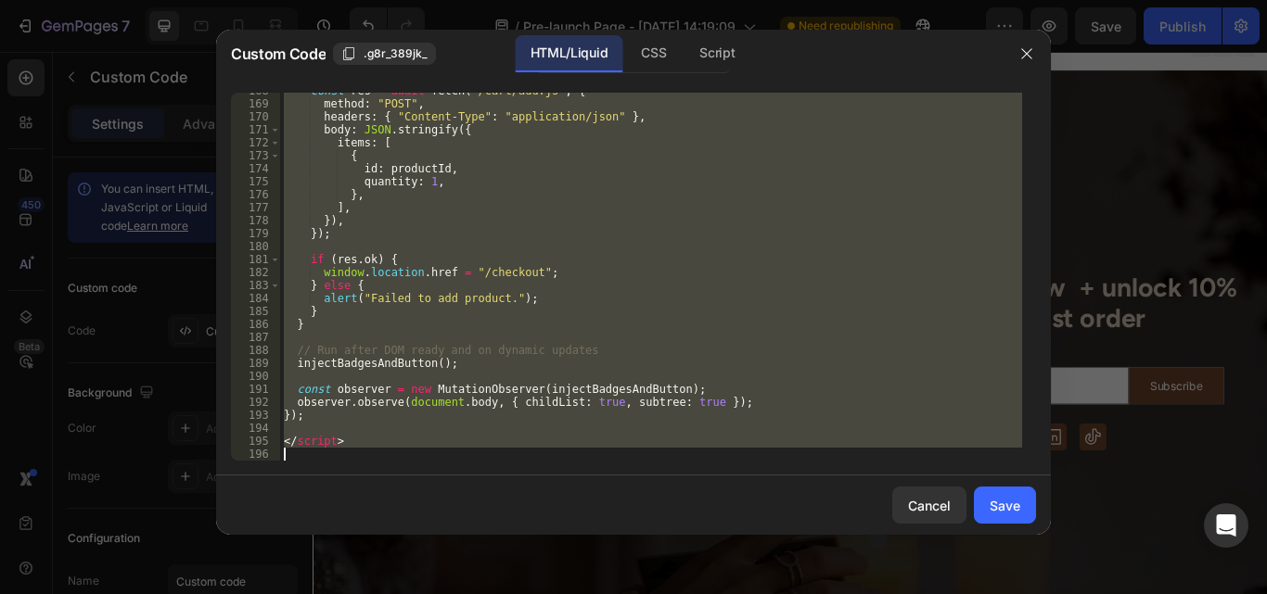
paste textarea
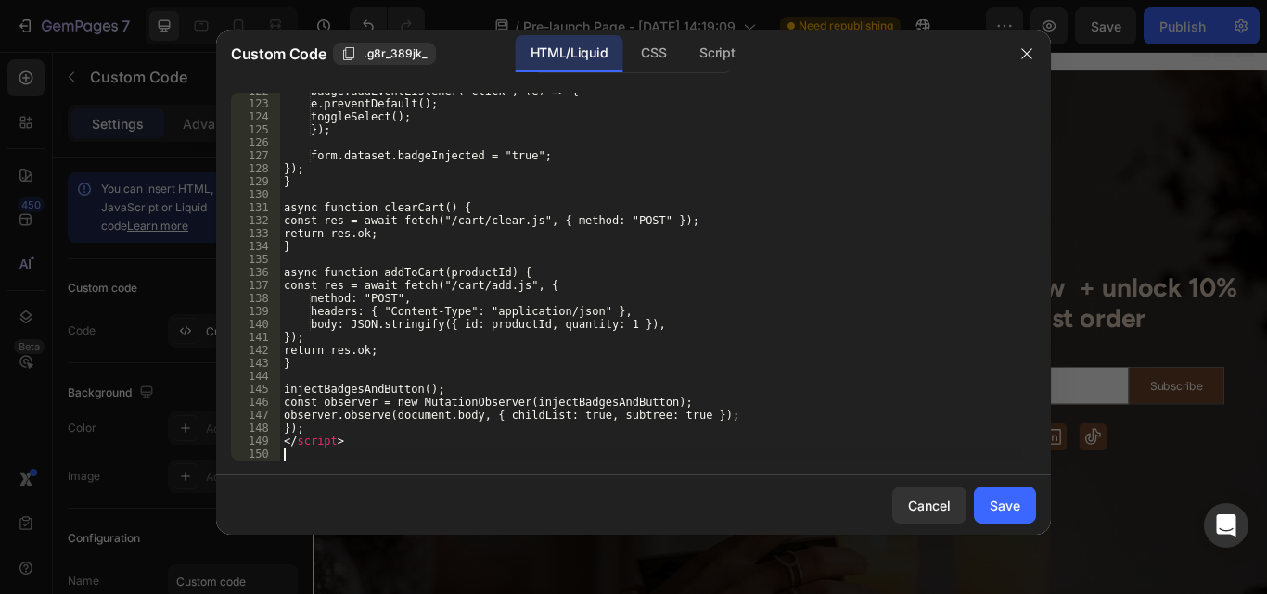
scroll to position [1579, 0]
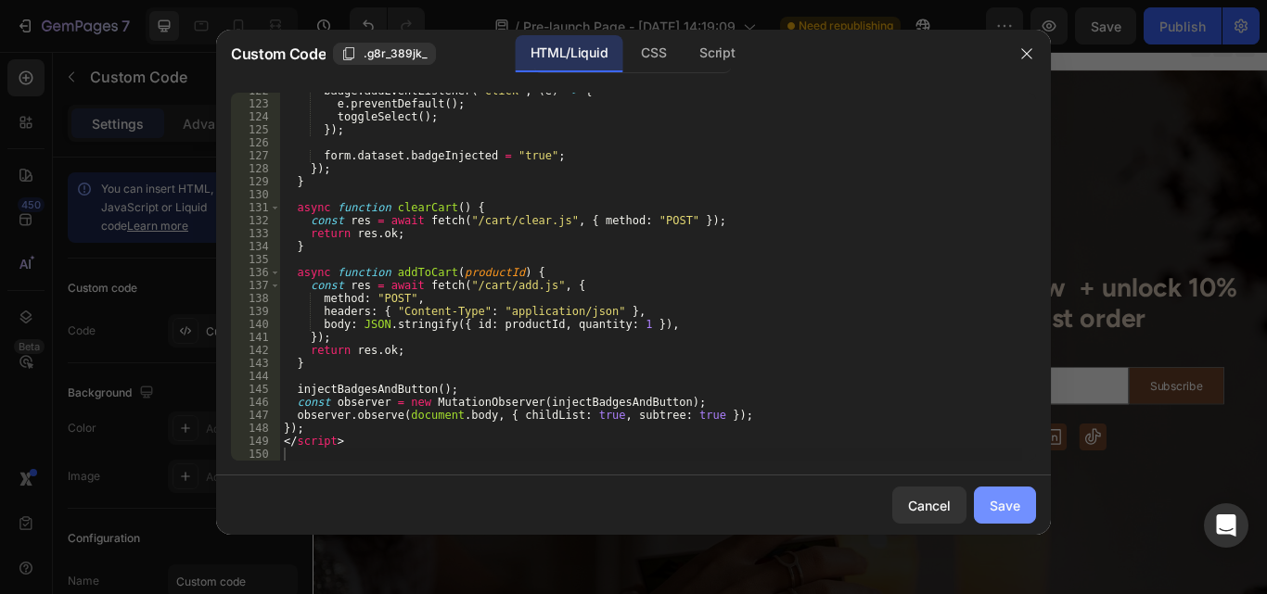
click at [995, 493] on button "Save" at bounding box center [1005, 505] width 62 height 37
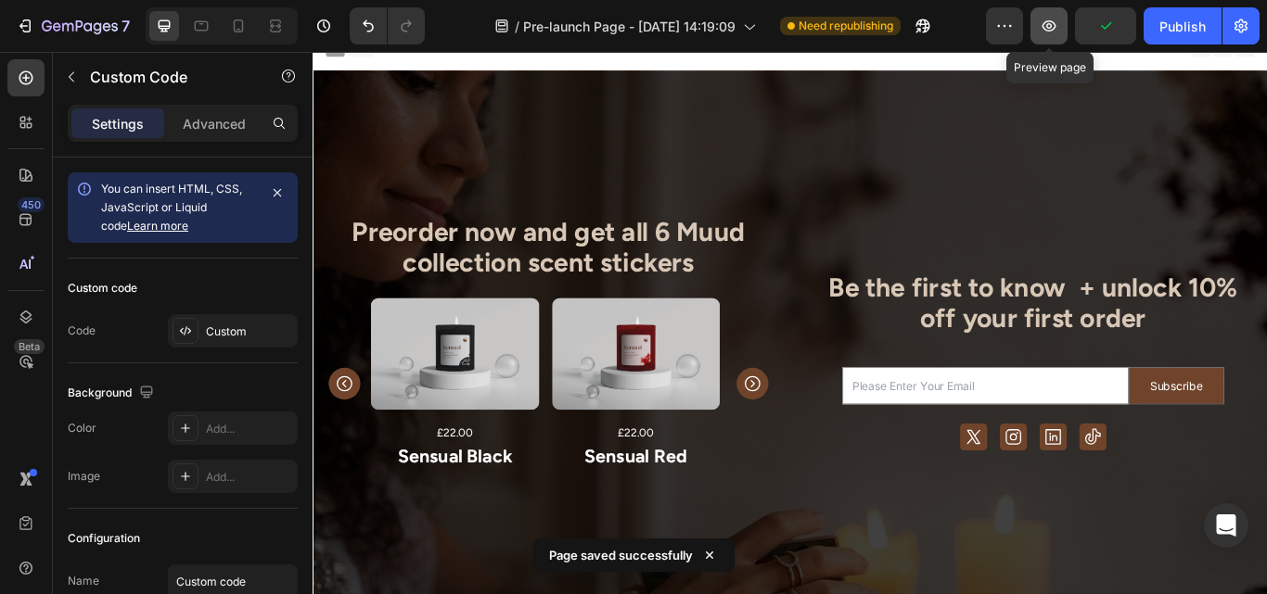
click at [1049, 36] on button "button" at bounding box center [1048, 25] width 37 height 37
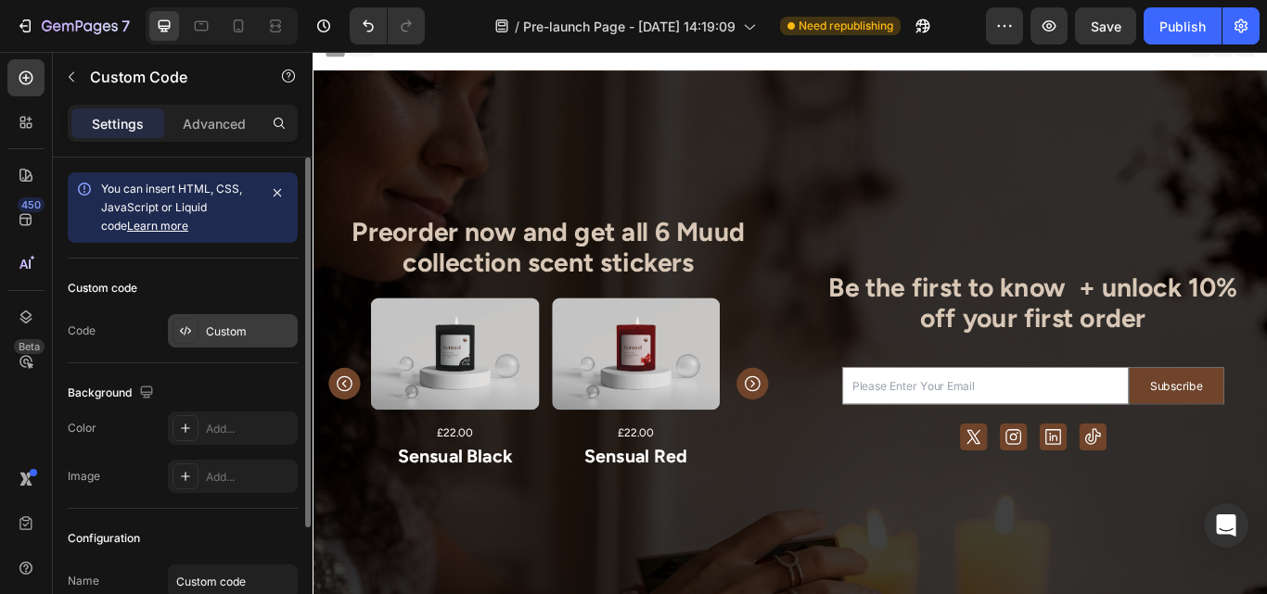
click at [272, 329] on div "Custom" at bounding box center [249, 332] width 87 height 17
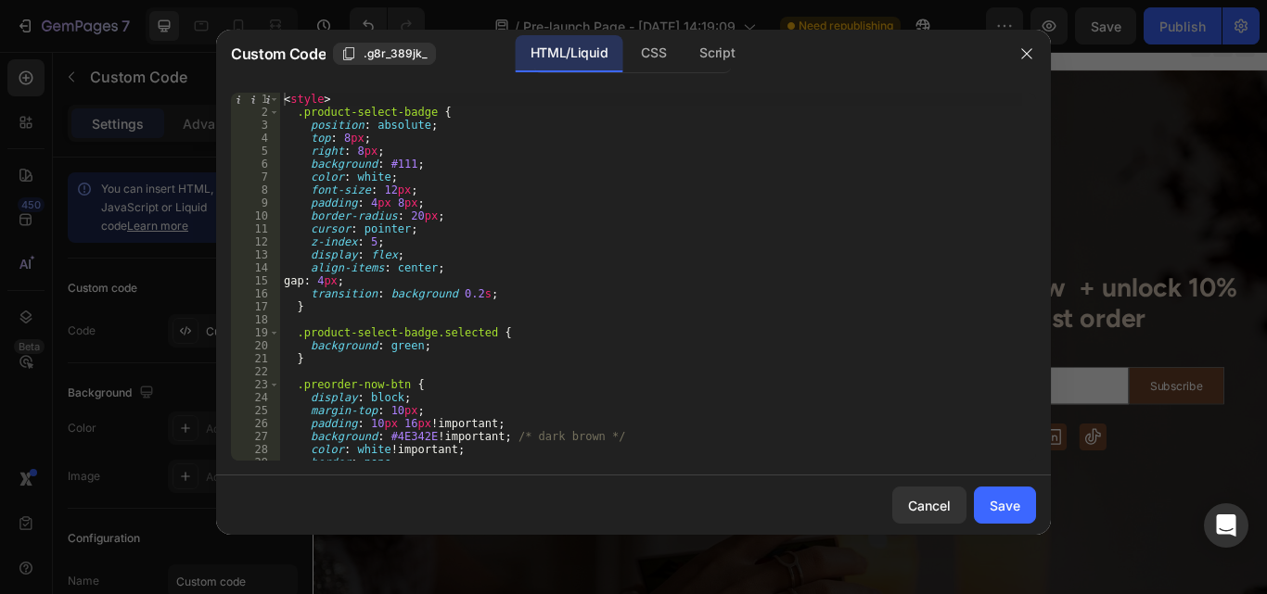
click at [431, 337] on div "< style > .product-select-badge { position : absolute ; top : 8 px ; right : 8 …" at bounding box center [651, 290] width 742 height 394
type textarea "</script>"
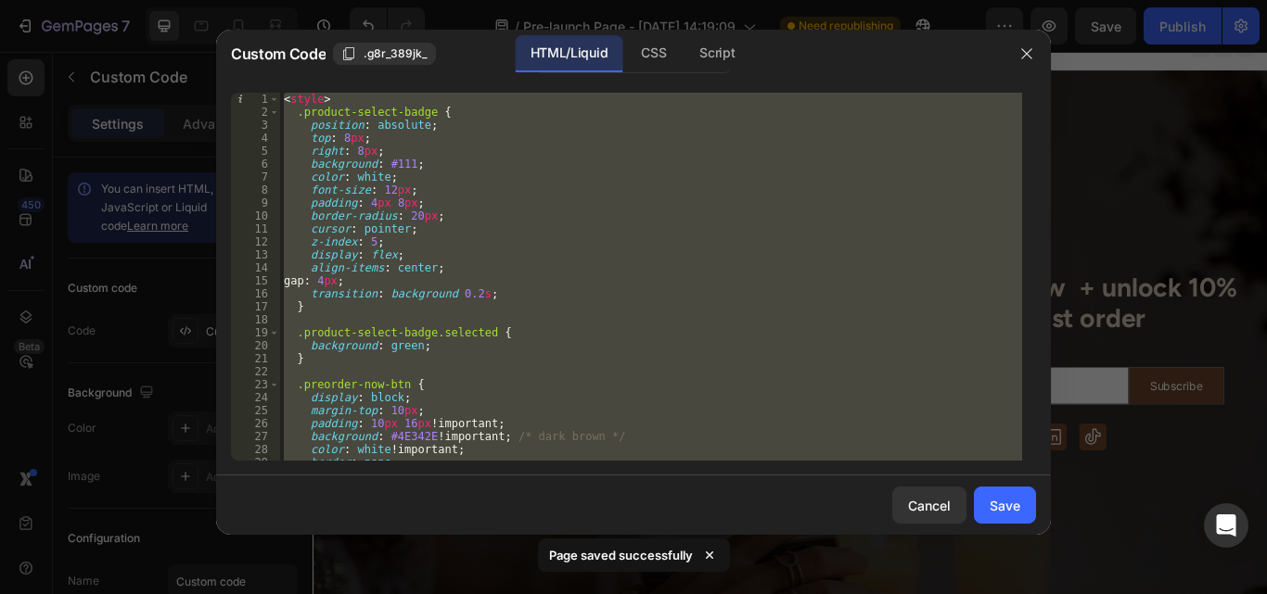
paste textarea
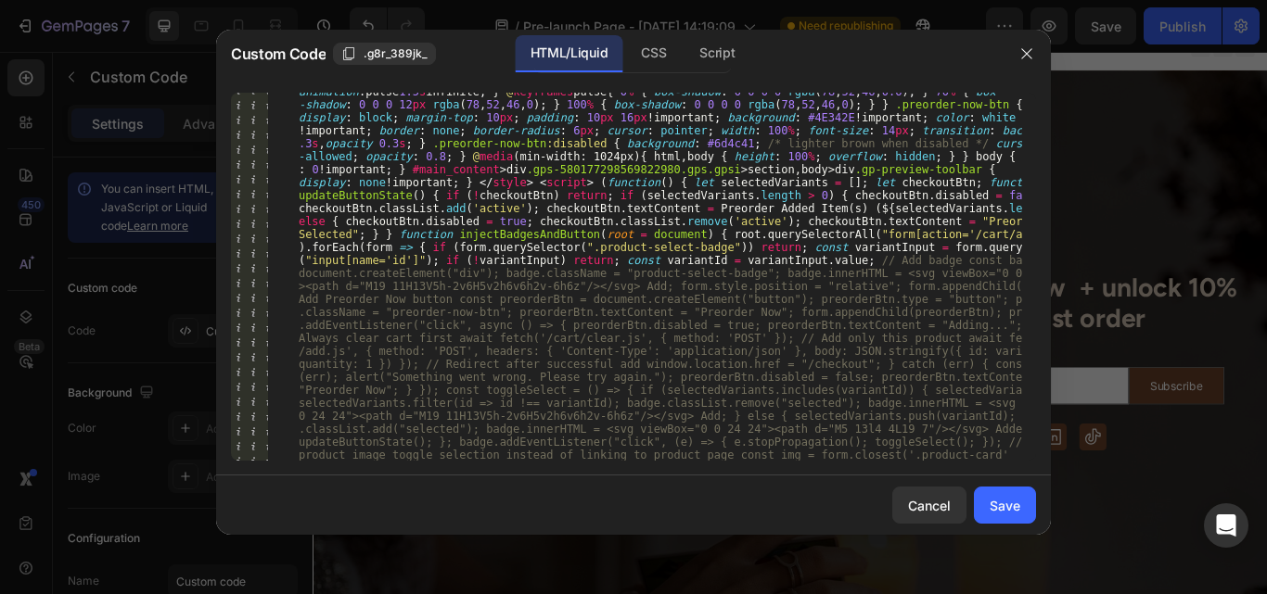
scroll to position [116, 0]
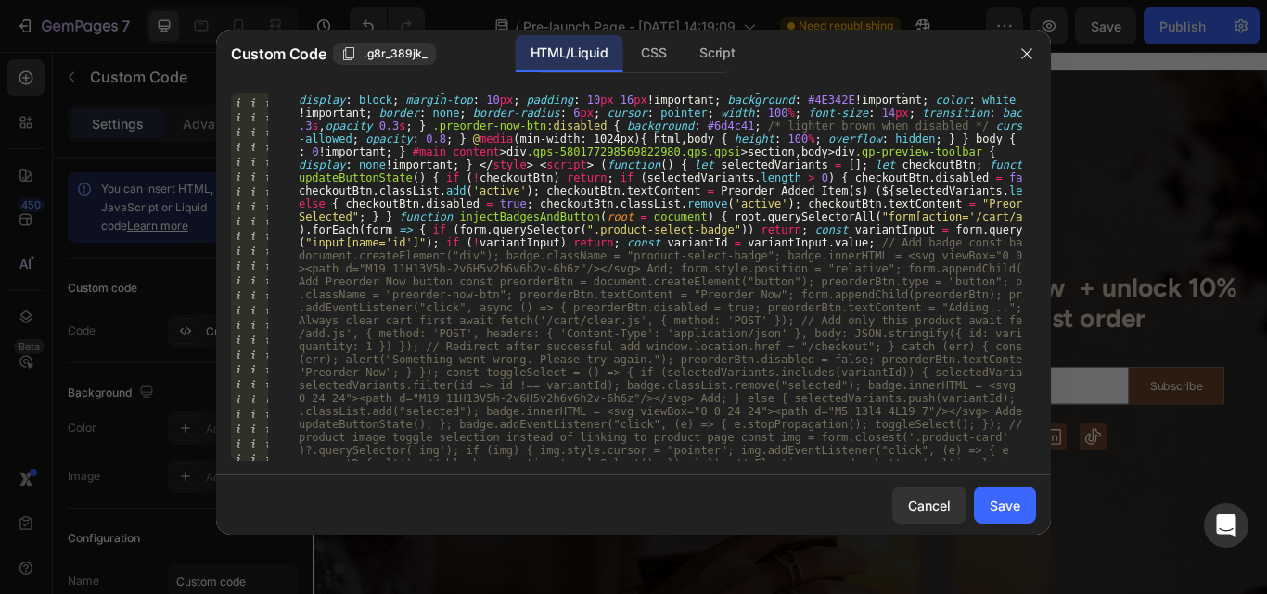
type textarea "</script>"
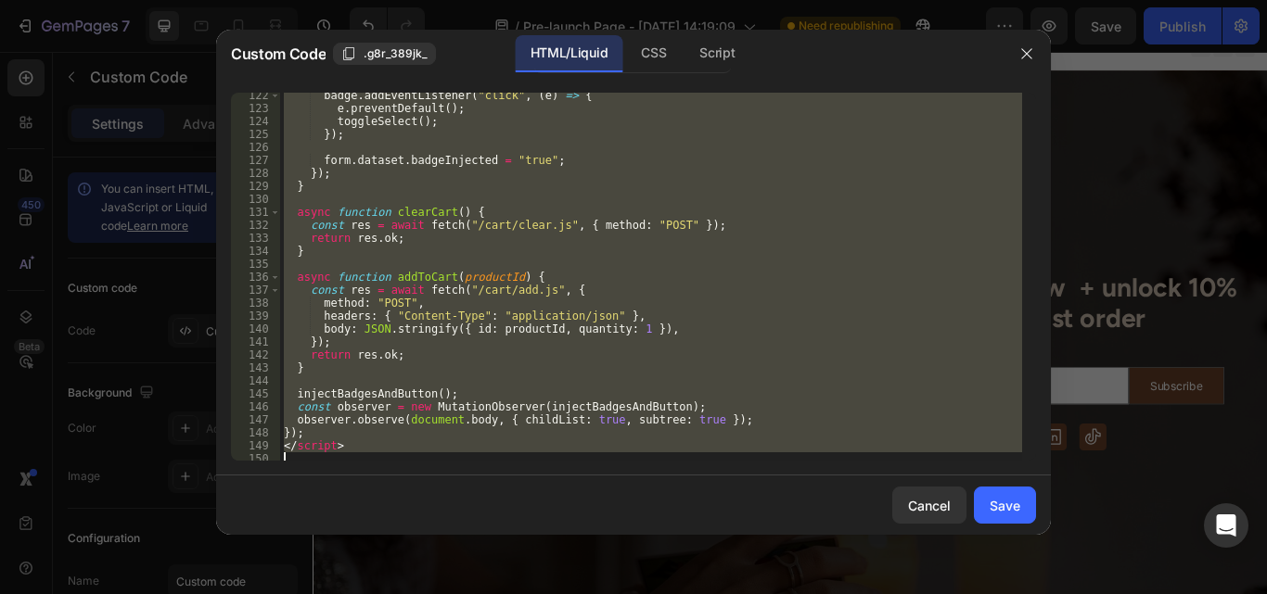
scroll to position [1579, 0]
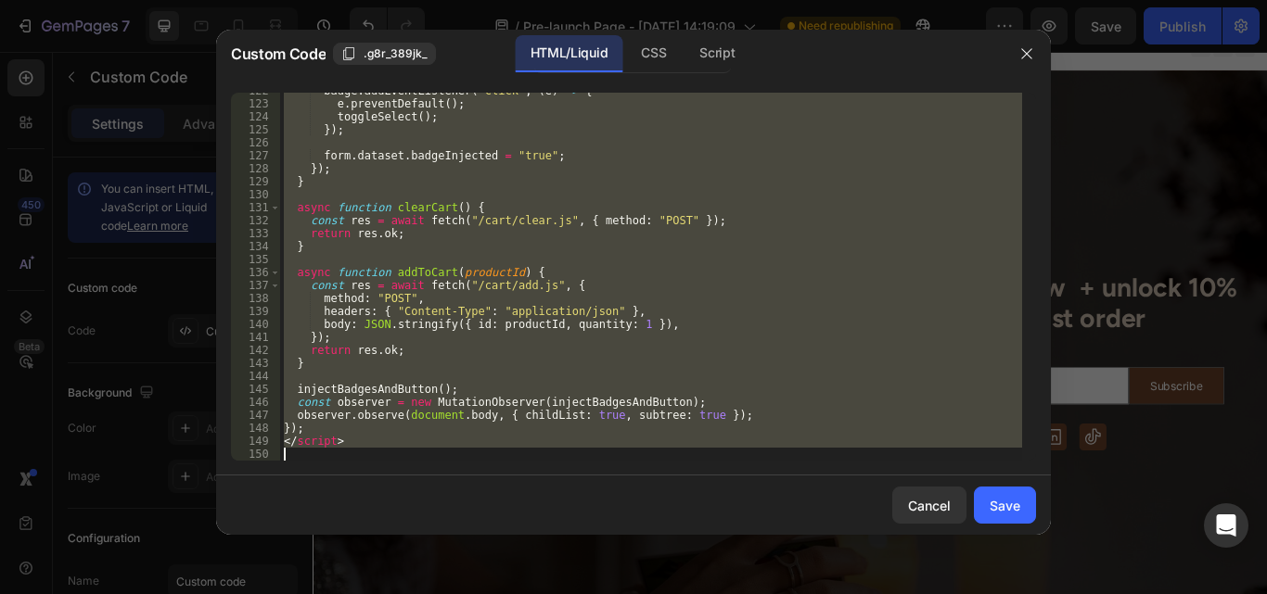
click at [563, 375] on div "badge . addEventListener ( "click" , ( e ) => { e . preventDefault ( ) ; toggle…" at bounding box center [651, 277] width 742 height 368
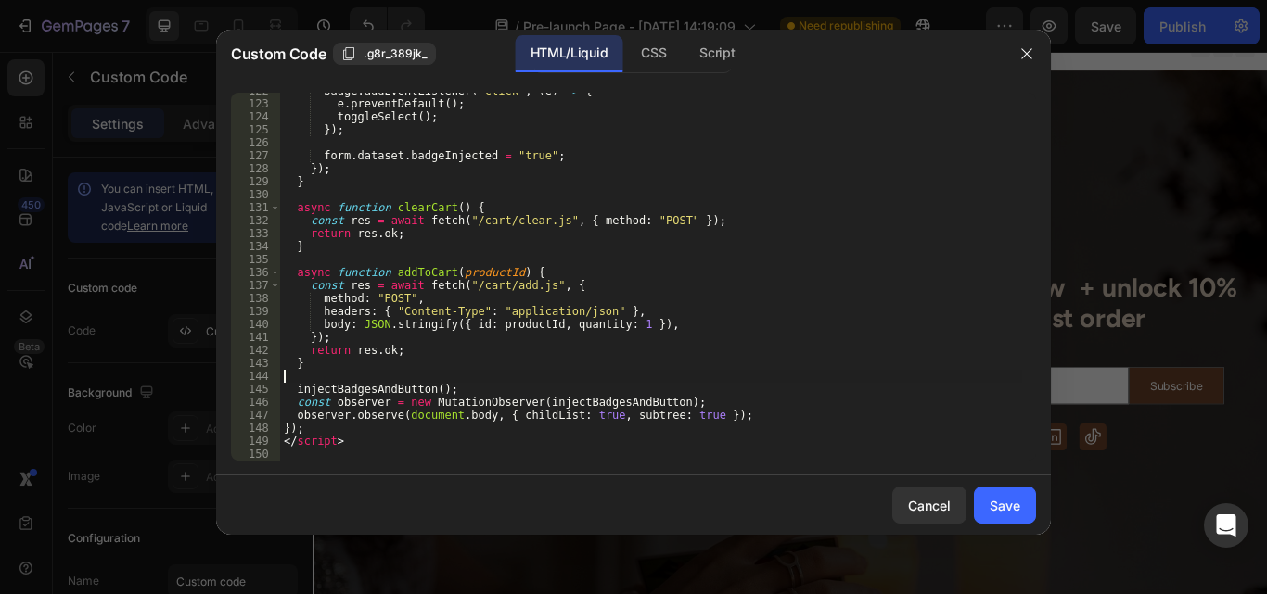
type textarea "</script>"
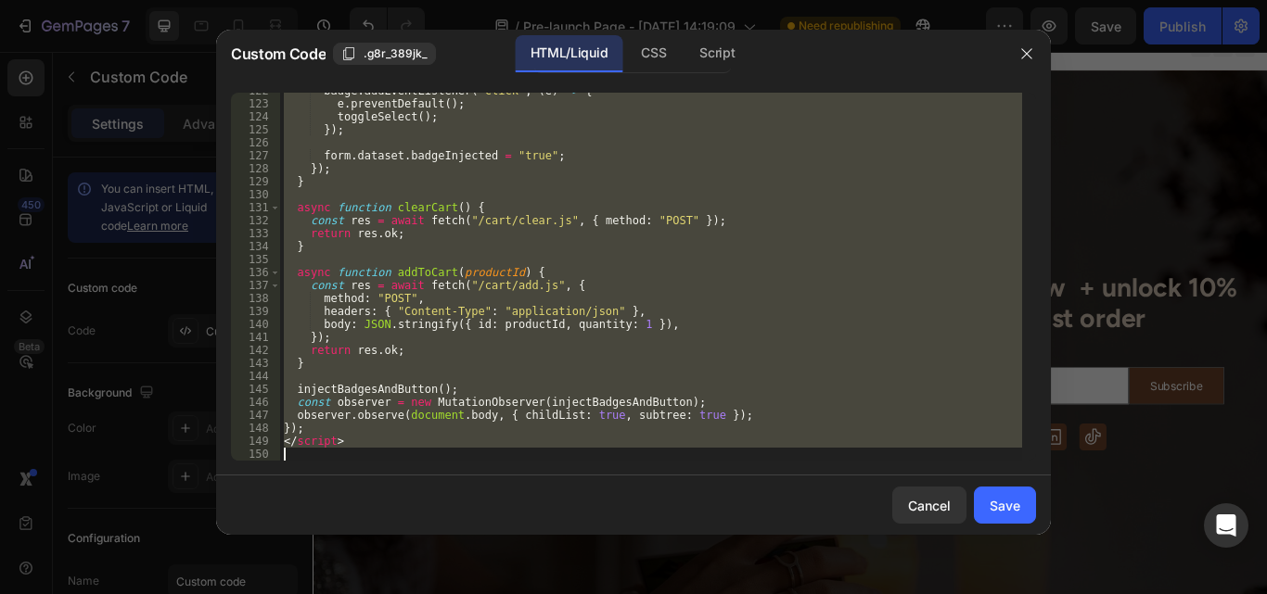
click at [563, 375] on div "badge . addEventListener ( "click" , ( e ) => { e . preventDefault ( ) ; toggle…" at bounding box center [651, 277] width 742 height 368
drag, startPoint x: 480, startPoint y: 382, endPoint x: 433, endPoint y: 291, distance: 102.5
click at [433, 291] on div "badge . addEventListener ( "click" , ( e ) => { e . preventDefault ( ) ; toggle…" at bounding box center [651, 277] width 742 height 368
type textarea "const res = await fetch("/cart/add.js", {"
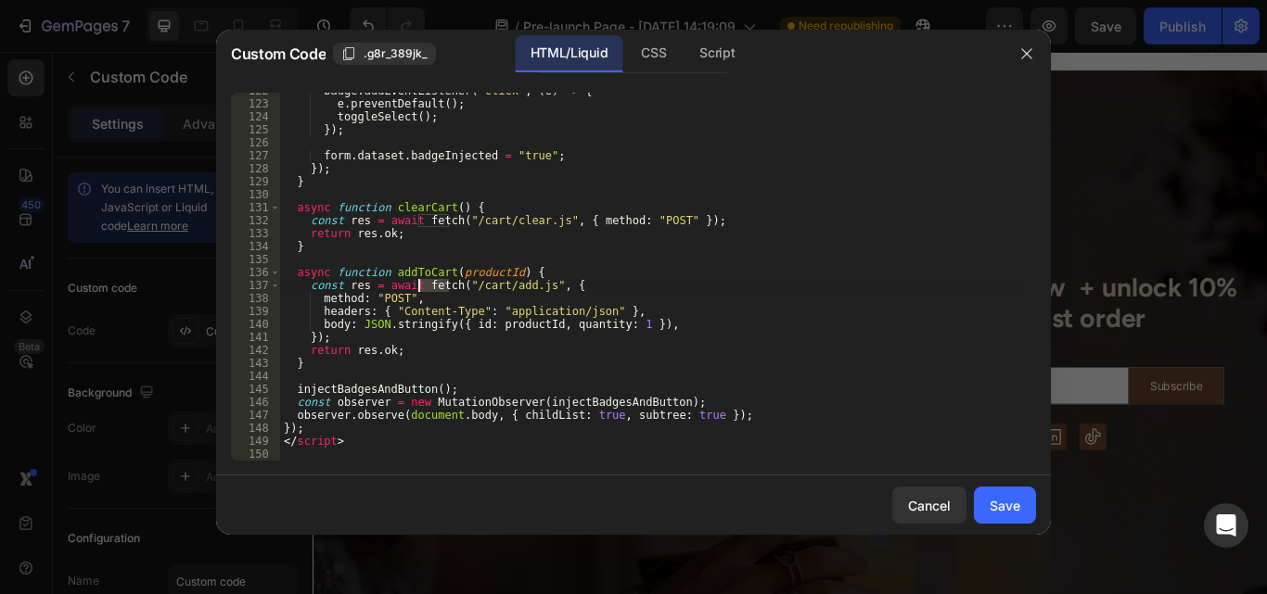
click at [433, 291] on div "badge . addEventListener ( "click" , ( e ) => { e . preventDefault ( ) ; toggle…" at bounding box center [651, 281] width 742 height 394
click at [1036, 59] on button "button" at bounding box center [1027, 54] width 30 height 30
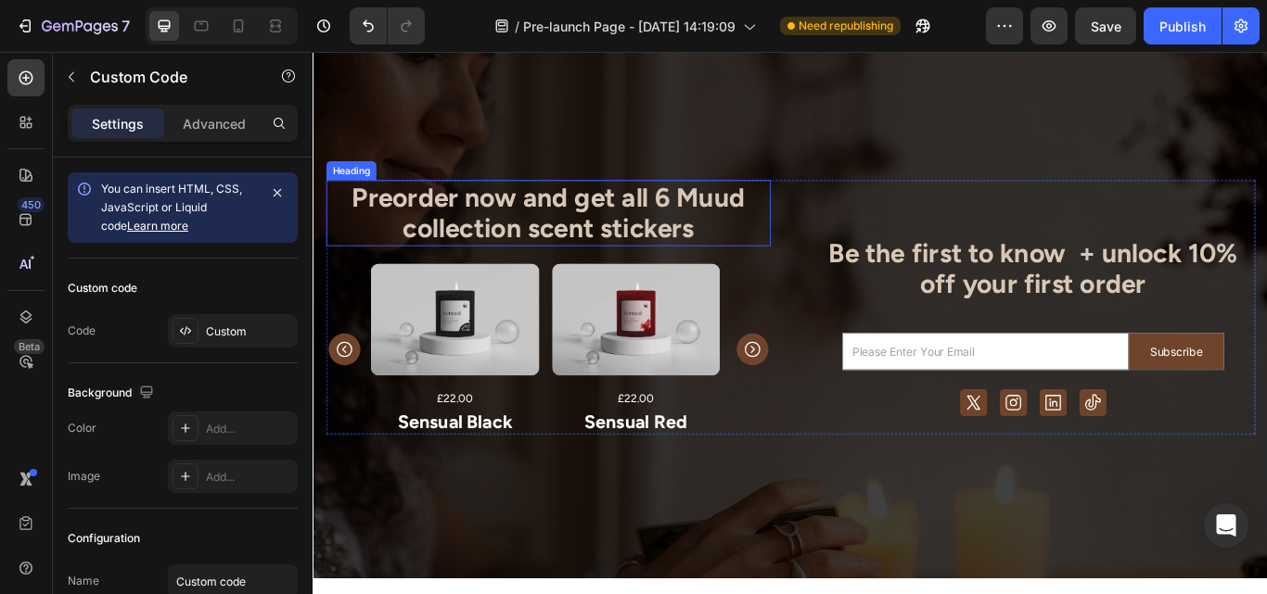
scroll to position [58, 0]
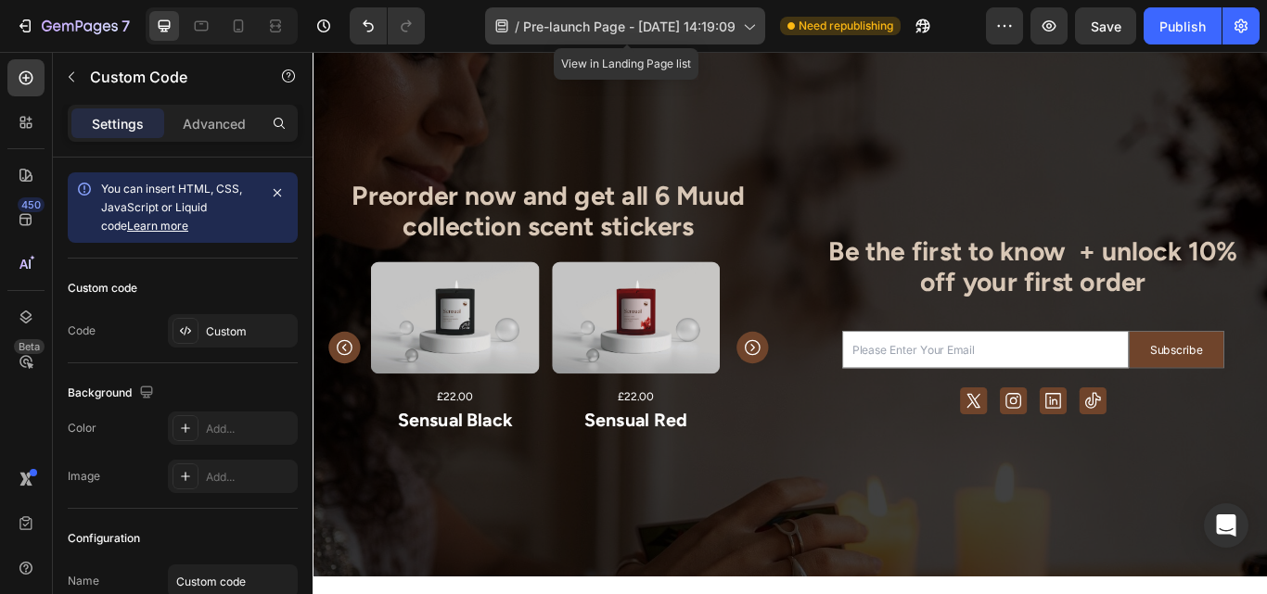
click at [747, 31] on icon at bounding box center [748, 26] width 19 height 19
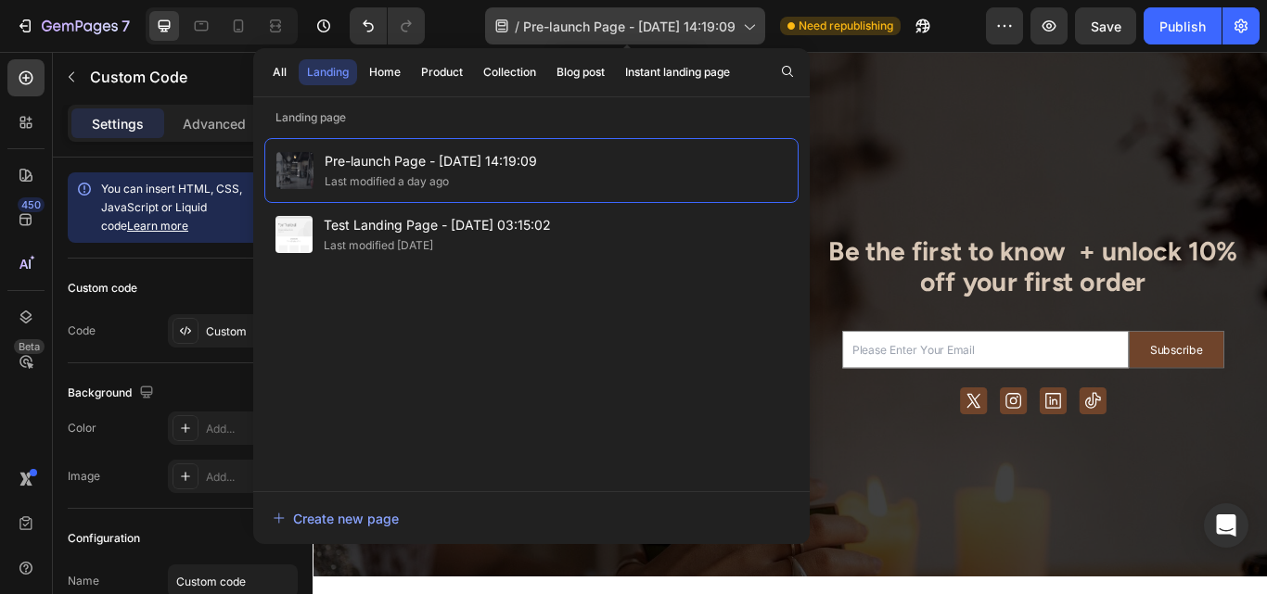
click at [747, 31] on icon at bounding box center [748, 26] width 19 height 19
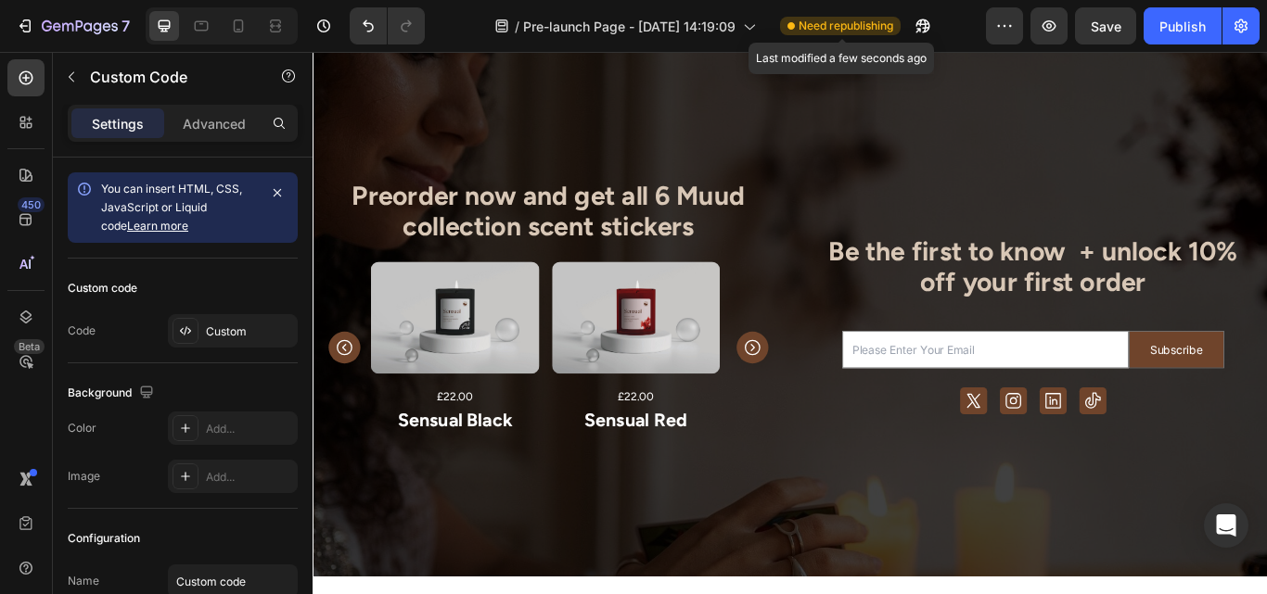
click at [882, 32] on span "Need republishing" at bounding box center [845, 26] width 95 height 17
click at [1004, 30] on icon "button" at bounding box center [1004, 26] width 19 height 19
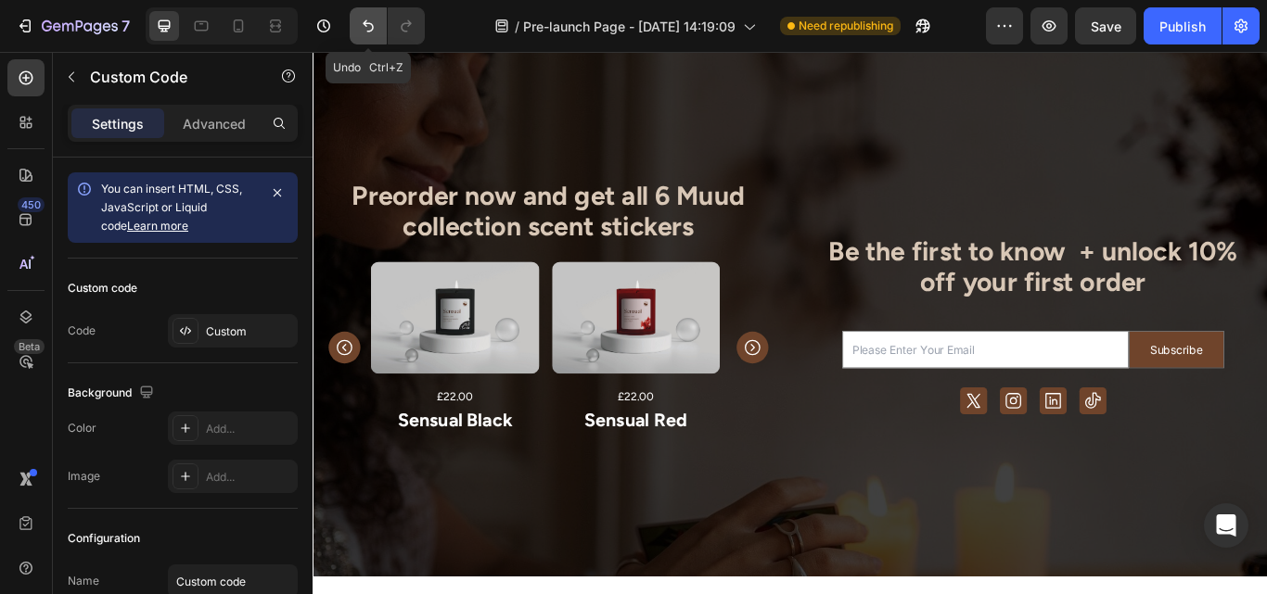
click at [368, 38] on button "Undo/Redo" at bounding box center [368, 25] width 37 height 37
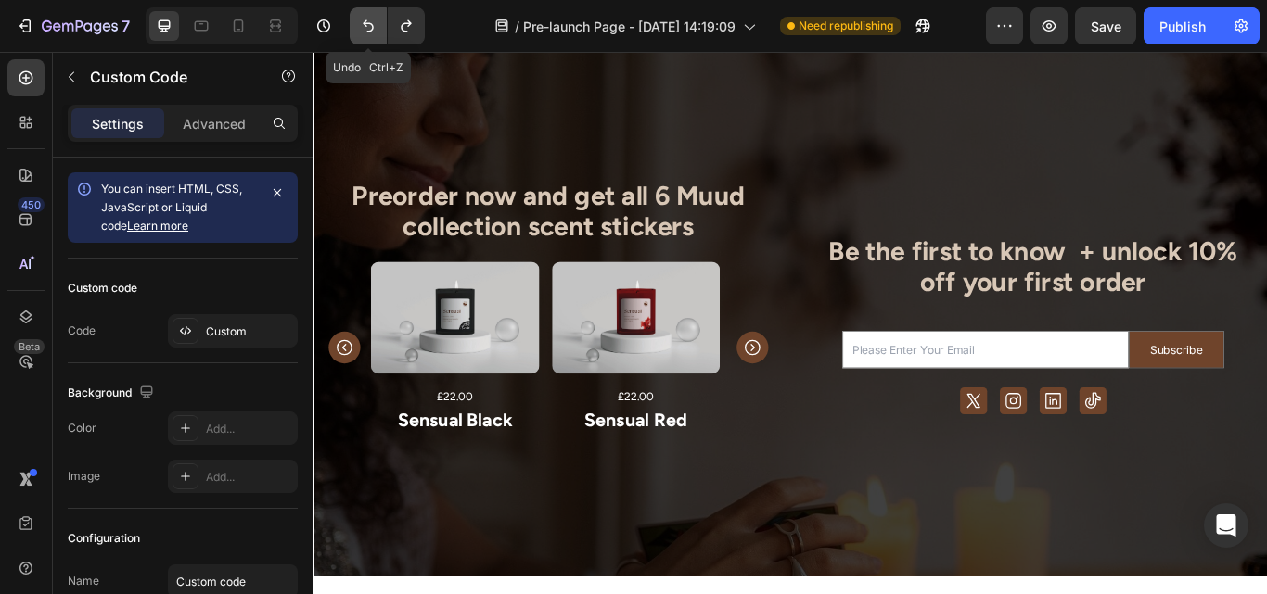
click at [368, 38] on button "Undo/Redo" at bounding box center [368, 25] width 37 height 37
click at [1042, 41] on button "button" at bounding box center [1048, 25] width 37 height 37
click at [415, 36] on button "Undo/Redo" at bounding box center [406, 25] width 37 height 37
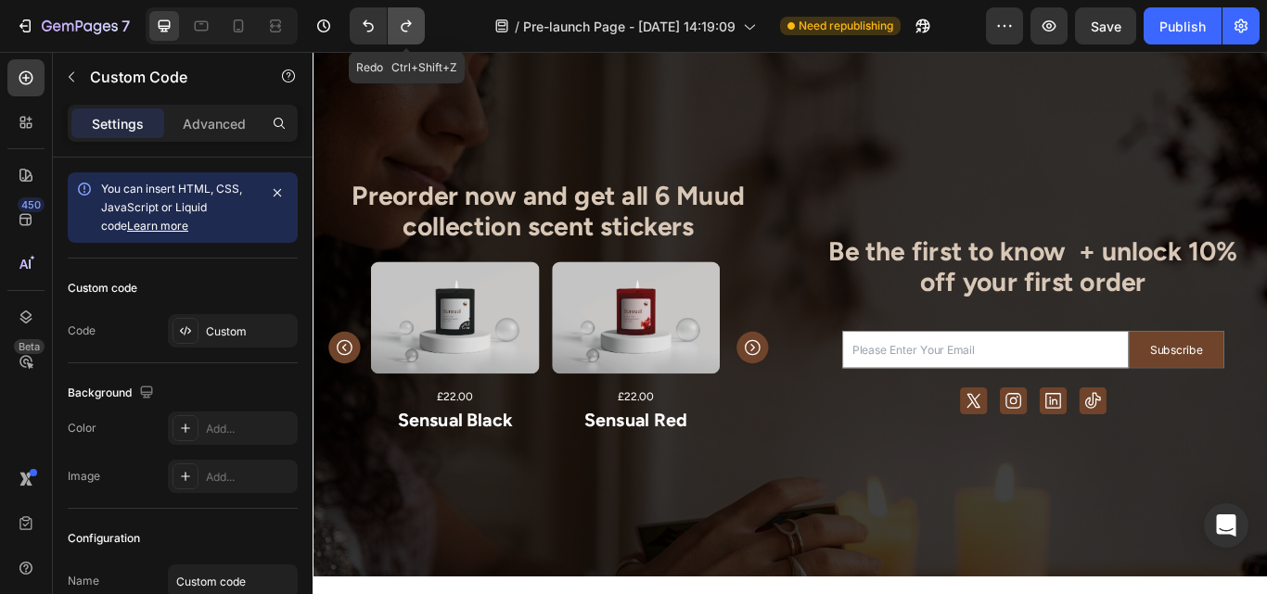
click at [415, 36] on button "Undo/Redo" at bounding box center [406, 25] width 37 height 37
click at [1050, 25] on icon "button" at bounding box center [1049, 26] width 19 height 19
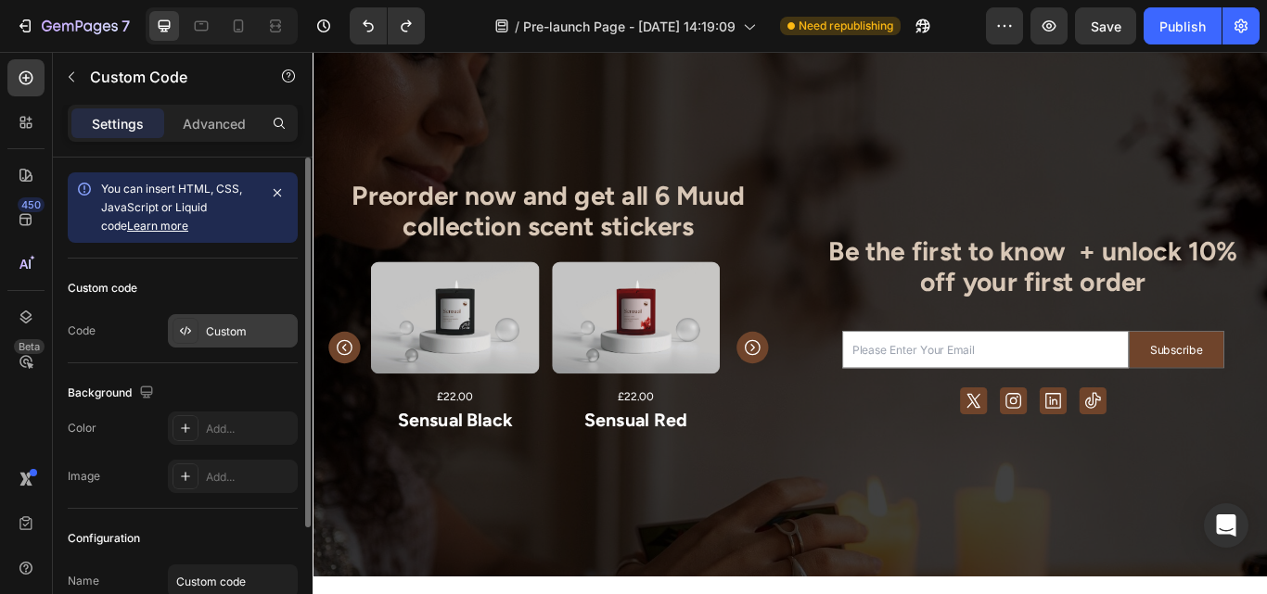
click at [249, 336] on div "Custom" at bounding box center [249, 332] width 87 height 17
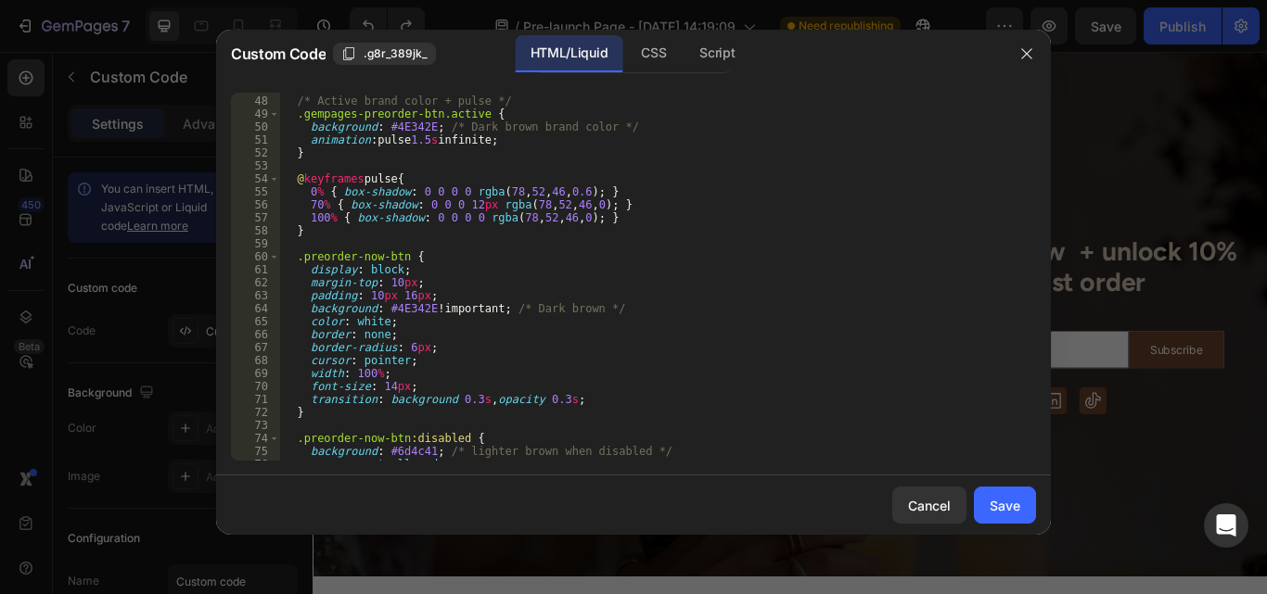
scroll to position [608, 0]
click at [416, 296] on div "/* Active brand color + pulse */ .gempages-preorder-btn.active { background : #…" at bounding box center [651, 279] width 742 height 394
click at [378, 326] on div "/* Active brand color + pulse */ .gempages-preorder-btn.active { background : #…" at bounding box center [651, 279] width 742 height 394
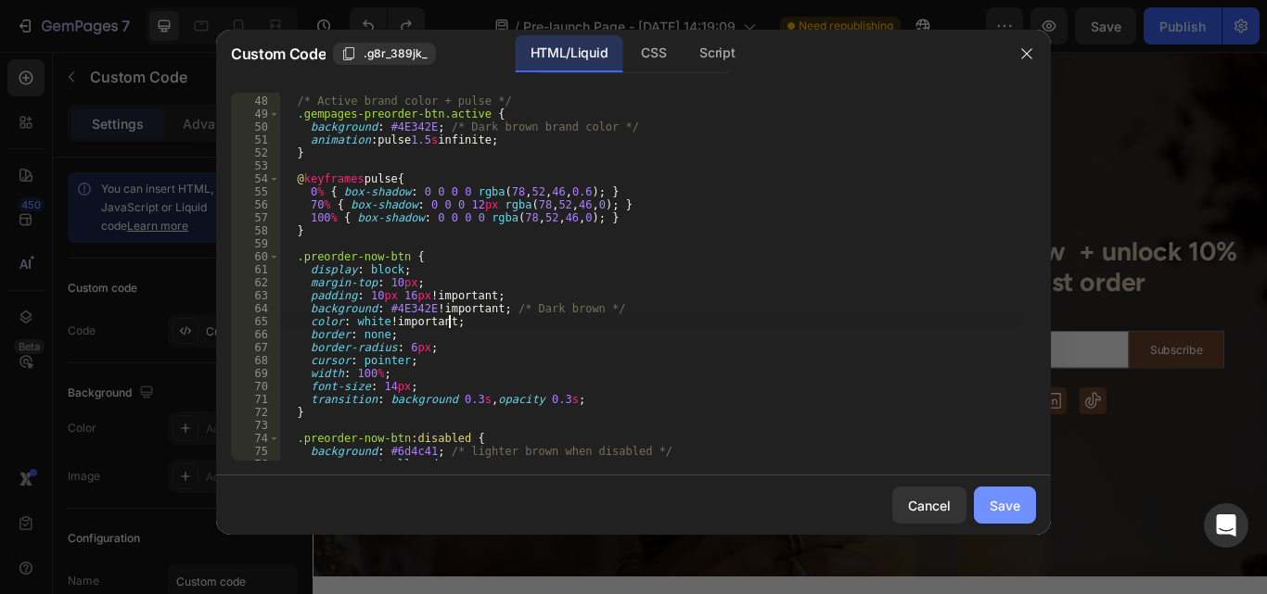
type textarea "color: white !;"
click at [1006, 494] on button "Save" at bounding box center [1005, 505] width 62 height 37
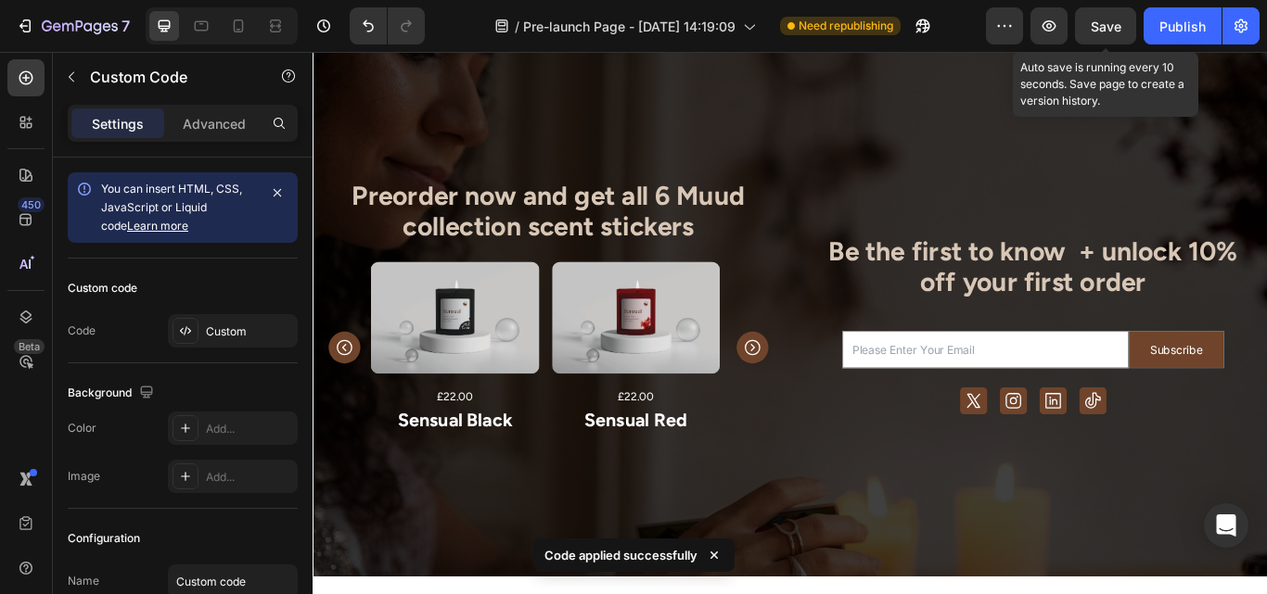
click at [1106, 29] on span "Save" at bounding box center [1106, 27] width 31 height 16
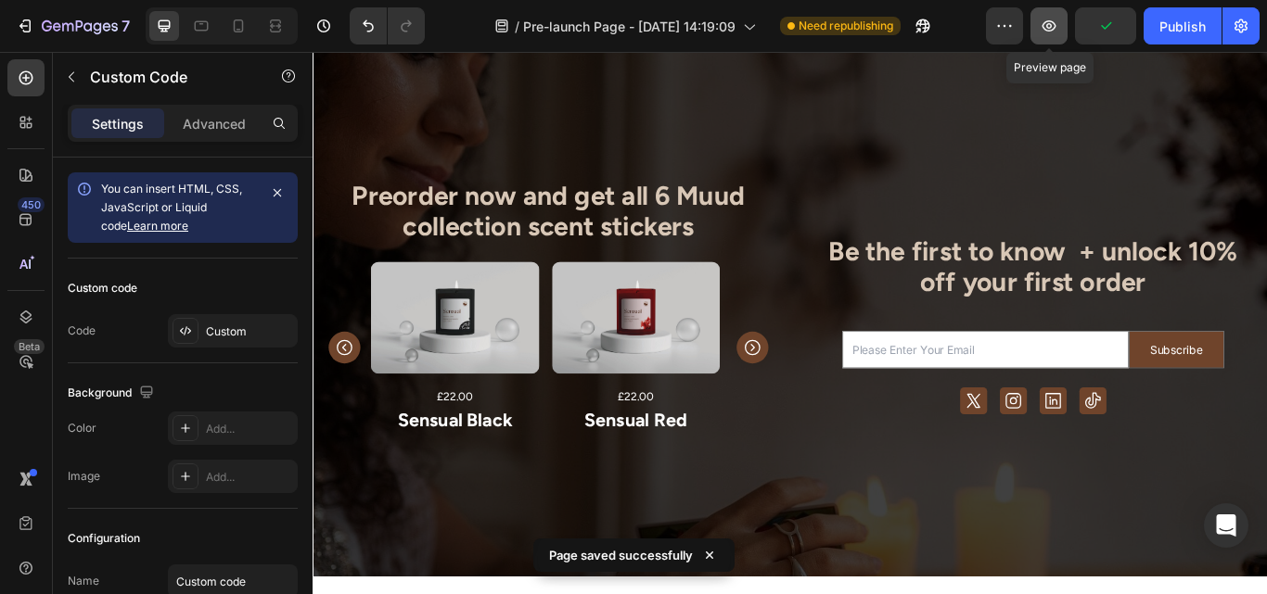
click at [1051, 30] on icon "button" at bounding box center [1049, 26] width 19 height 19
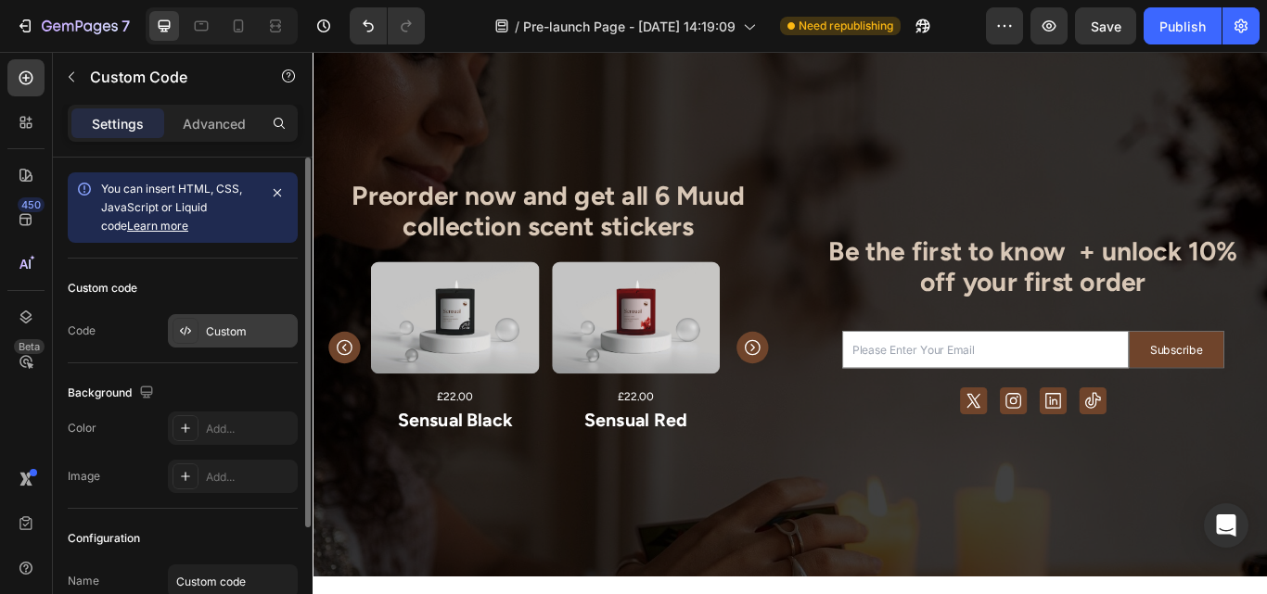
click at [255, 324] on div "Custom" at bounding box center [249, 332] width 87 height 17
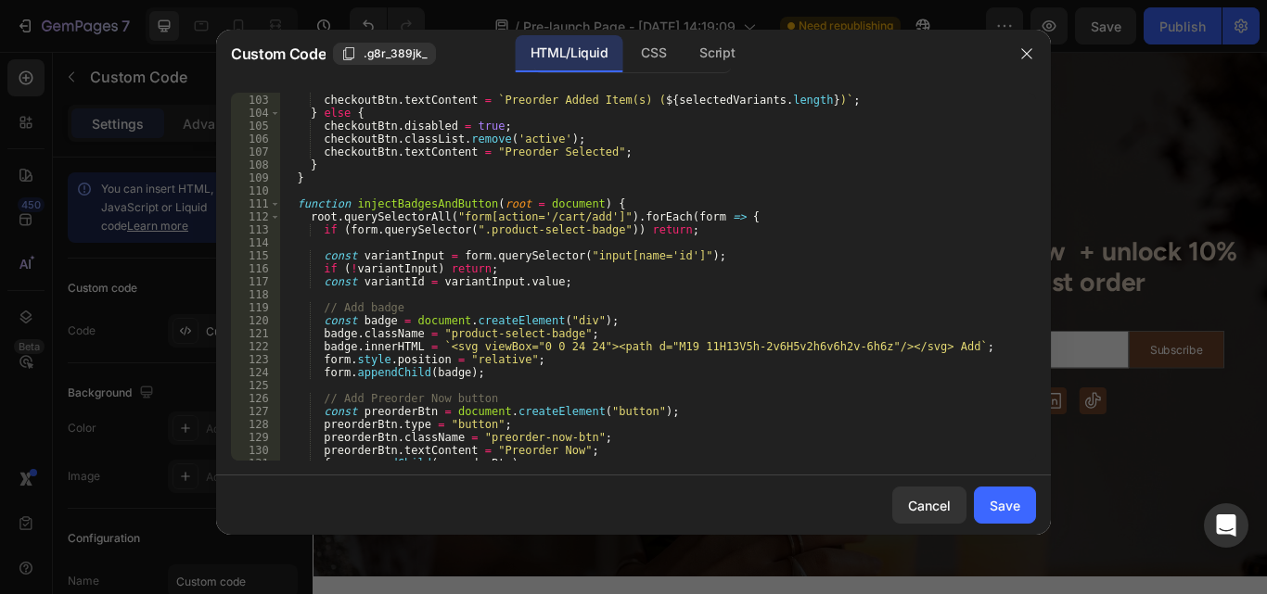
scroll to position [1323, 0]
click at [817, 217] on div "checkoutBtn . classList . add ( 'active' ) ; checkoutBtn . textContent = ` Preo…" at bounding box center [651, 278] width 742 height 394
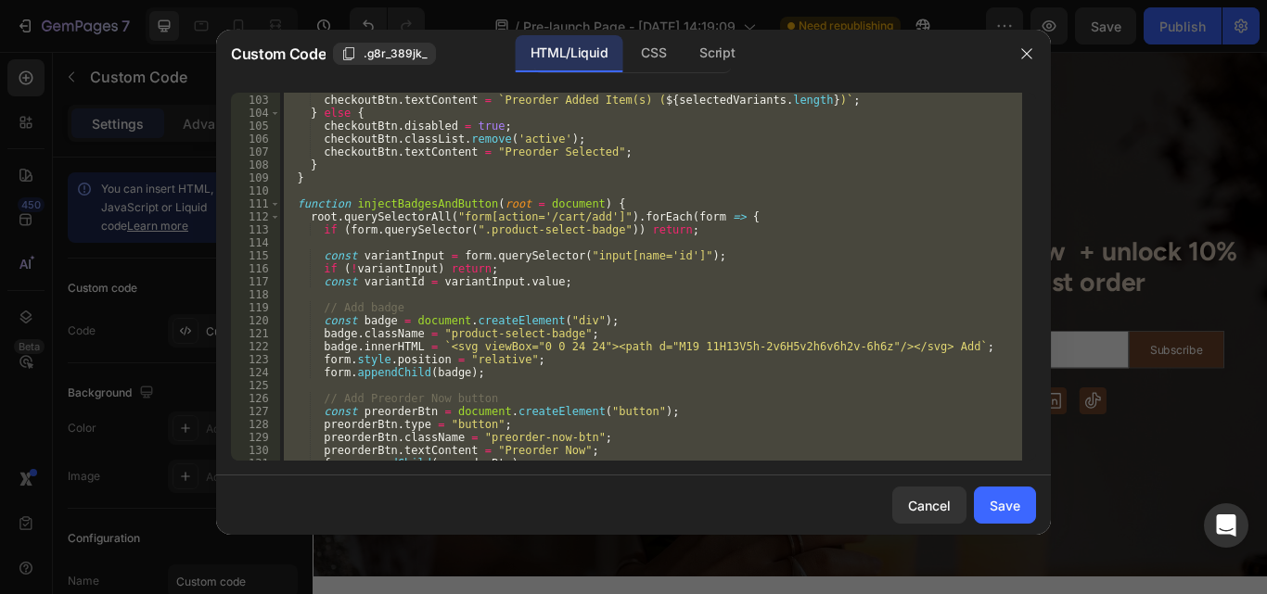
click at [606, 307] on div "checkoutBtn . classList . add ( 'active' ) ; checkoutBtn . textContent = ` Preo…" at bounding box center [651, 277] width 742 height 368
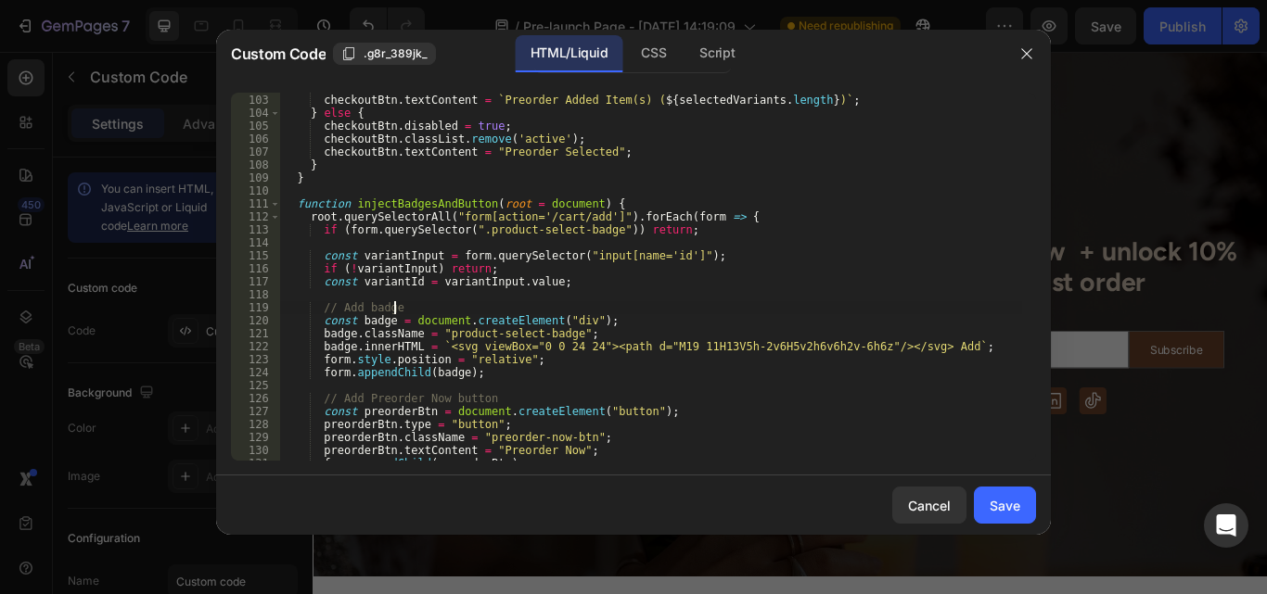
type textarea "</script>"
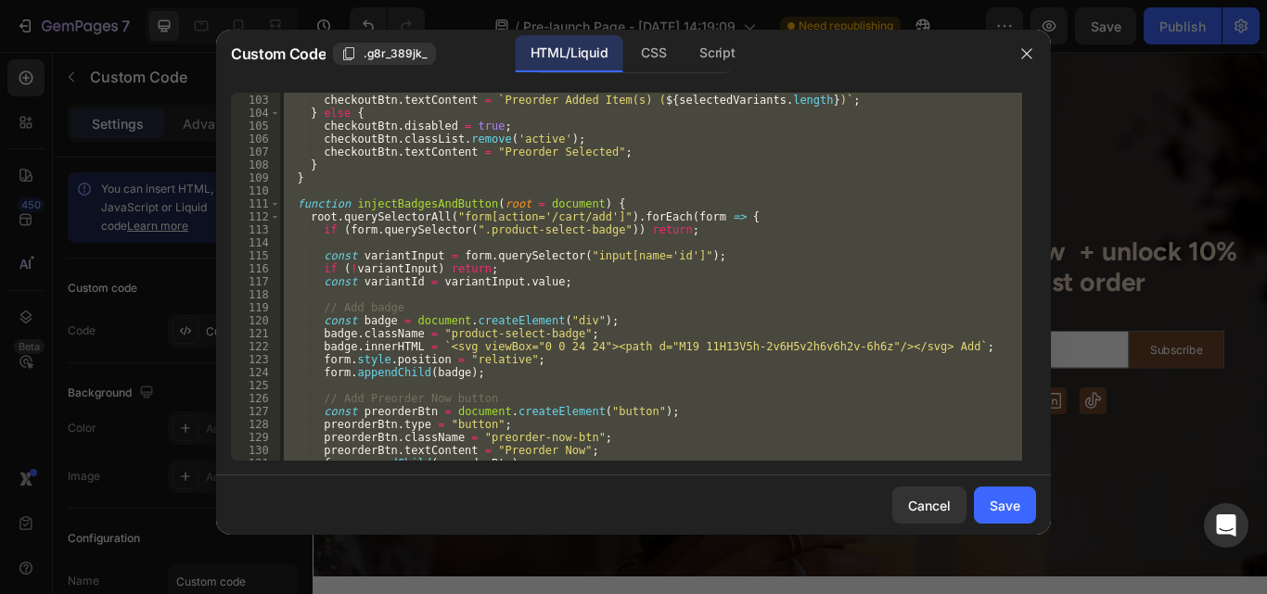
paste textarea
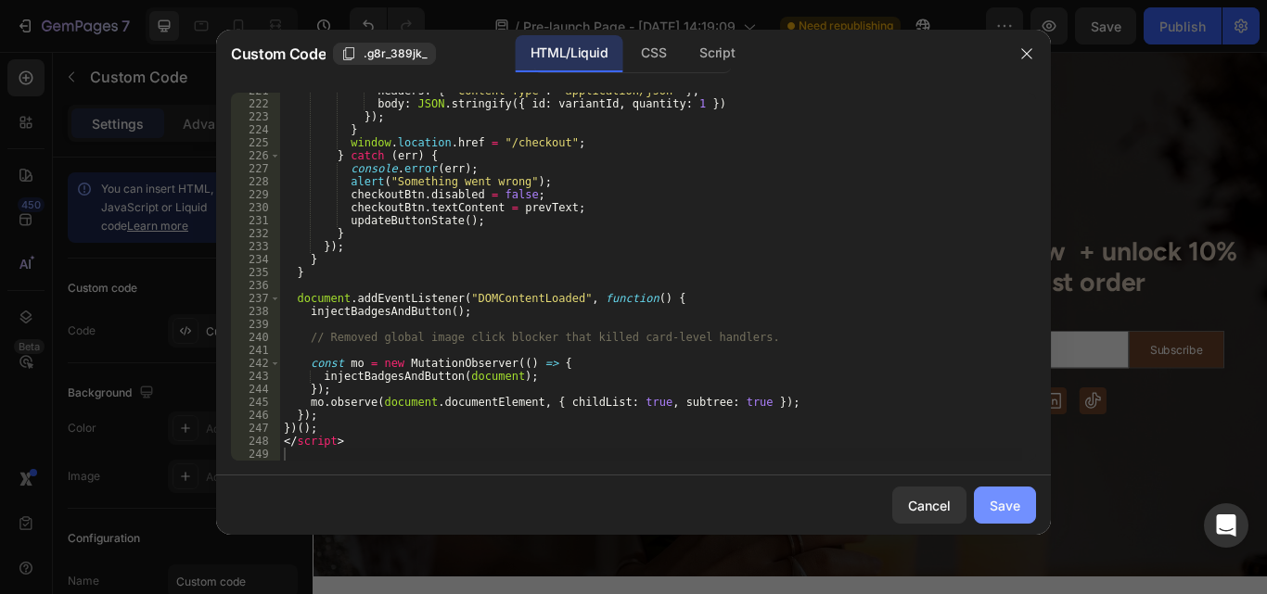
click at [1005, 508] on div "Save" at bounding box center [1005, 505] width 31 height 19
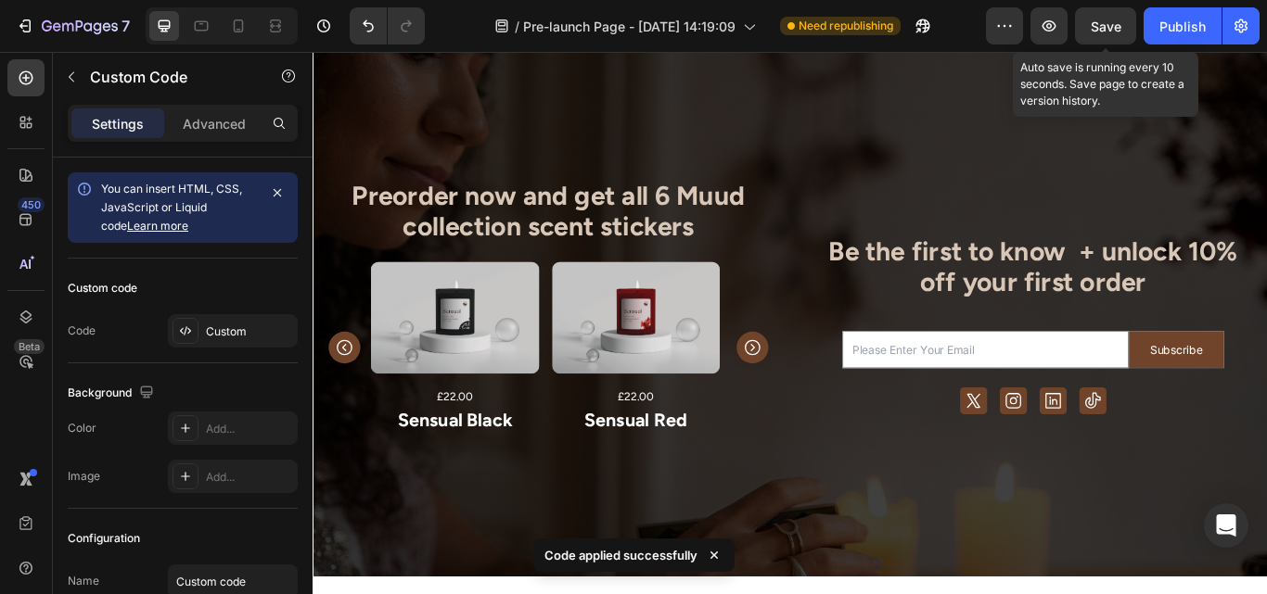
click at [1101, 32] on span "Save" at bounding box center [1106, 27] width 31 height 16
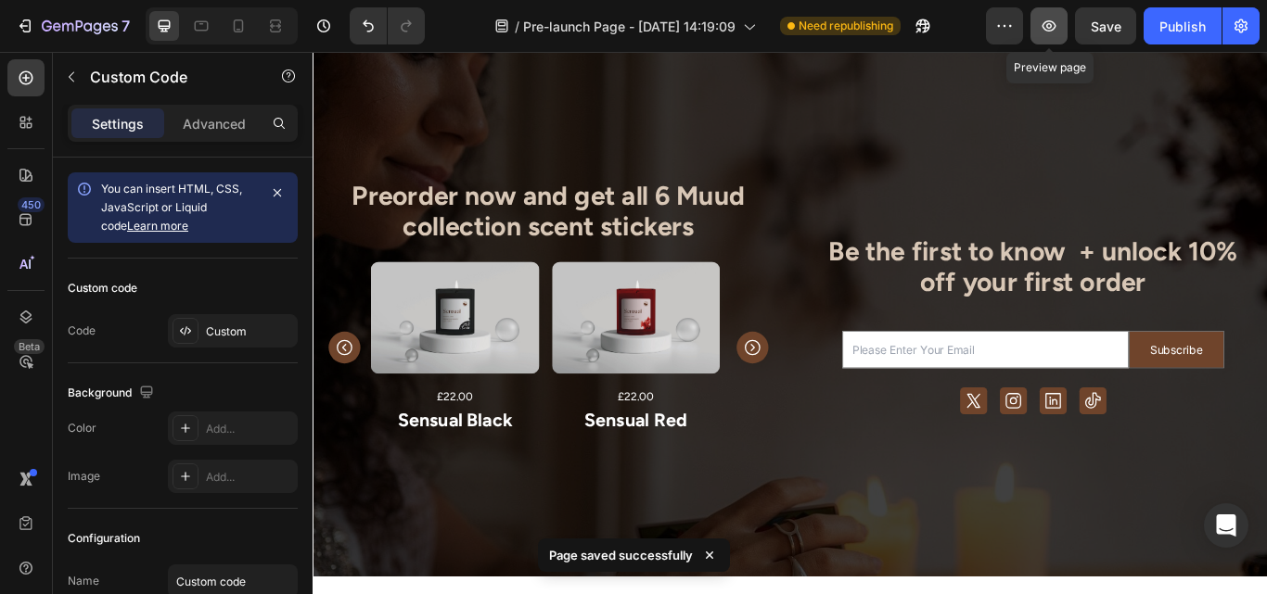
click at [1050, 28] on icon "button" at bounding box center [1049, 25] width 14 height 11
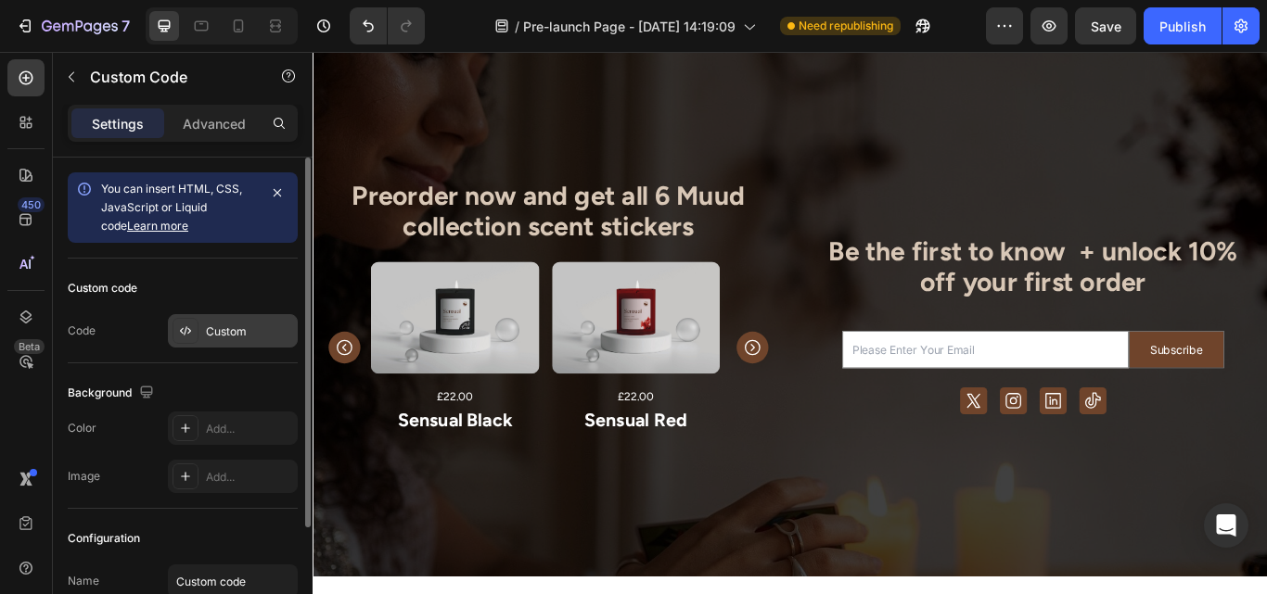
click at [207, 339] on div "Custom" at bounding box center [249, 332] width 87 height 17
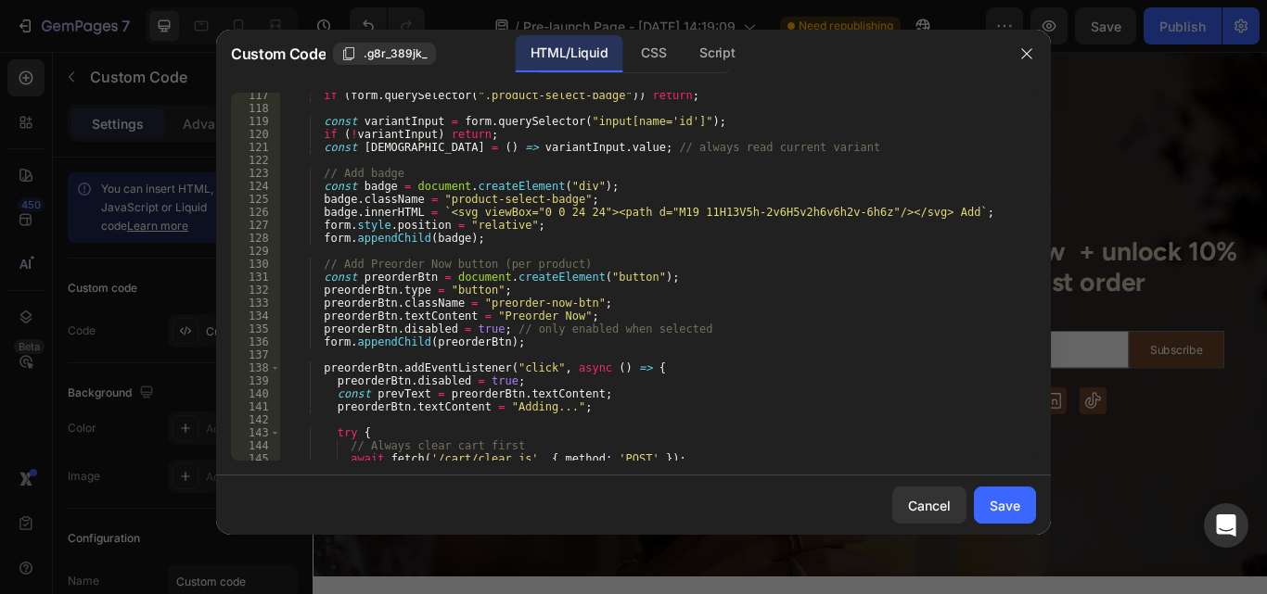
scroll to position [1510, 0]
click at [471, 326] on div "if ( form . querySelector ( ".product-select-badge" )) return ; const variantIn…" at bounding box center [651, 286] width 742 height 394
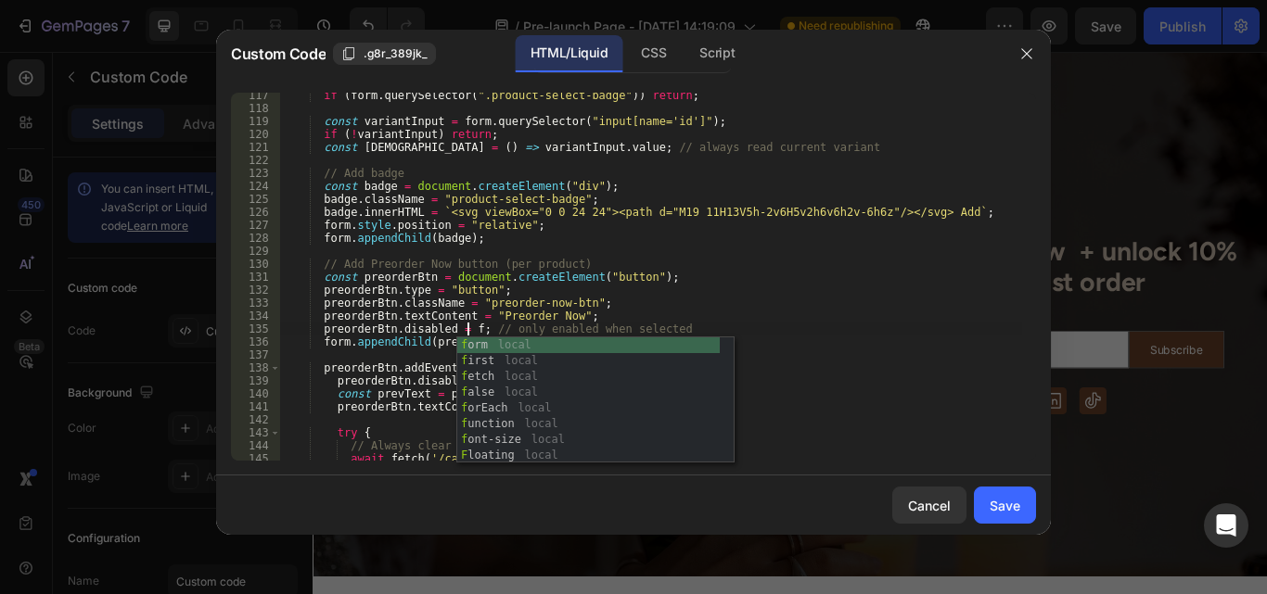
scroll to position [0, 16]
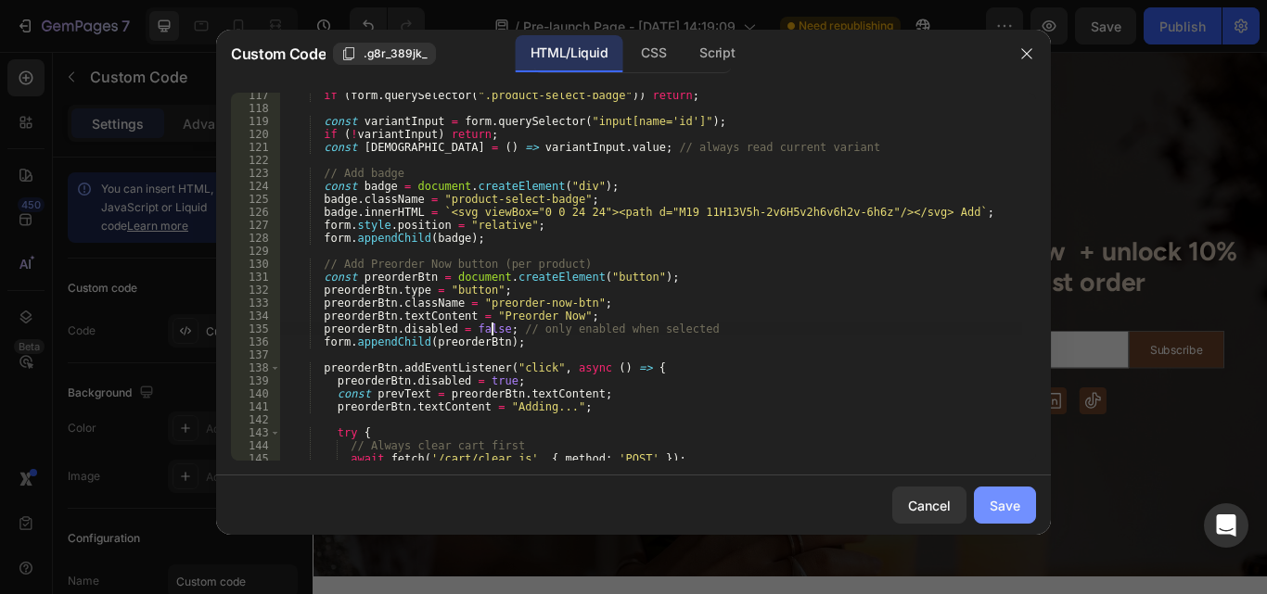
type textarea "preorderBtn.disabled = false; // only enabled when selected"
click at [994, 502] on div "Save" at bounding box center [1005, 505] width 31 height 19
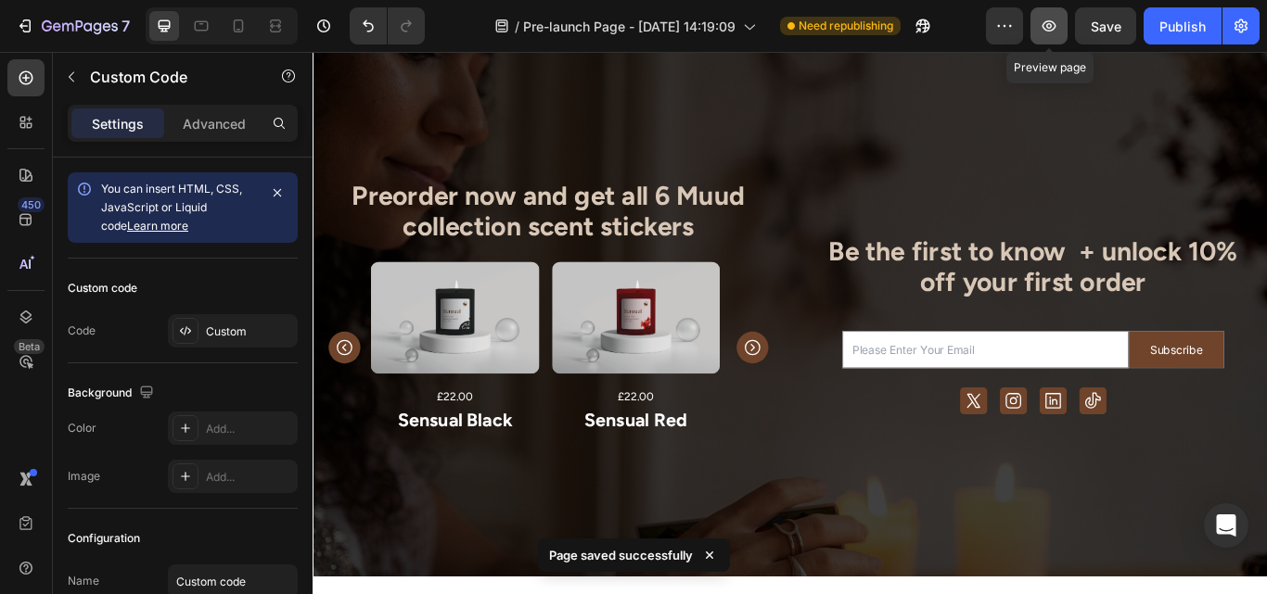
click at [1054, 32] on icon "button" at bounding box center [1049, 26] width 19 height 19
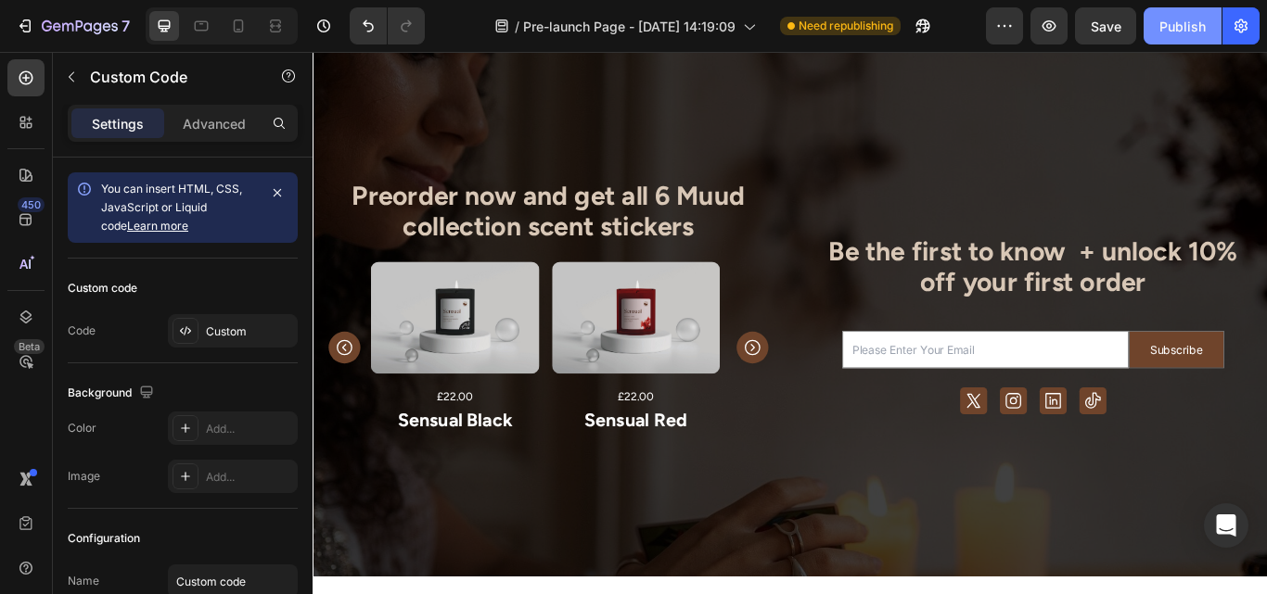
click at [1156, 25] on button "Publish" at bounding box center [1182, 25] width 78 height 37
